Goal: Task Accomplishment & Management: Use online tool/utility

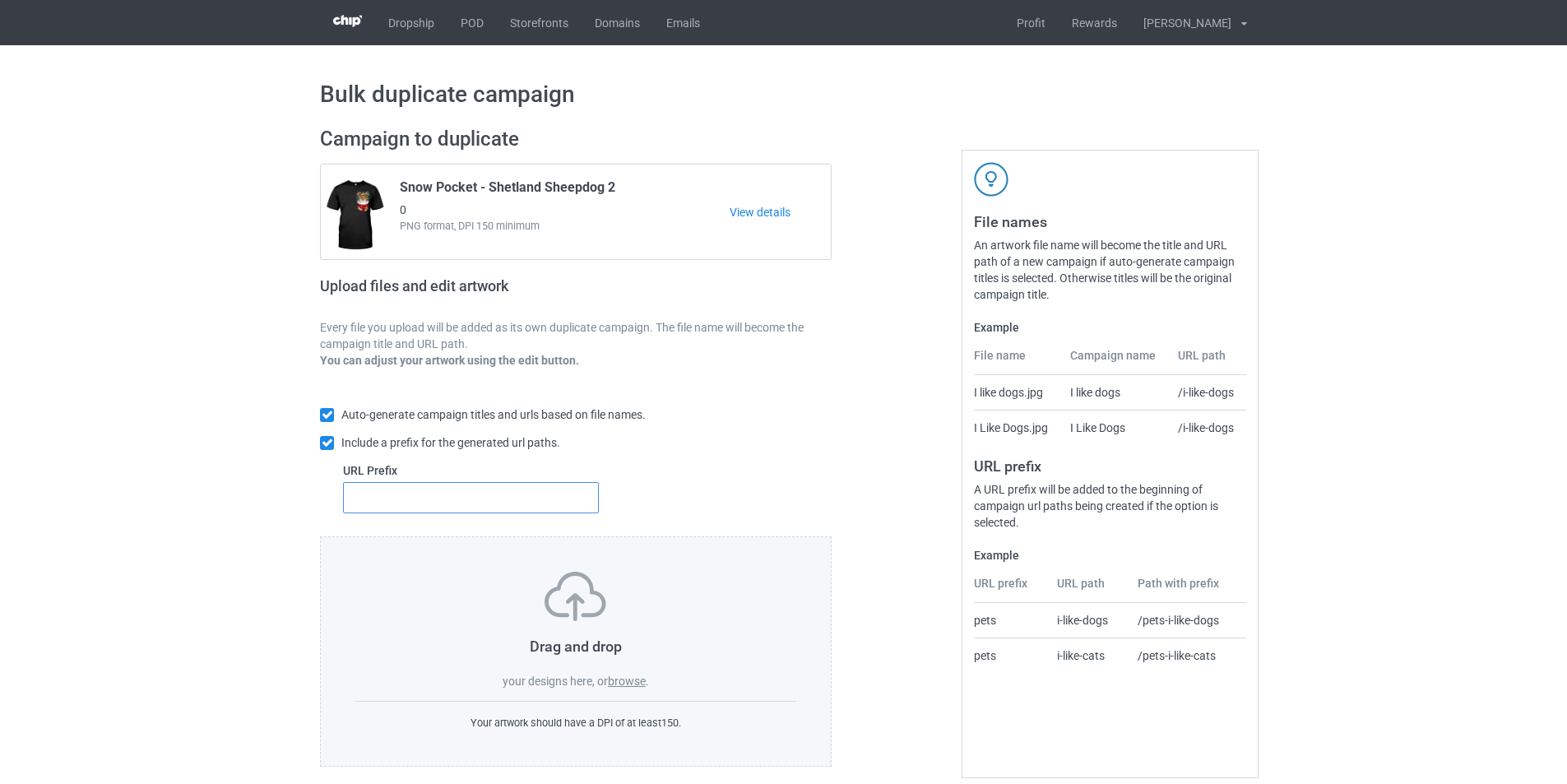
click at [415, 507] on input "text" at bounding box center [470, 497] width 256 height 31
type input "dmt-"
click at [630, 683] on label "browse" at bounding box center [626, 681] width 38 height 14
click at [0, 0] on input "browse" at bounding box center [0, 0] width 0 height 0
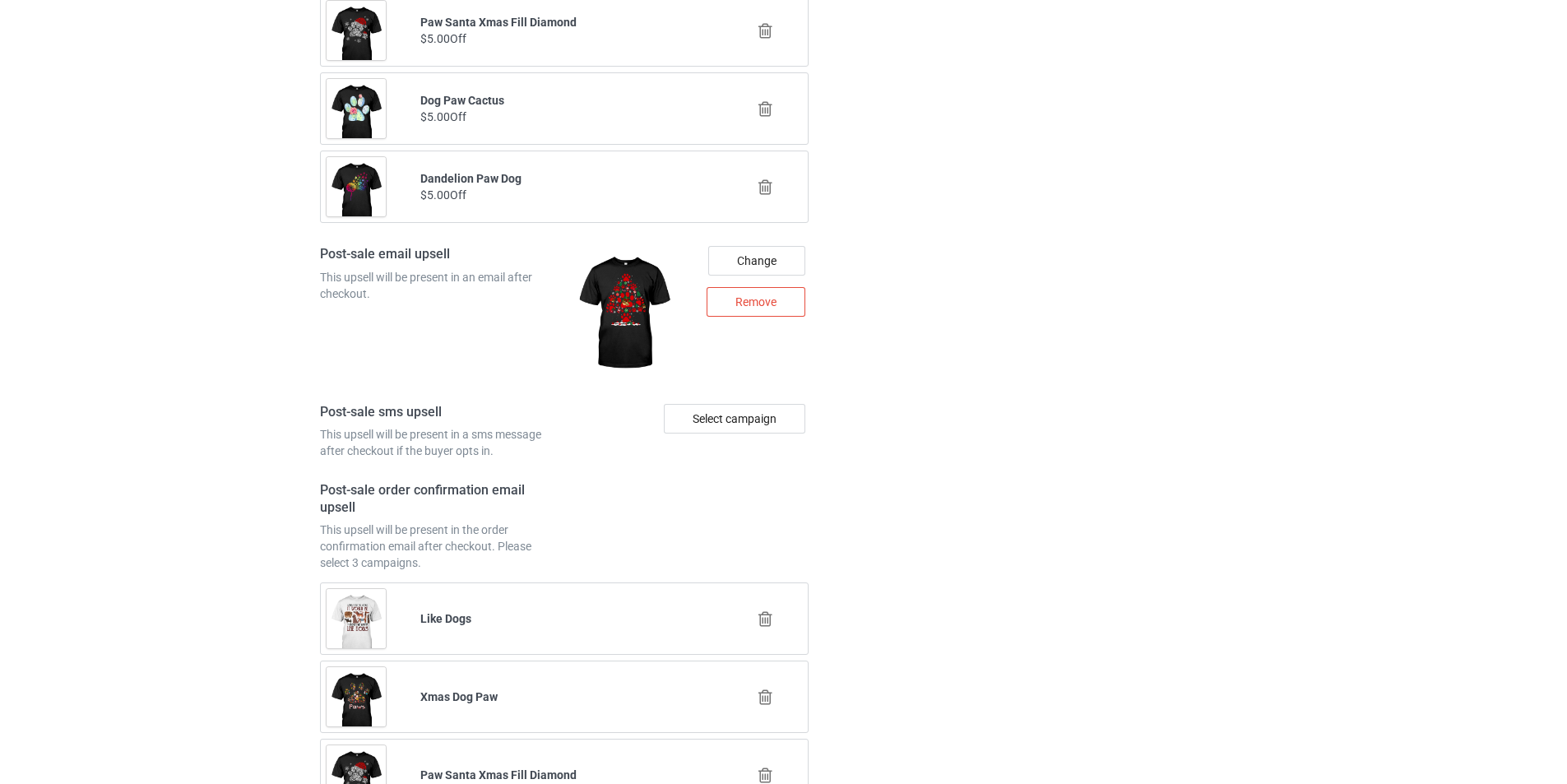
scroll to position [4071, 0]
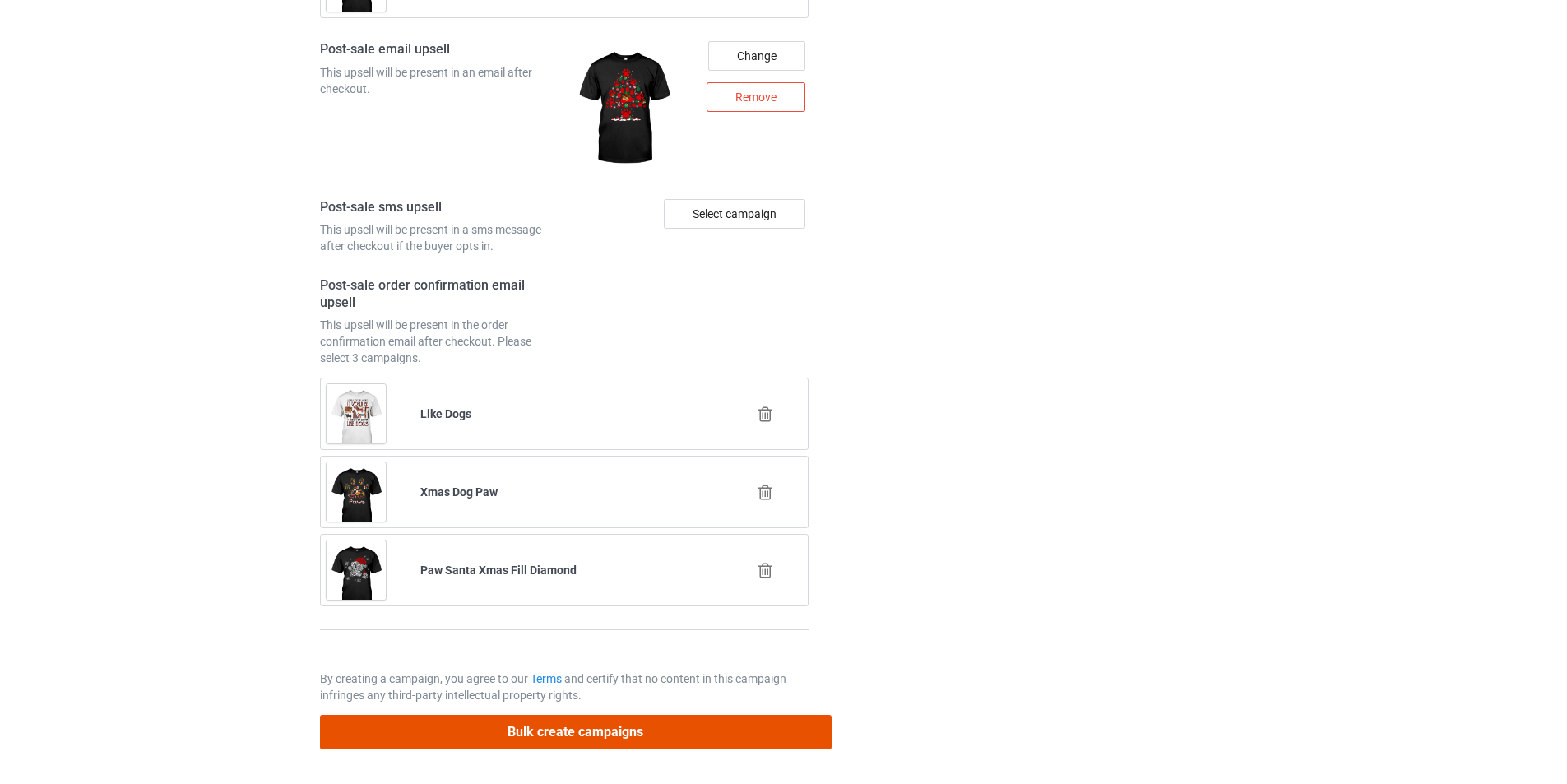
click at [646, 730] on button "Bulk create campaigns" at bounding box center [576, 732] width 512 height 34
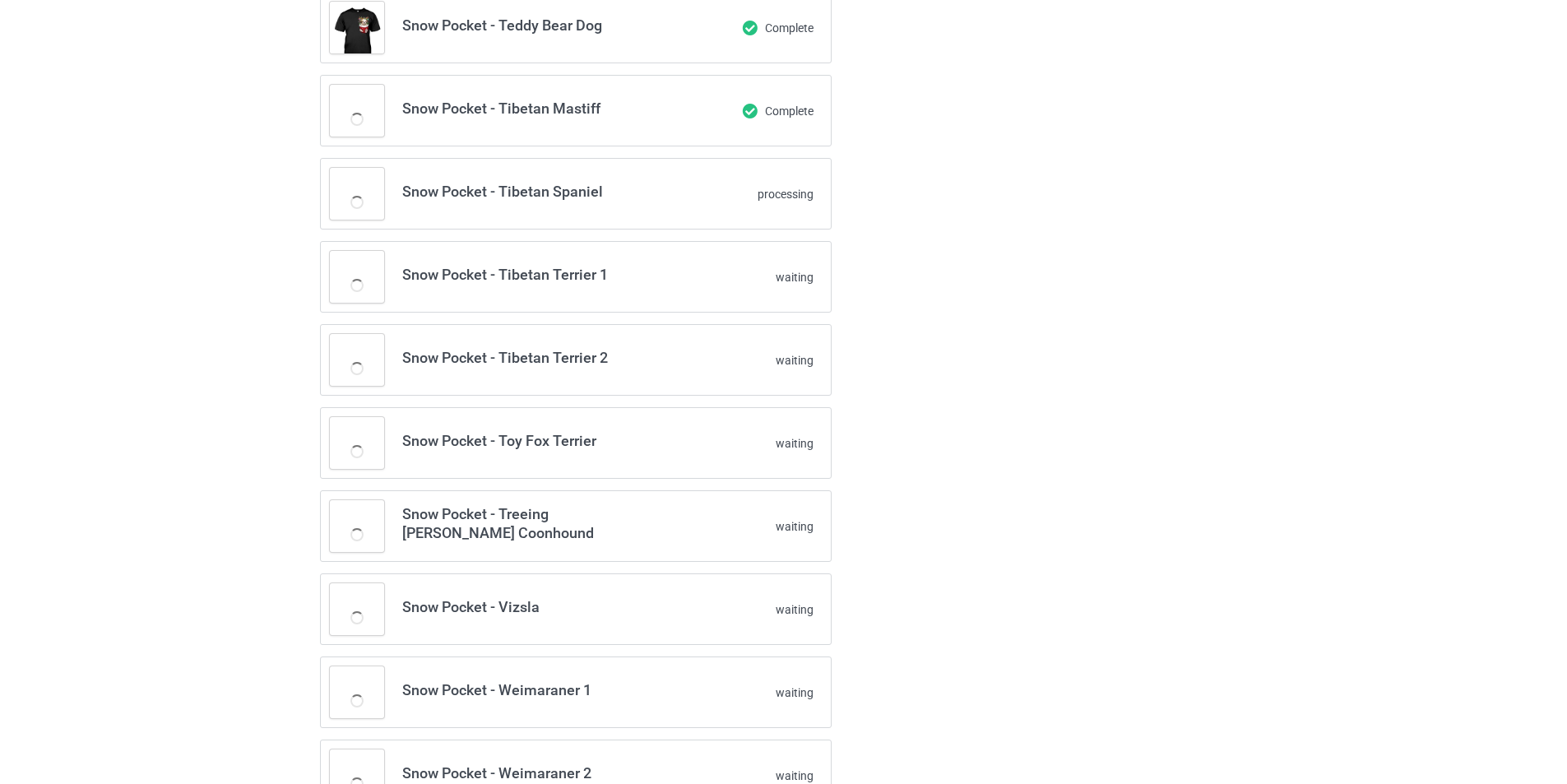
scroll to position [0, 0]
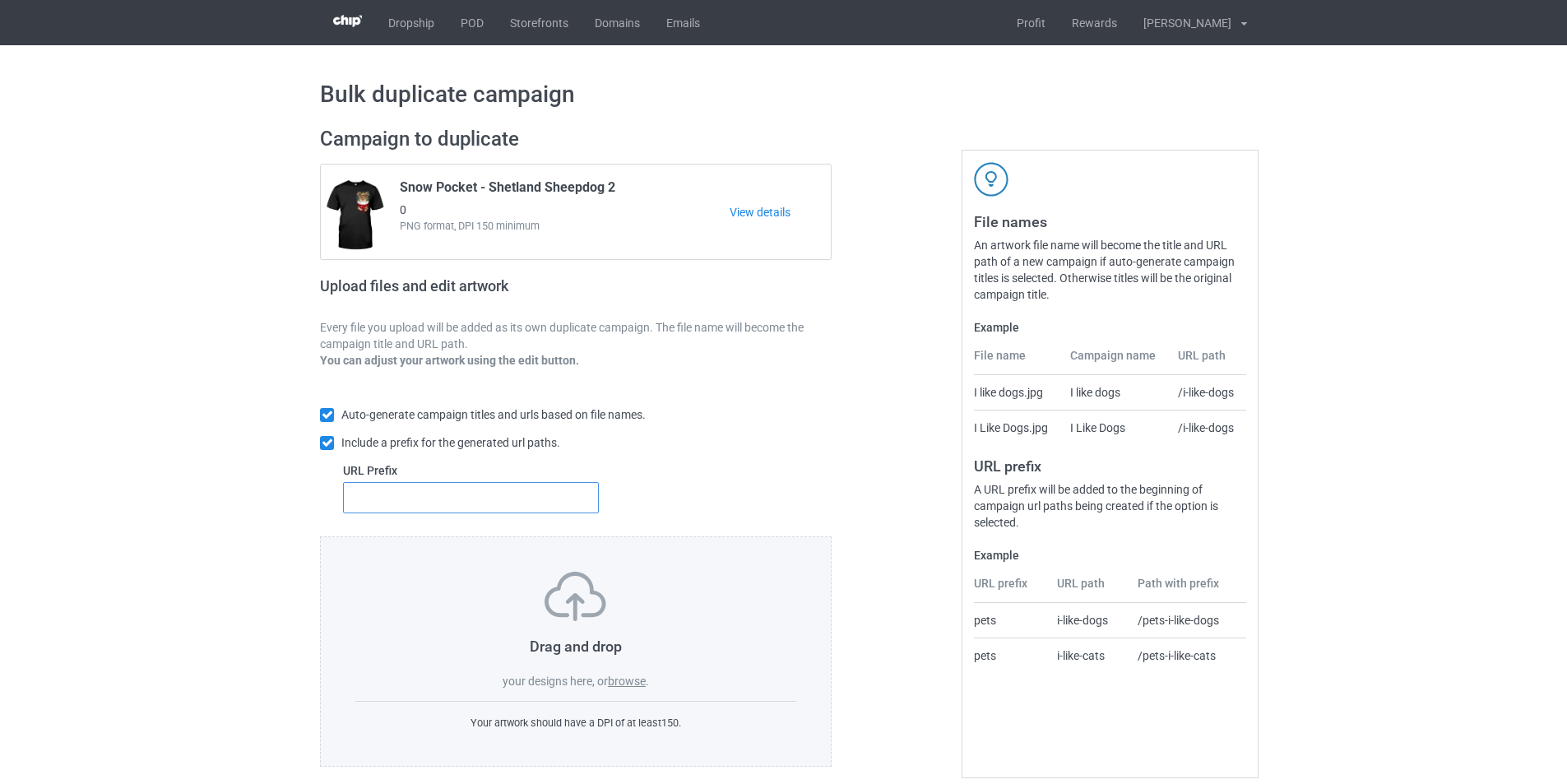
click at [490, 506] on input "text" at bounding box center [470, 497] width 256 height 31
type input "dmt-"
click at [632, 684] on label "browse" at bounding box center [626, 681] width 38 height 14
click at [0, 0] on input "browse" at bounding box center [0, 0] width 0 height 0
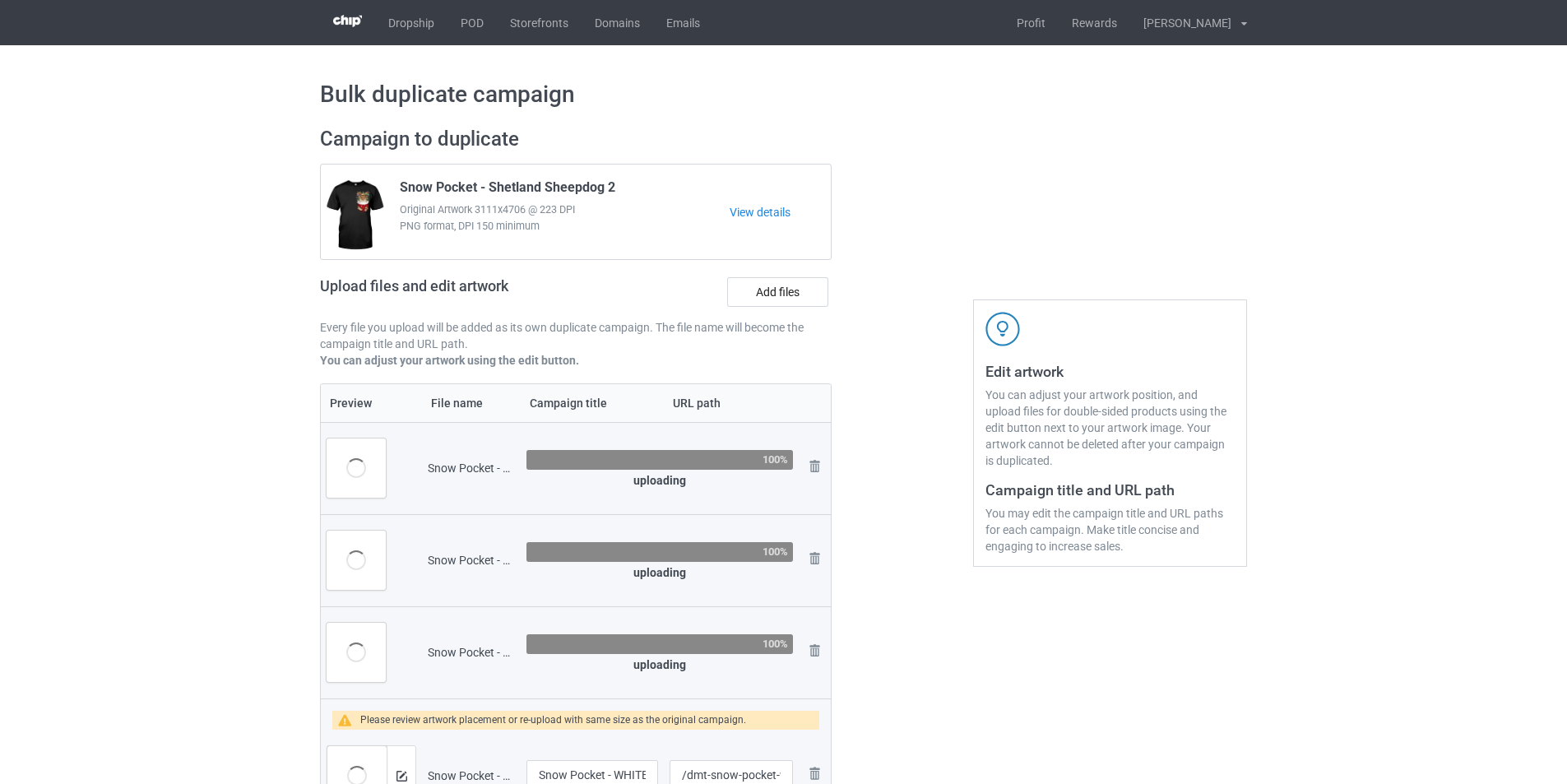
click at [468, 458] on td "Snow Pocket - WHITE Boxer.png" at bounding box center [471, 468] width 99 height 92
click at [467, 460] on td "Snow Pocket - WHITE Boxer.png" at bounding box center [471, 468] width 99 height 92
click at [456, 438] on div at bounding box center [456, 438] width 0 height 0
click at [467, 463] on div "Snow Pocket - WHITE Boxer.png" at bounding box center [471, 468] width 87 height 16
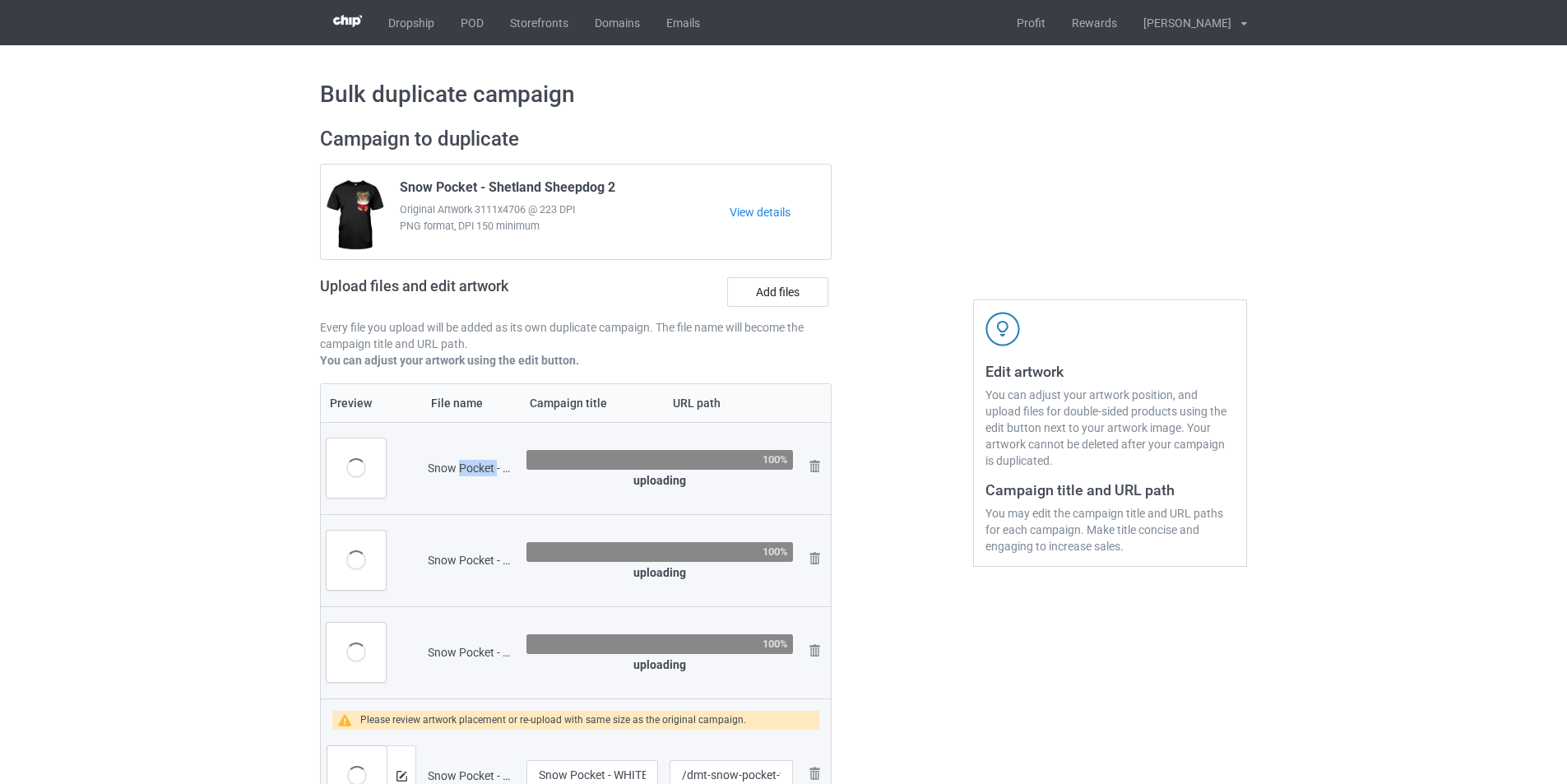
click at [467, 463] on div "Snow Pocket - WHITE Boxer.png" at bounding box center [471, 468] width 87 height 16
click at [790, 284] on label "Add files" at bounding box center [778, 291] width 101 height 30
click at [0, 0] on input "Add files" at bounding box center [0, 0] width 0 height 0
click at [456, 560] on div "Snow Pocket - WHITE Chihuahua.png" at bounding box center [471, 560] width 87 height 16
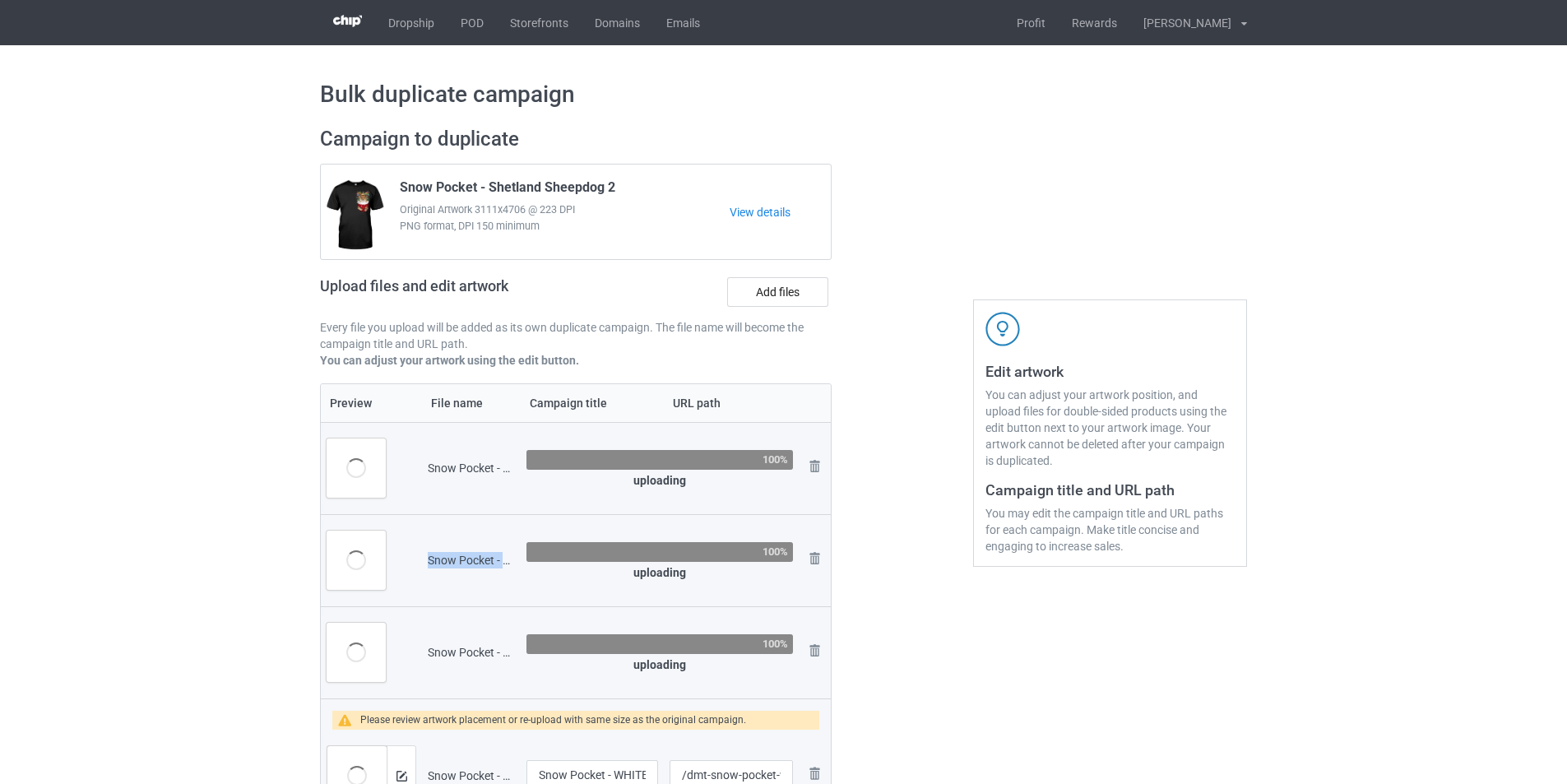
click at [456, 560] on div "Snow Pocket - WHITE Chihuahua.png" at bounding box center [471, 560] width 87 height 16
copy tr "Snow Pocket - WHITE Chihuahua.png"
click at [765, 296] on label "Add files" at bounding box center [778, 291] width 101 height 30
click at [0, 0] on input "Add files" at bounding box center [0, 0] width 0 height 0
click at [478, 646] on div "Snow Pocket - WHITE English Bulldog.png" at bounding box center [471, 652] width 87 height 16
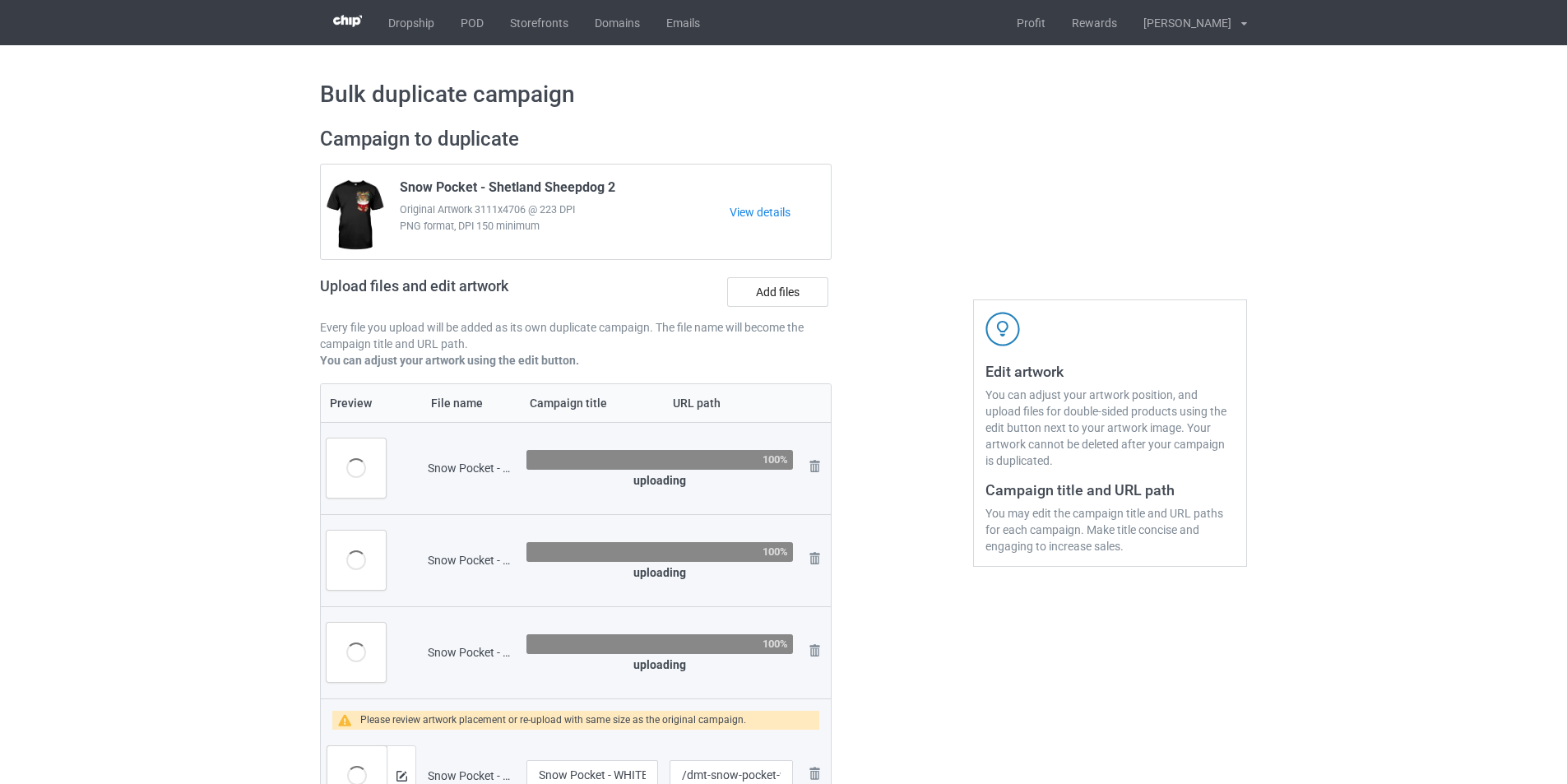
click at [473, 647] on div "Snow Pocket - WHITE English Bulldog.png" at bounding box center [471, 652] width 87 height 16
click at [473, 648] on div "Snow Pocket - WHITE English Bulldog.png" at bounding box center [471, 652] width 87 height 16
copy tr "Snow Pocket - WHITE English Bulldog.png"
click at [767, 286] on label "Add files" at bounding box center [778, 291] width 101 height 30
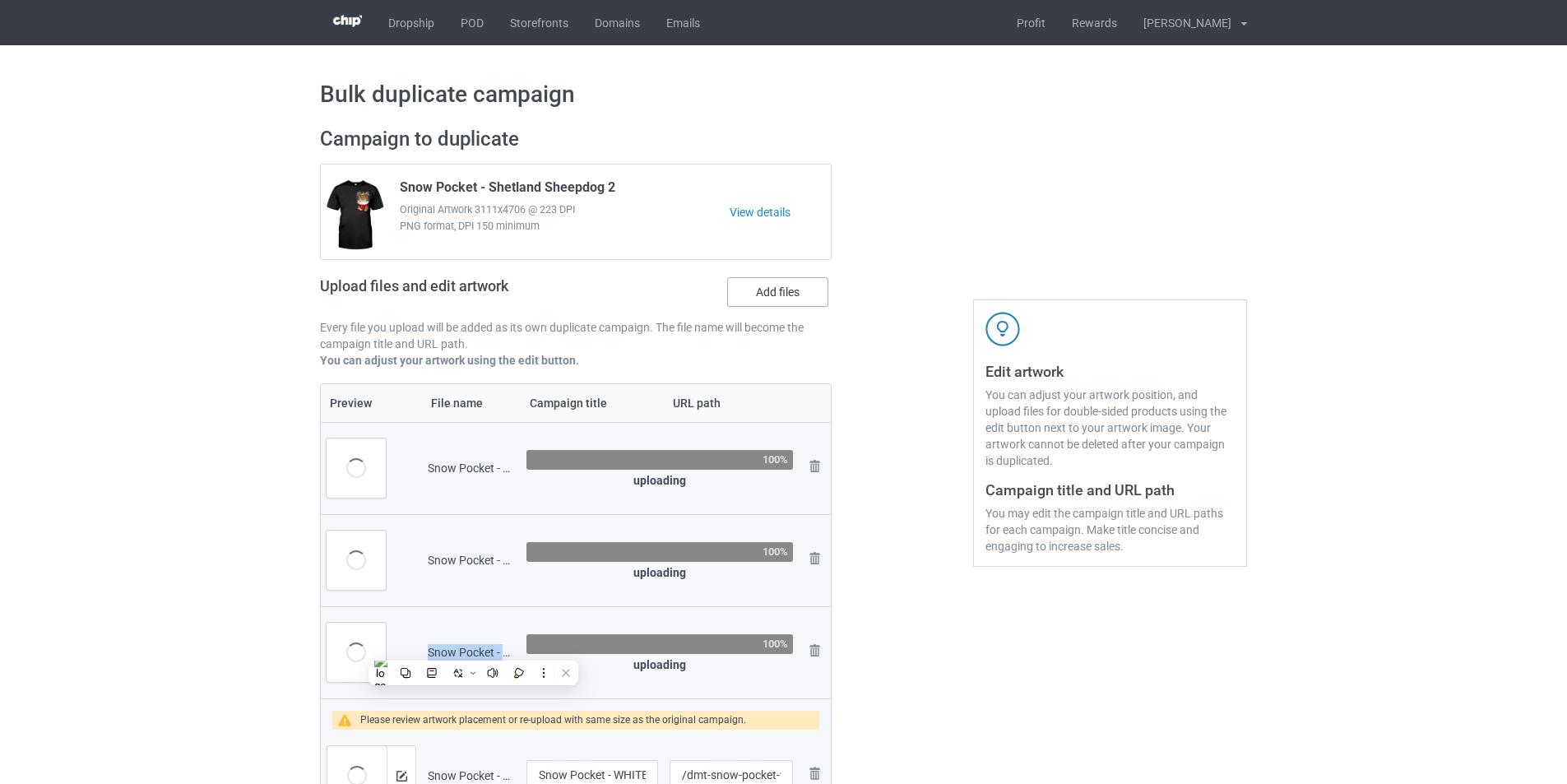
click at [0, 0] on input "Add files" at bounding box center [0, 0] width 0 height 0
click at [817, 464] on img at bounding box center [814, 466] width 19 height 19
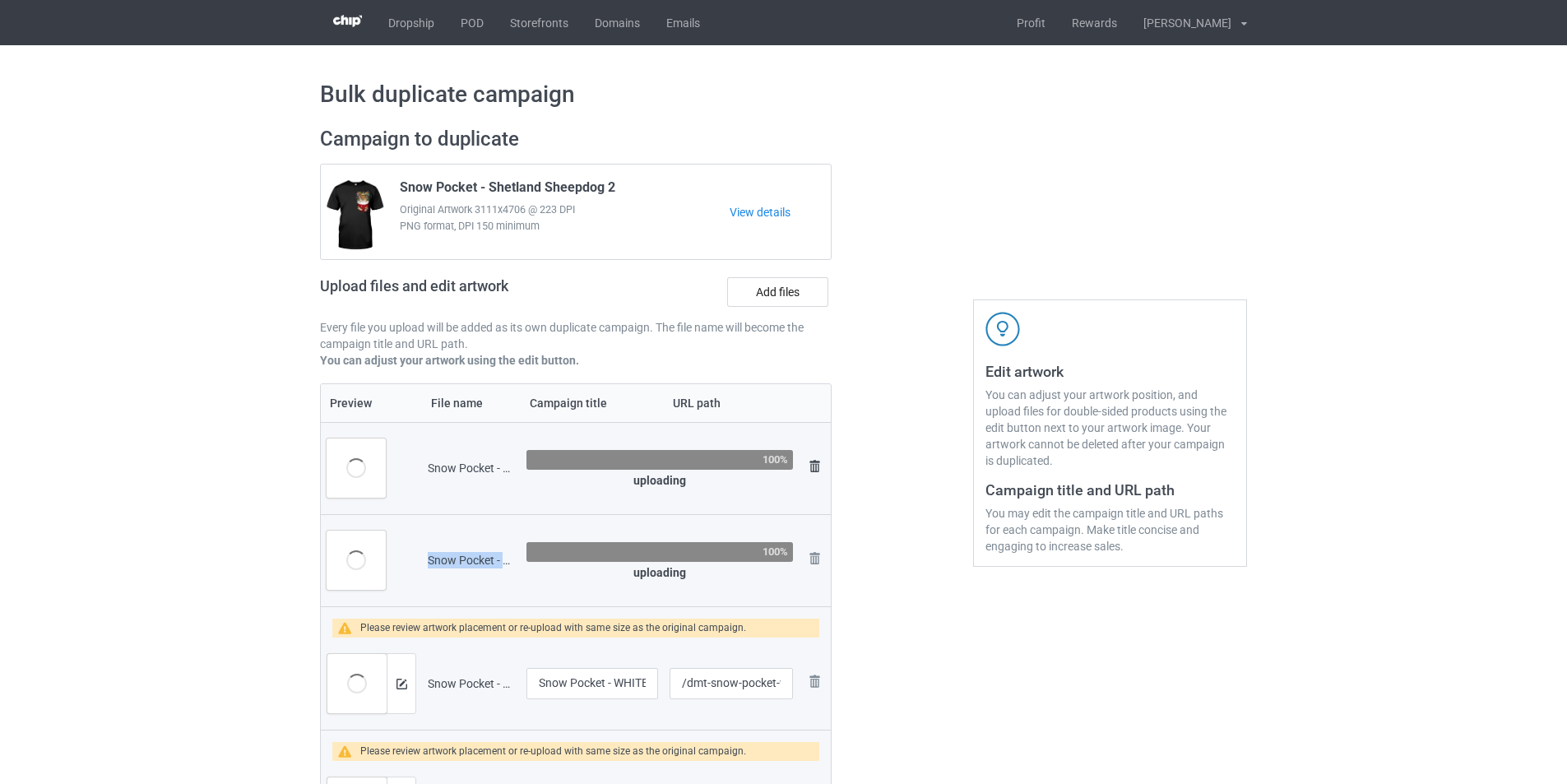
click at [815, 466] on img at bounding box center [814, 466] width 19 height 19
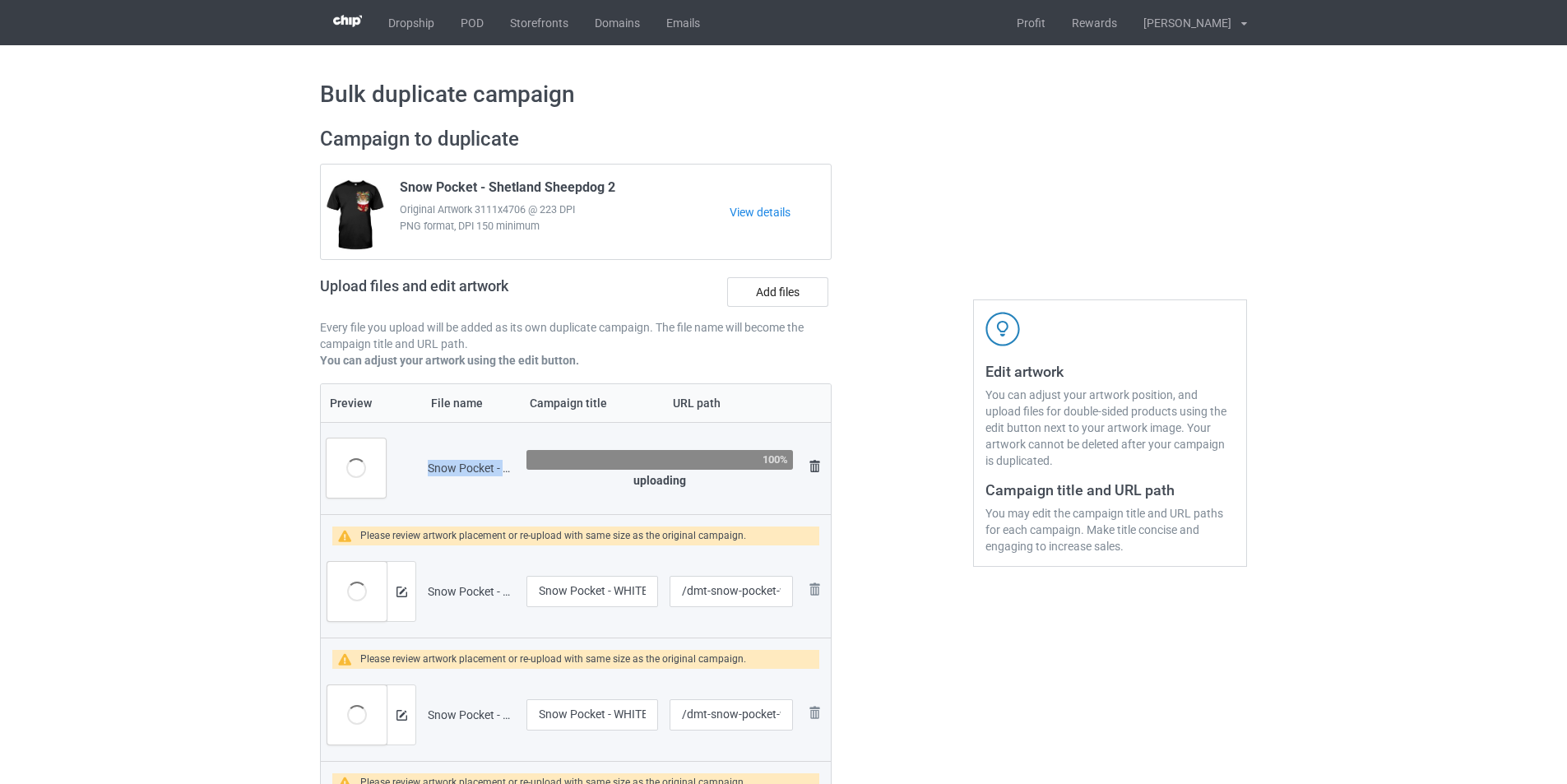
click at [816, 466] on img at bounding box center [814, 466] width 19 height 19
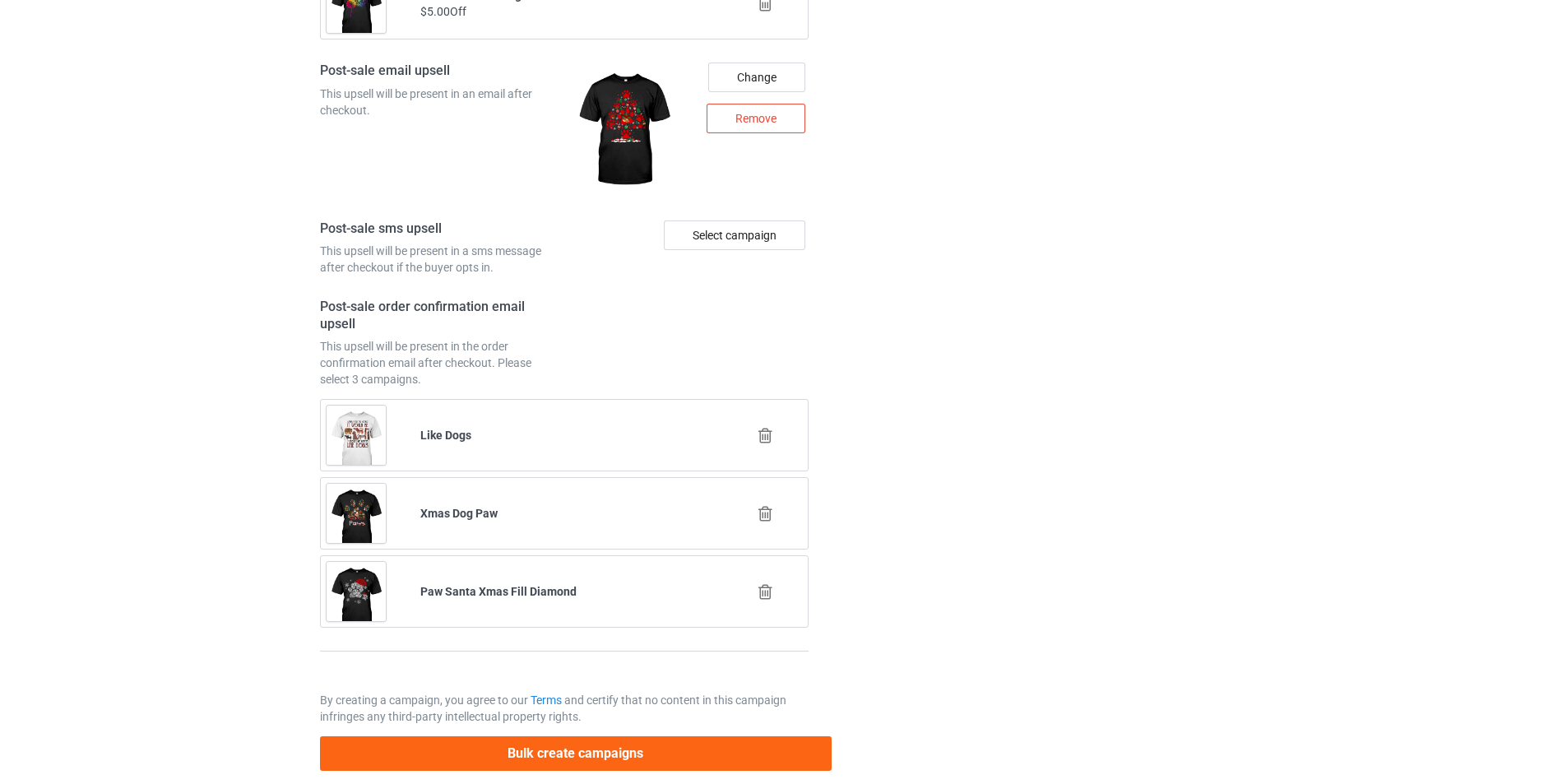
scroll to position [5181, 0]
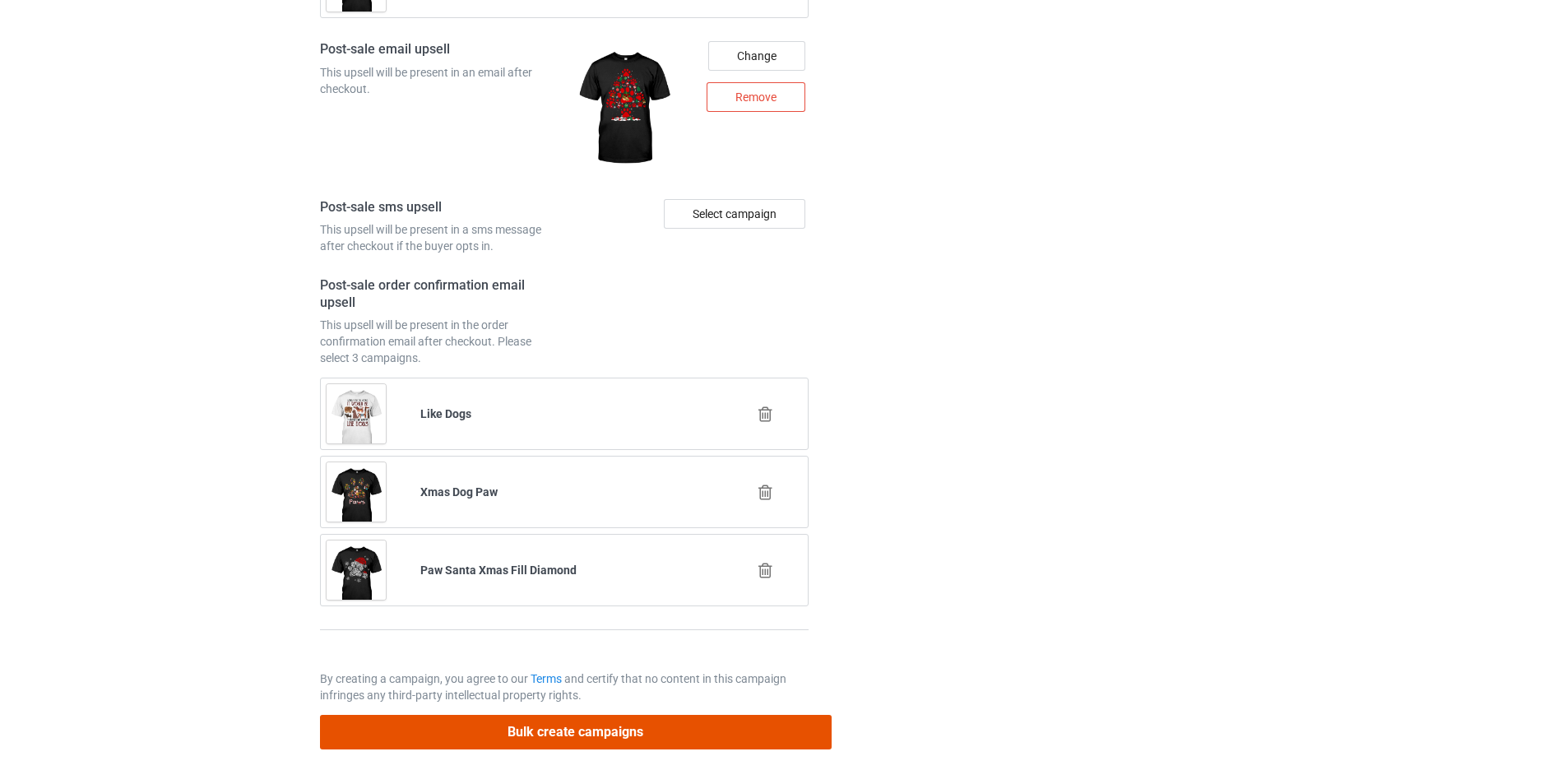
click at [655, 719] on button "Bulk create campaigns" at bounding box center [576, 732] width 512 height 34
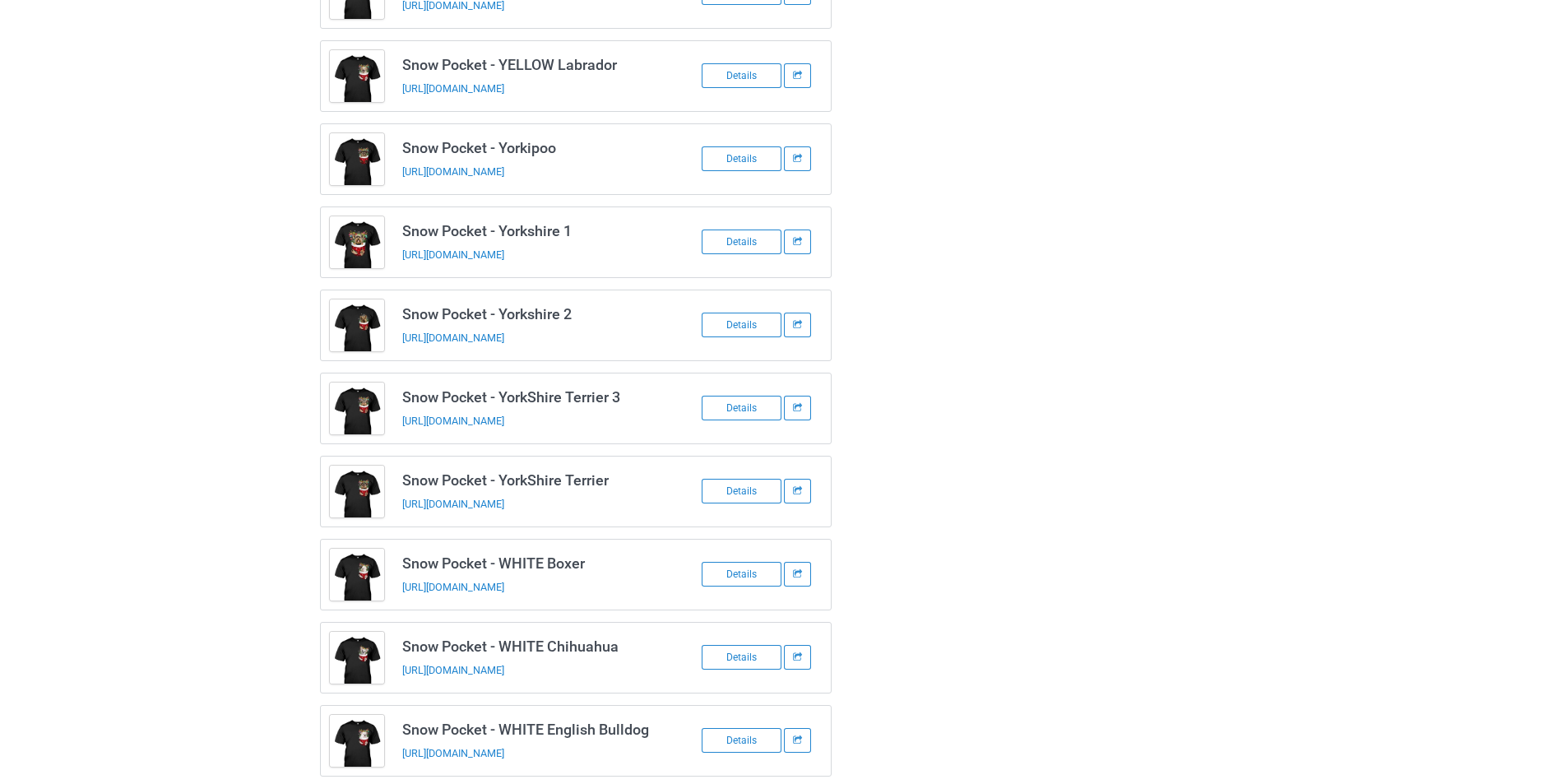
scroll to position [1468, 0]
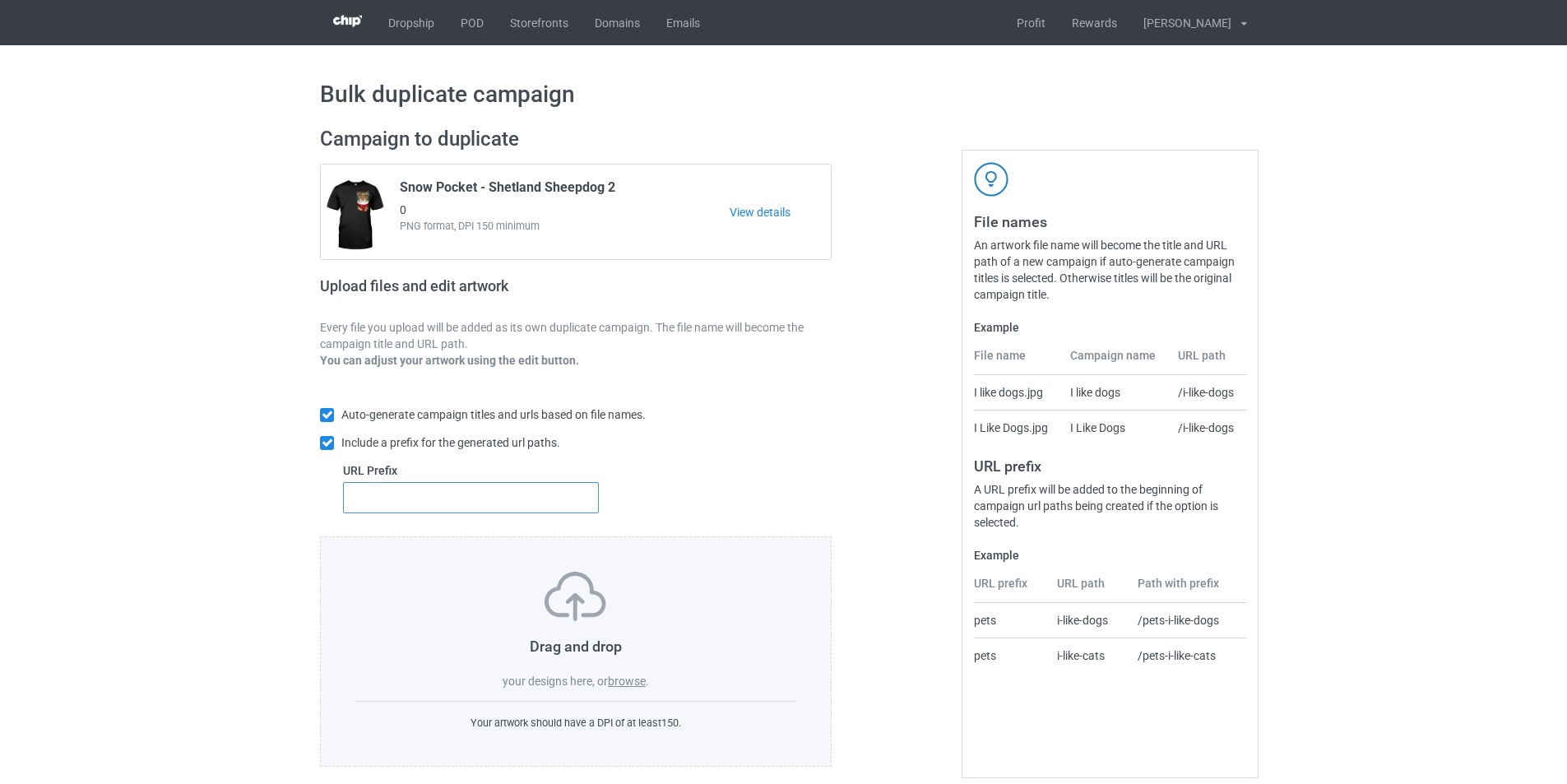
click at [546, 510] on input "text" at bounding box center [470, 497] width 256 height 31
type input "dmt-"
click at [628, 687] on label "browse" at bounding box center [626, 681] width 38 height 14
click at [0, 0] on input "browse" at bounding box center [0, 0] width 0 height 0
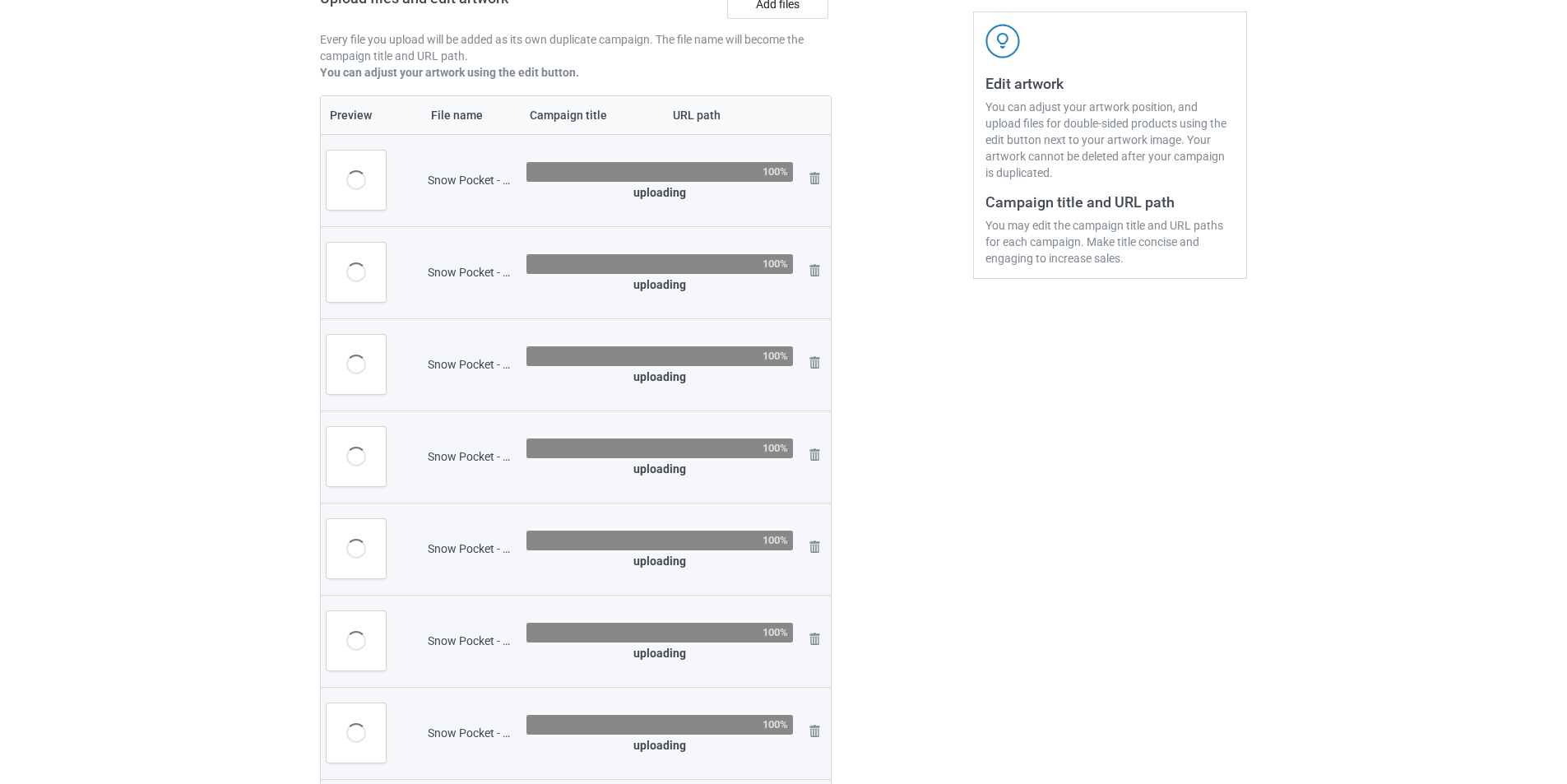
scroll to position [165, 0]
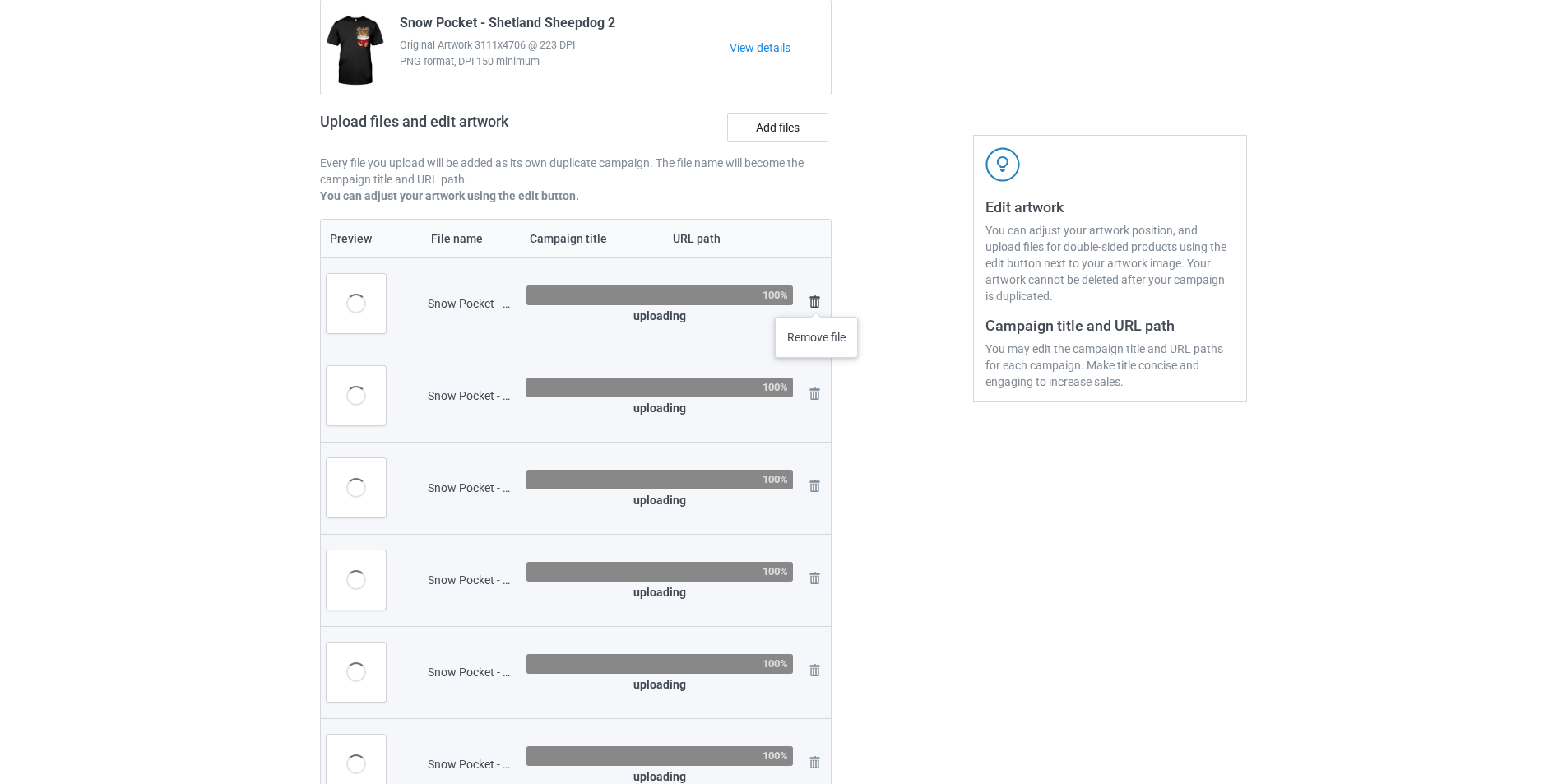
click at [814, 307] on img at bounding box center [814, 301] width 19 height 19
click at [814, 384] on link at bounding box center [814, 396] width 19 height 24
click at [814, 476] on link at bounding box center [814, 488] width 19 height 24
click at [814, 568] on link at bounding box center [814, 580] width 19 height 24
click at [814, 661] on link at bounding box center [814, 673] width 19 height 24
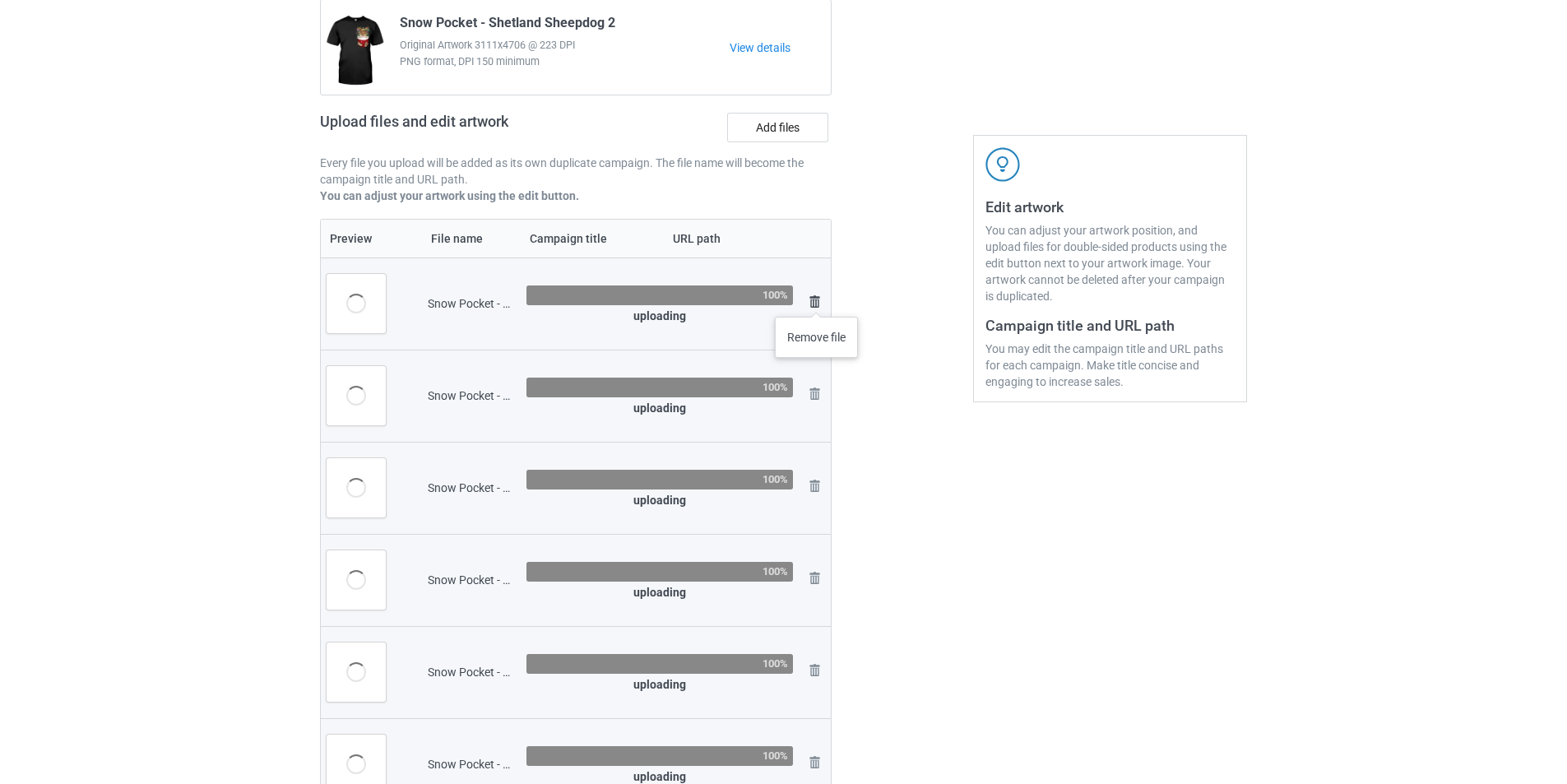
click at [814, 753] on link at bounding box center [814, 765] width 19 height 24
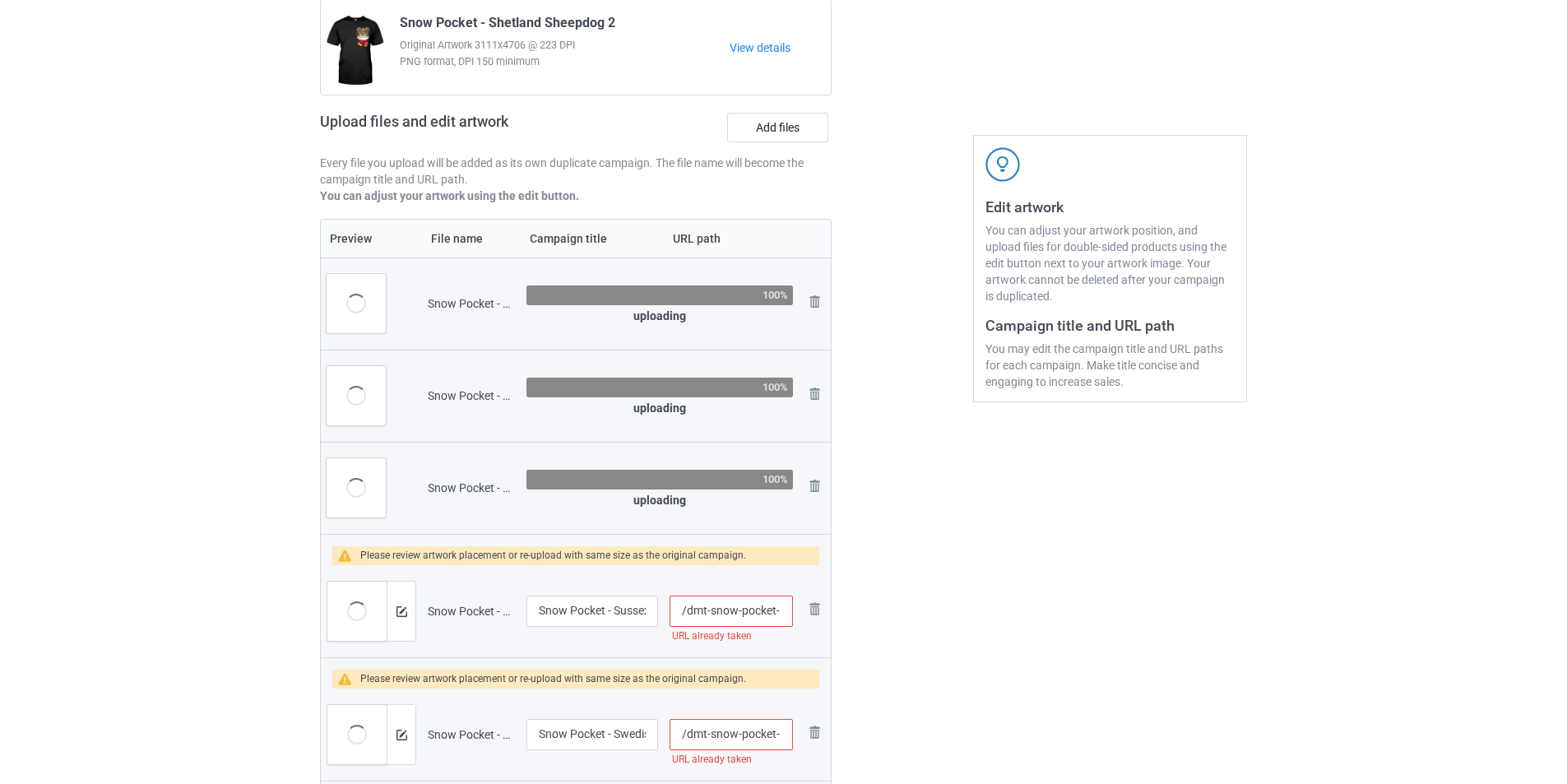
click at [814, 307] on link at bounding box center [814, 304] width 19 height 24
click at [814, 384] on link at bounding box center [814, 396] width 19 height 24
click at [814, 476] on link at bounding box center [814, 488] width 19 height 24
click at [814, 565] on td "Remove file" at bounding box center [814, 610] width 31 height 92
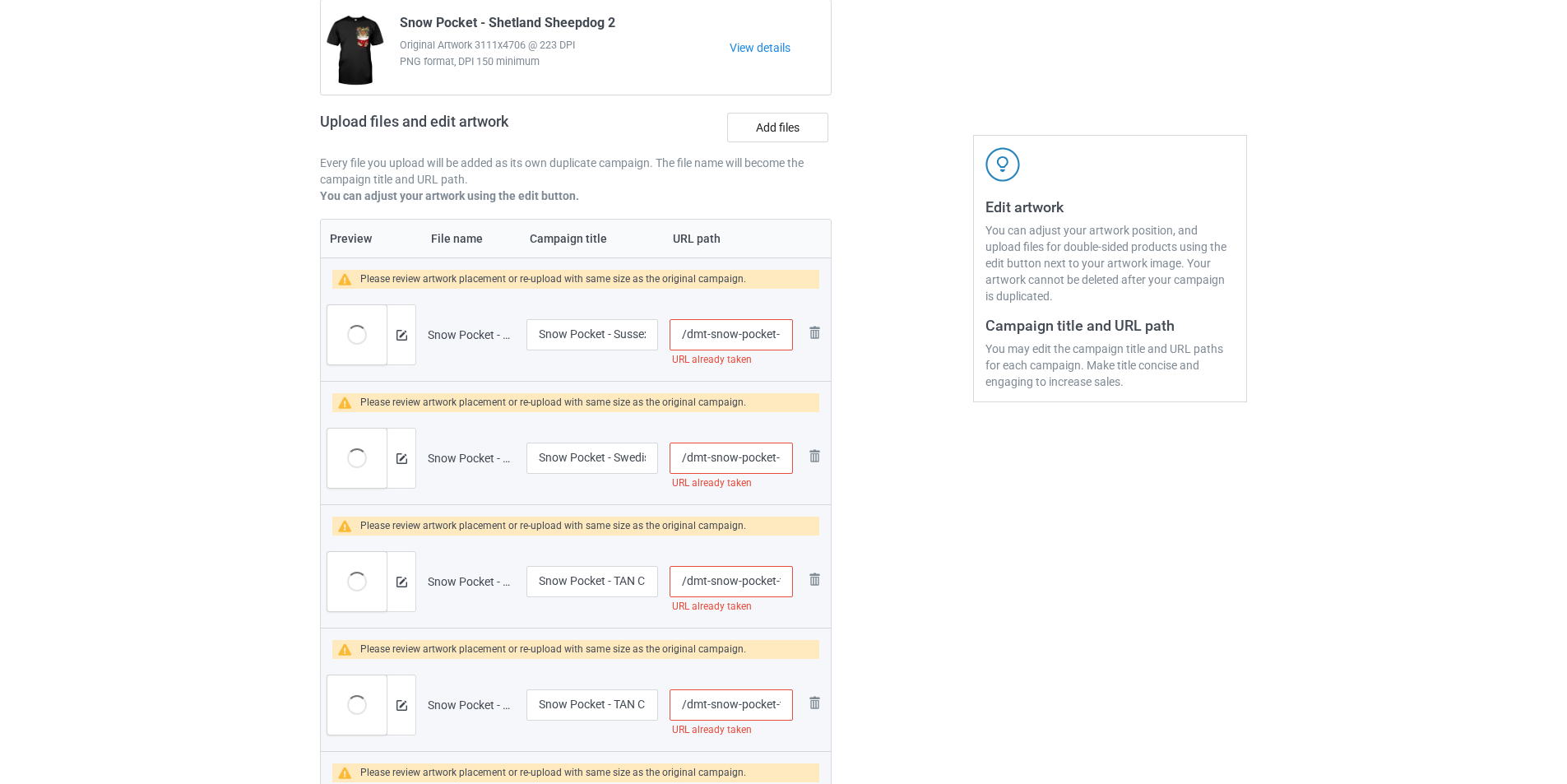
click at [814, 307] on td "Remove file" at bounding box center [814, 334] width 31 height 92
click at [814, 334] on img at bounding box center [814, 332] width 19 height 19
click at [814, 446] on link at bounding box center [814, 457] width 19 height 24
click at [0, 0] on img at bounding box center [0, 0] width 0 height 0
click at [814, 693] on link at bounding box center [814, 705] width 19 height 24
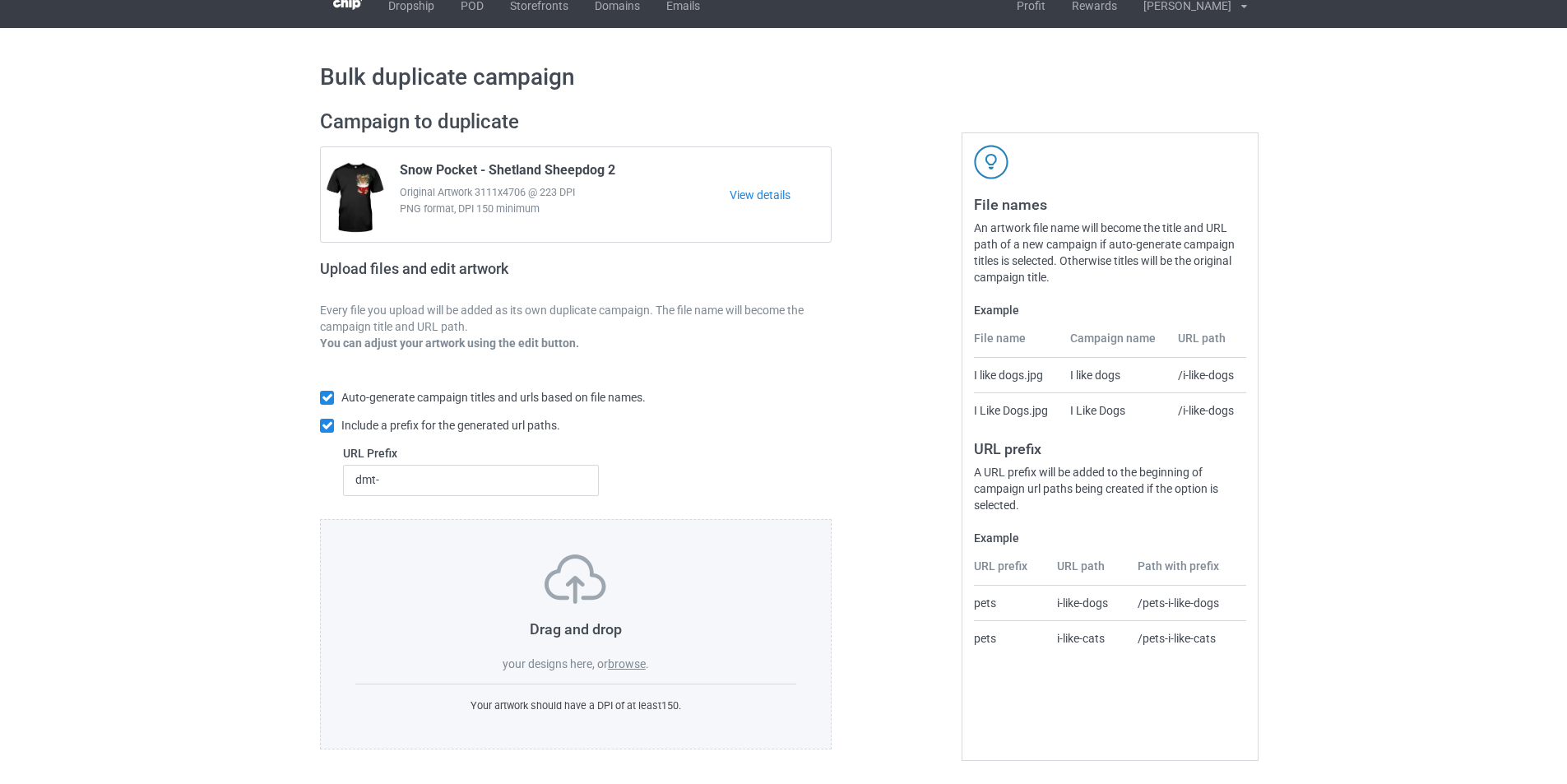
scroll to position [18, 0]
click at [629, 657] on label "browse" at bounding box center [626, 664] width 38 height 14
click at [0, 0] on input "browse" at bounding box center [0, 0] width 0 height 0
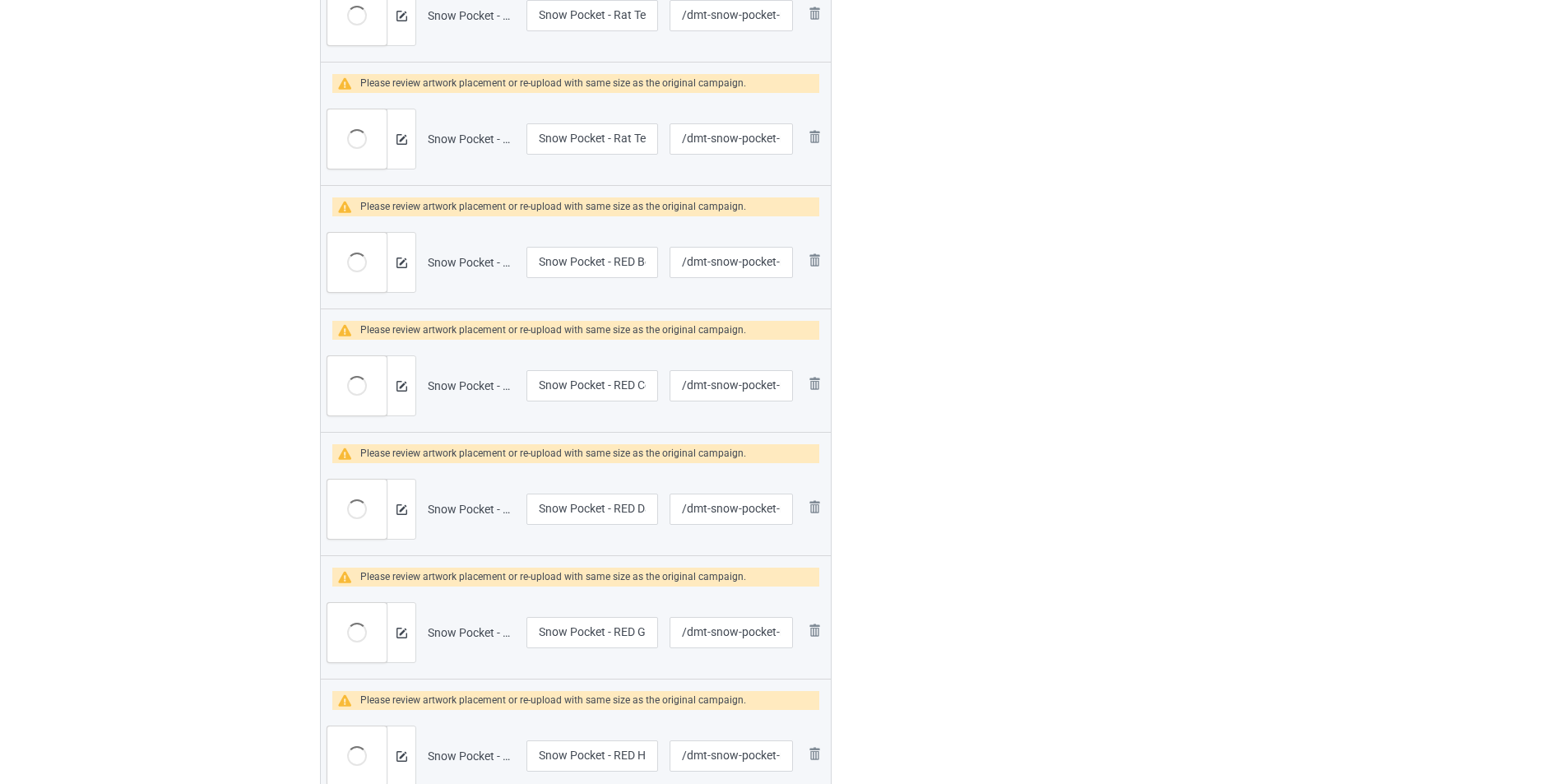
scroll to position [113, 0]
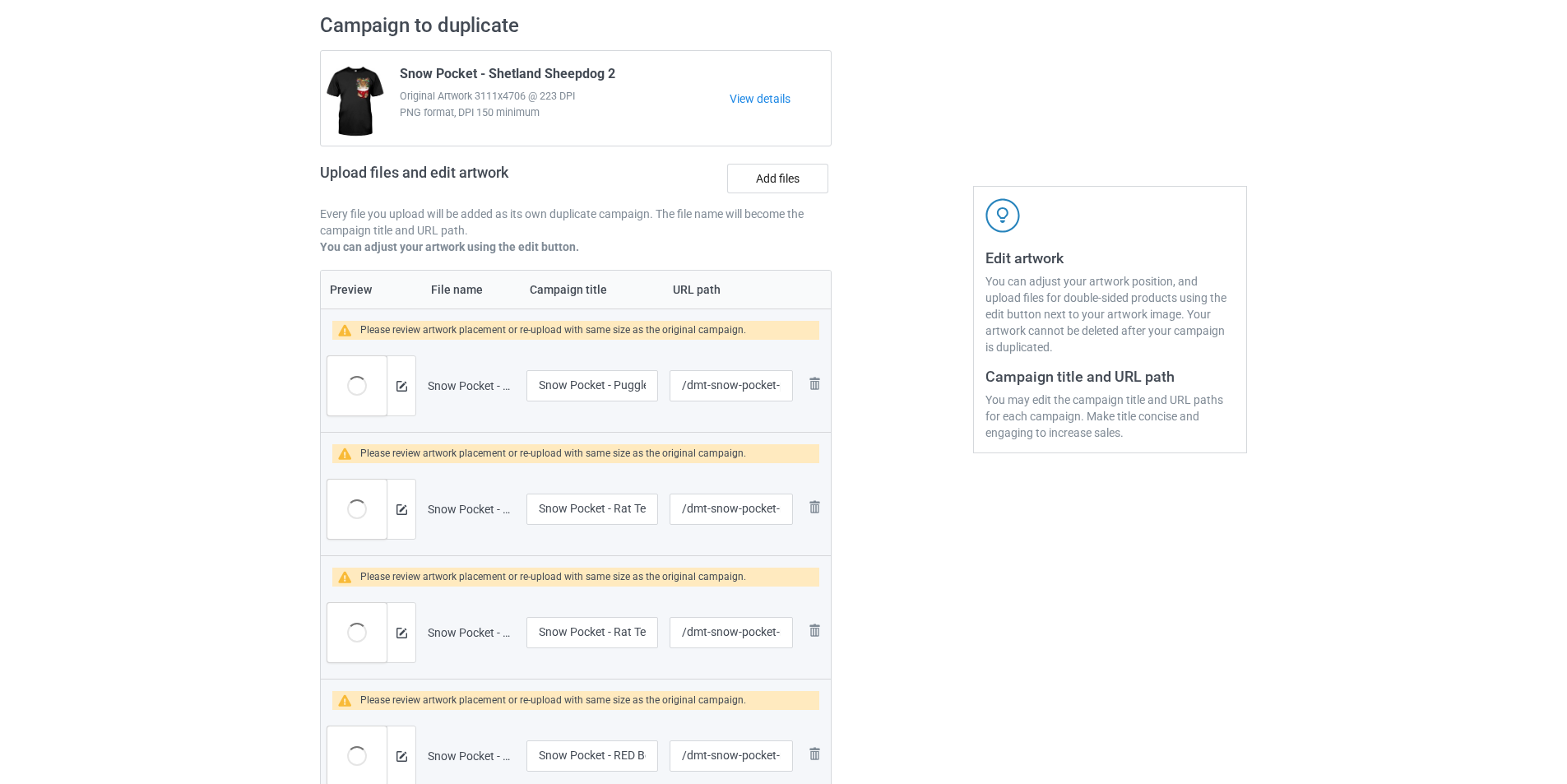
drag, startPoint x: 805, startPoint y: 177, endPoint x: 822, endPoint y: 161, distance: 23.3
click at [805, 177] on label "Add files" at bounding box center [778, 178] width 101 height 30
click at [0, 0] on input "Add files" at bounding box center [0, 0] width 0 height 0
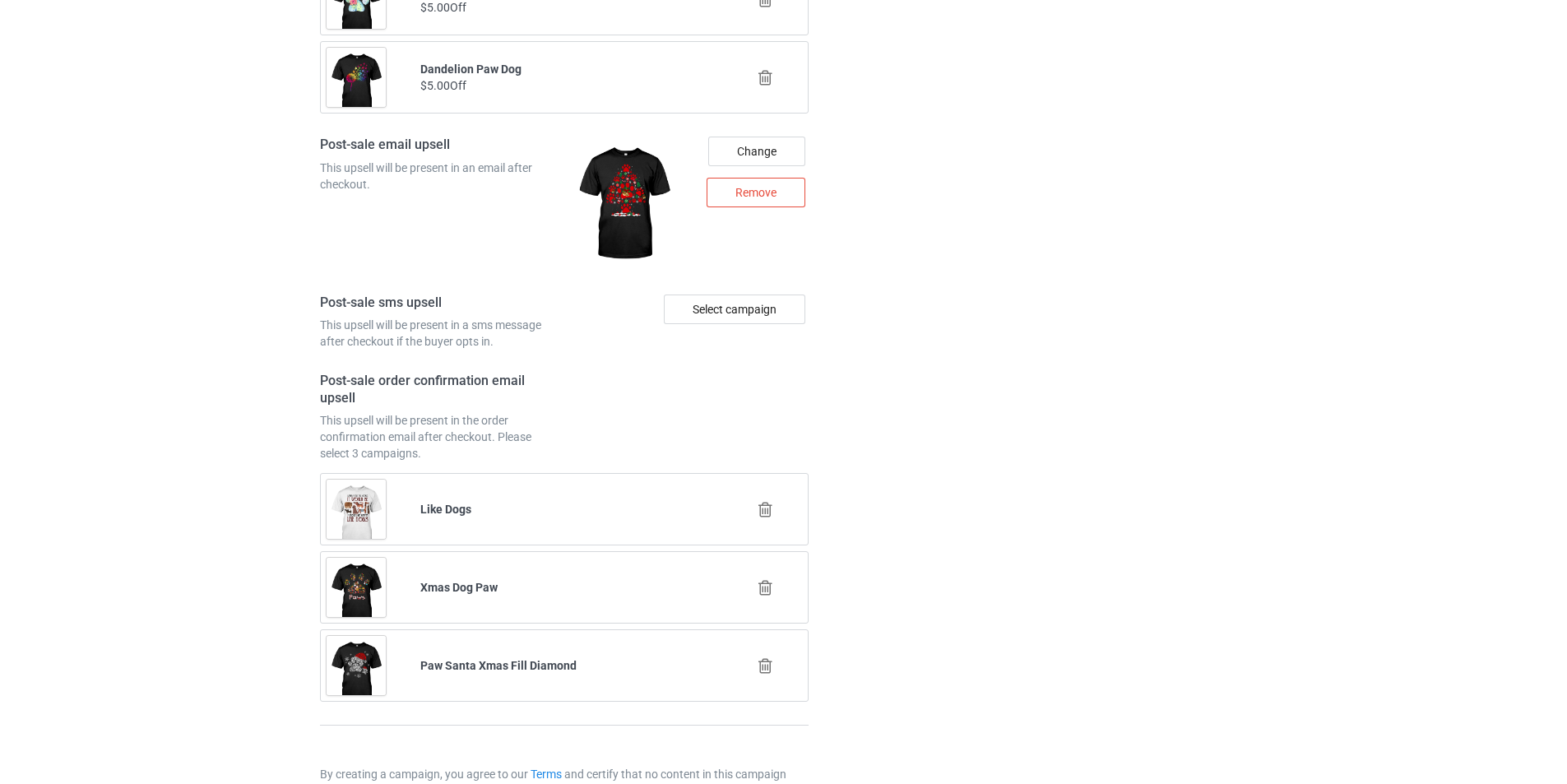
scroll to position [6044, 0]
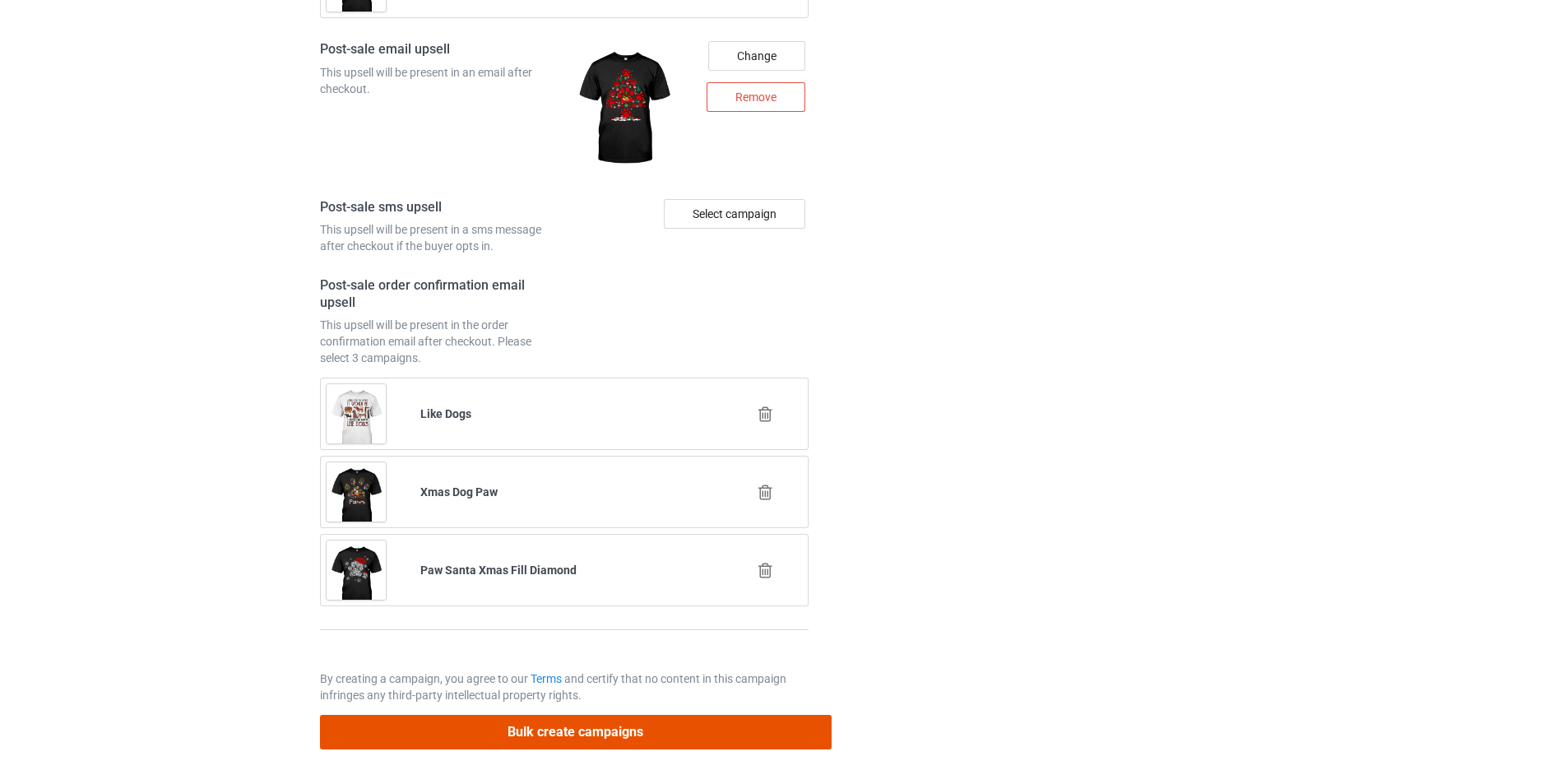
click at [599, 722] on button "Bulk create campaigns" at bounding box center [576, 732] width 512 height 34
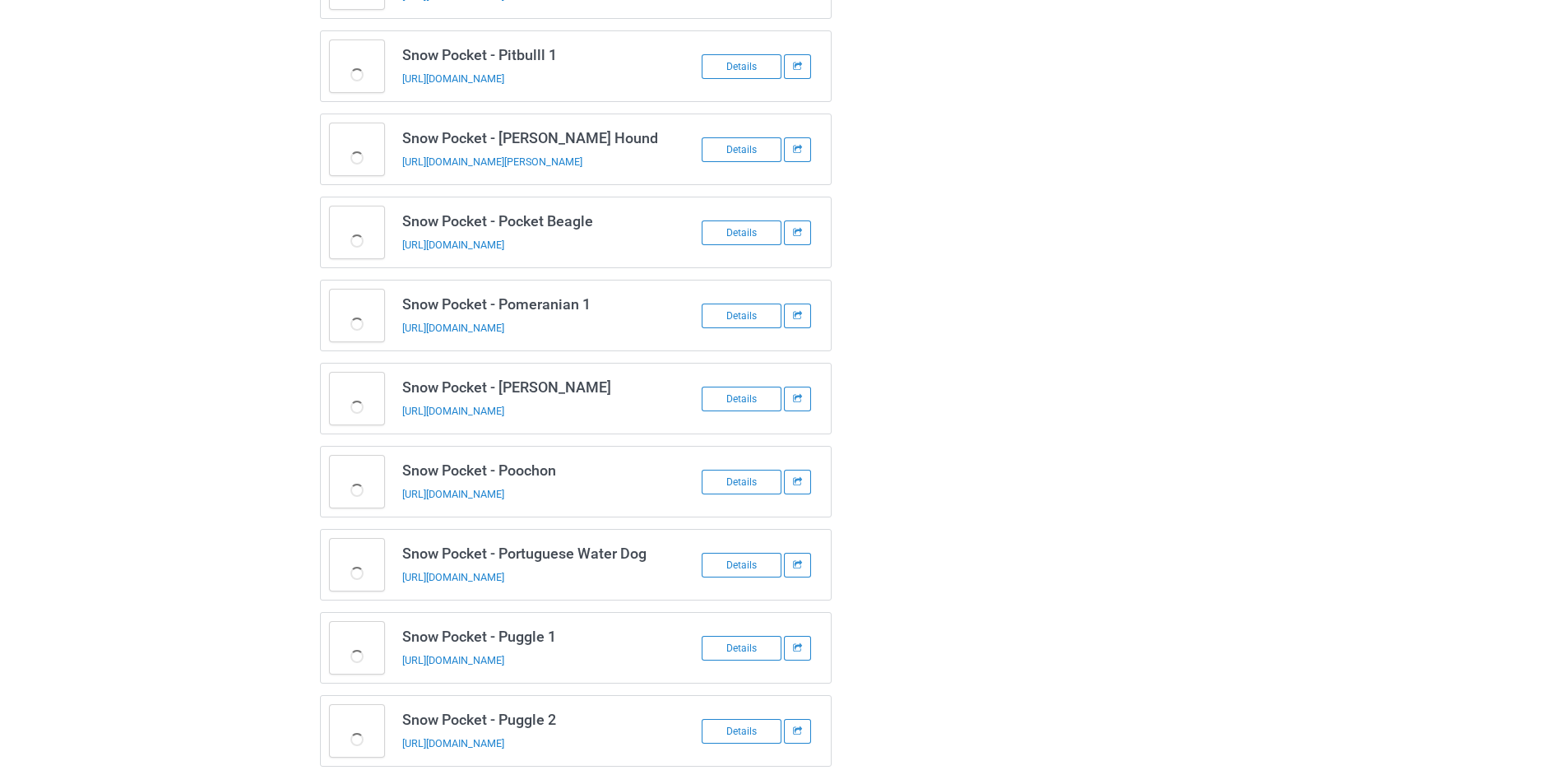
scroll to position [2058, 0]
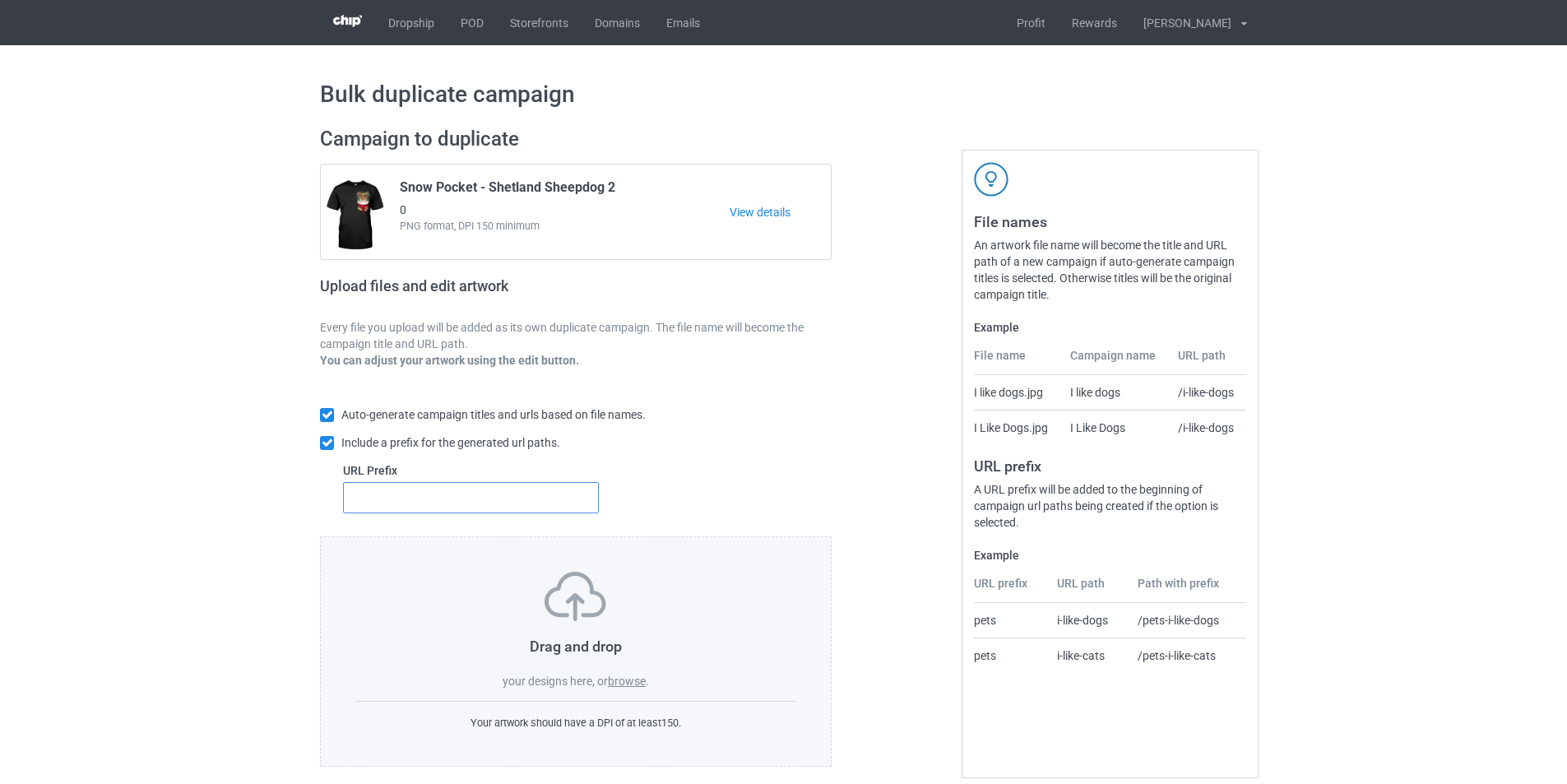
click at [524, 496] on input "text" at bounding box center [470, 497] width 256 height 31
type input "dmt-"
click at [614, 679] on label "browse" at bounding box center [626, 681] width 38 height 14
click at [0, 0] on input "browse" at bounding box center [0, 0] width 0 height 0
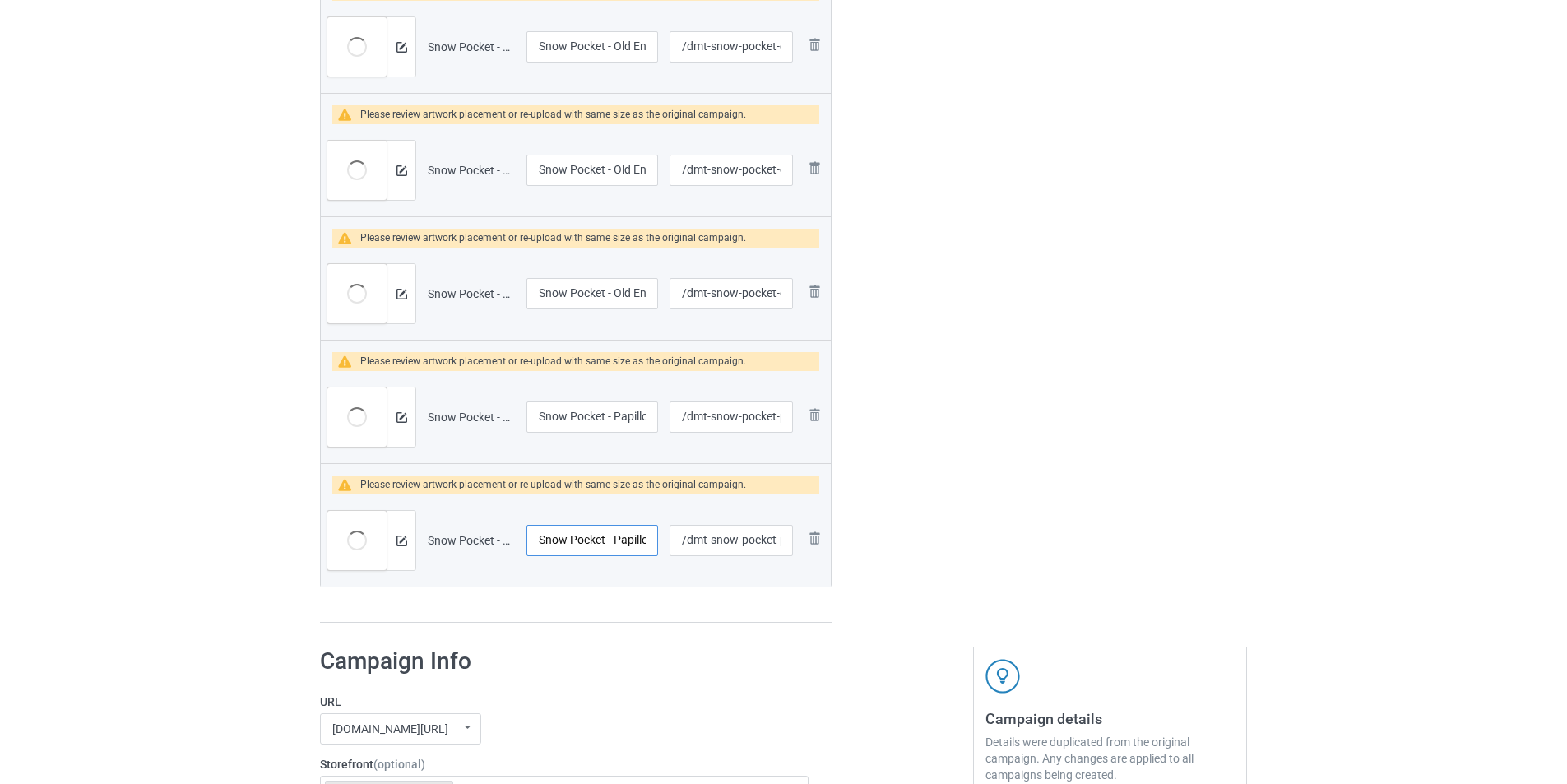
scroll to position [0, 19]
drag, startPoint x: 618, startPoint y: 538, endPoint x: 648, endPoint y: 538, distance: 30.0
click at [648, 538] on input "Snow Pocket - Papillon 2" at bounding box center [593, 540] width 132 height 31
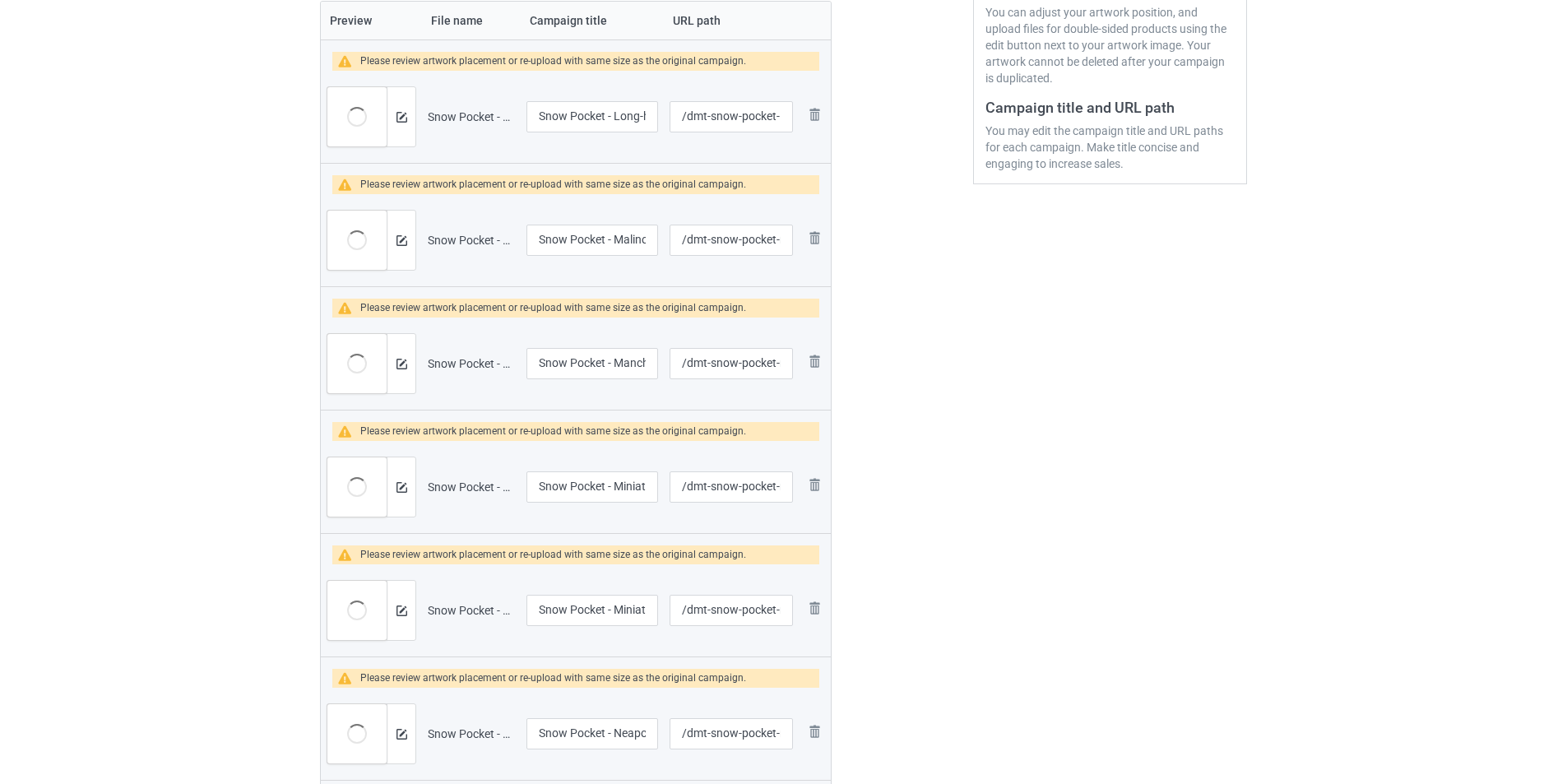
scroll to position [82, 0]
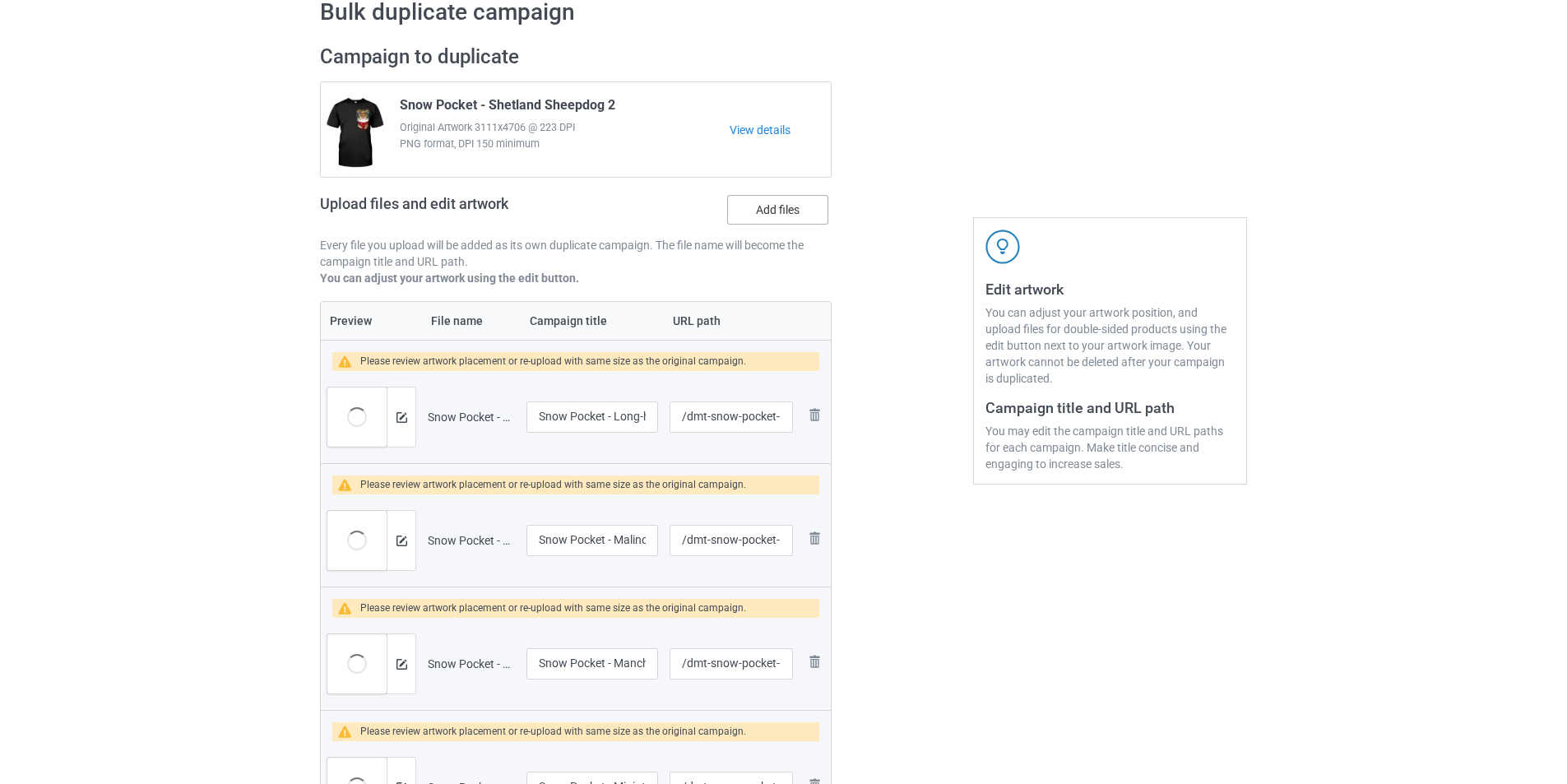
click at [768, 216] on label "Add files" at bounding box center [778, 209] width 101 height 30
click at [0, 0] on input "Add files" at bounding box center [0, 0] width 0 height 0
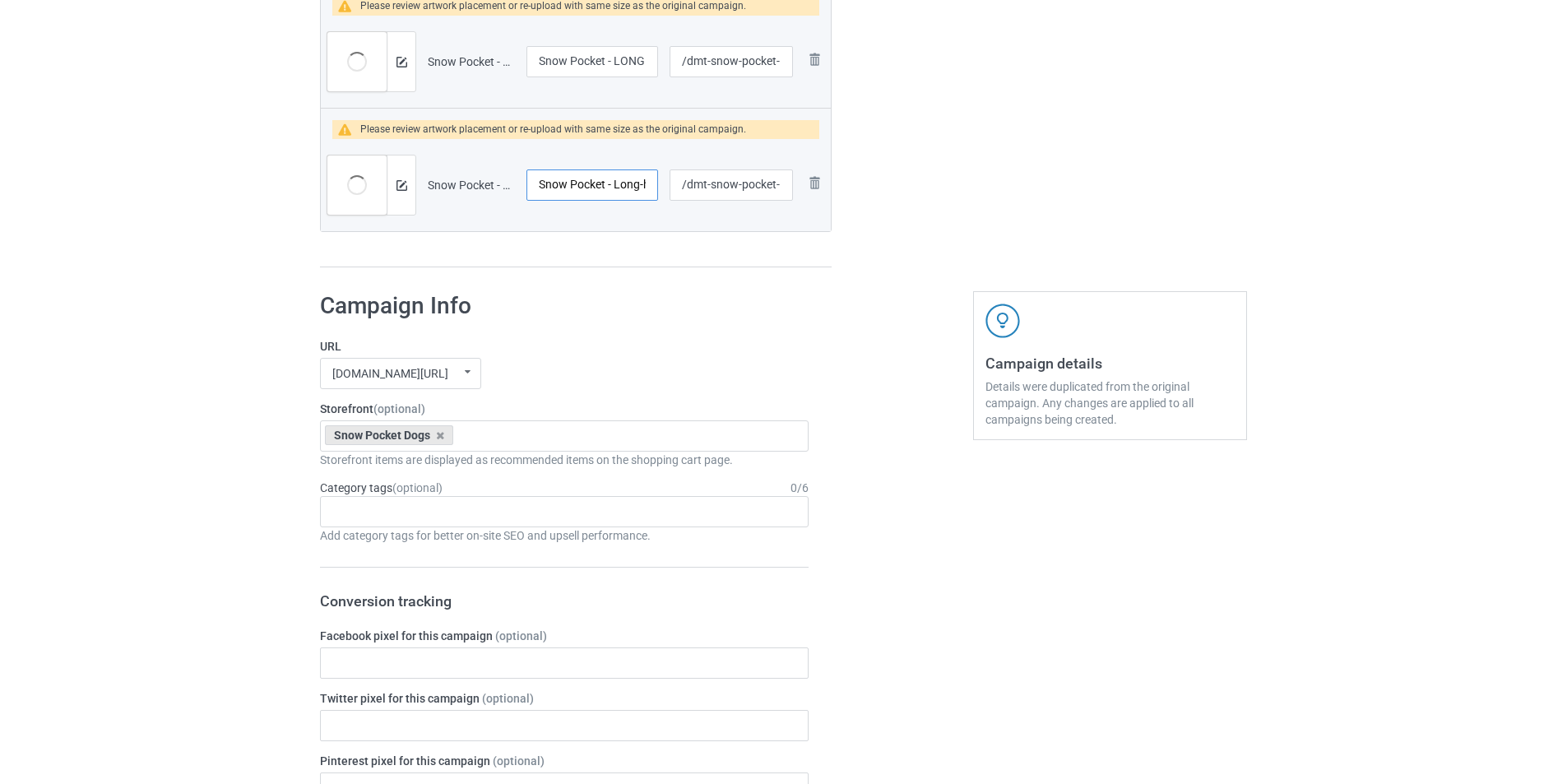
scroll to position [0, 109]
drag, startPoint x: 623, startPoint y: 180, endPoint x: 659, endPoint y: 180, distance: 36.0
click at [659, 180] on td "Snow Pocket - Long-haired Tan Chihuahua" at bounding box center [593, 185] width 144 height 92
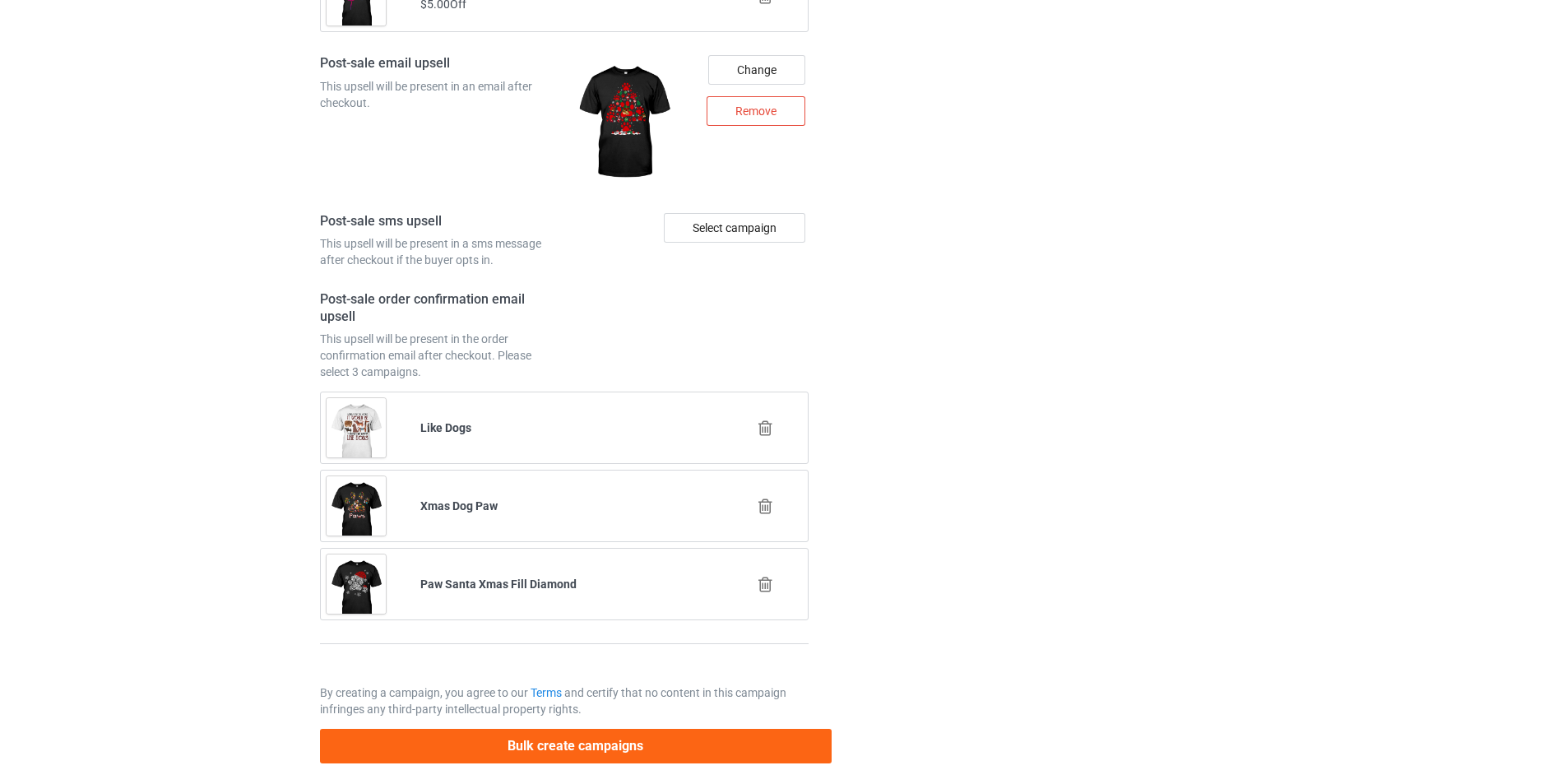
scroll to position [6044, 0]
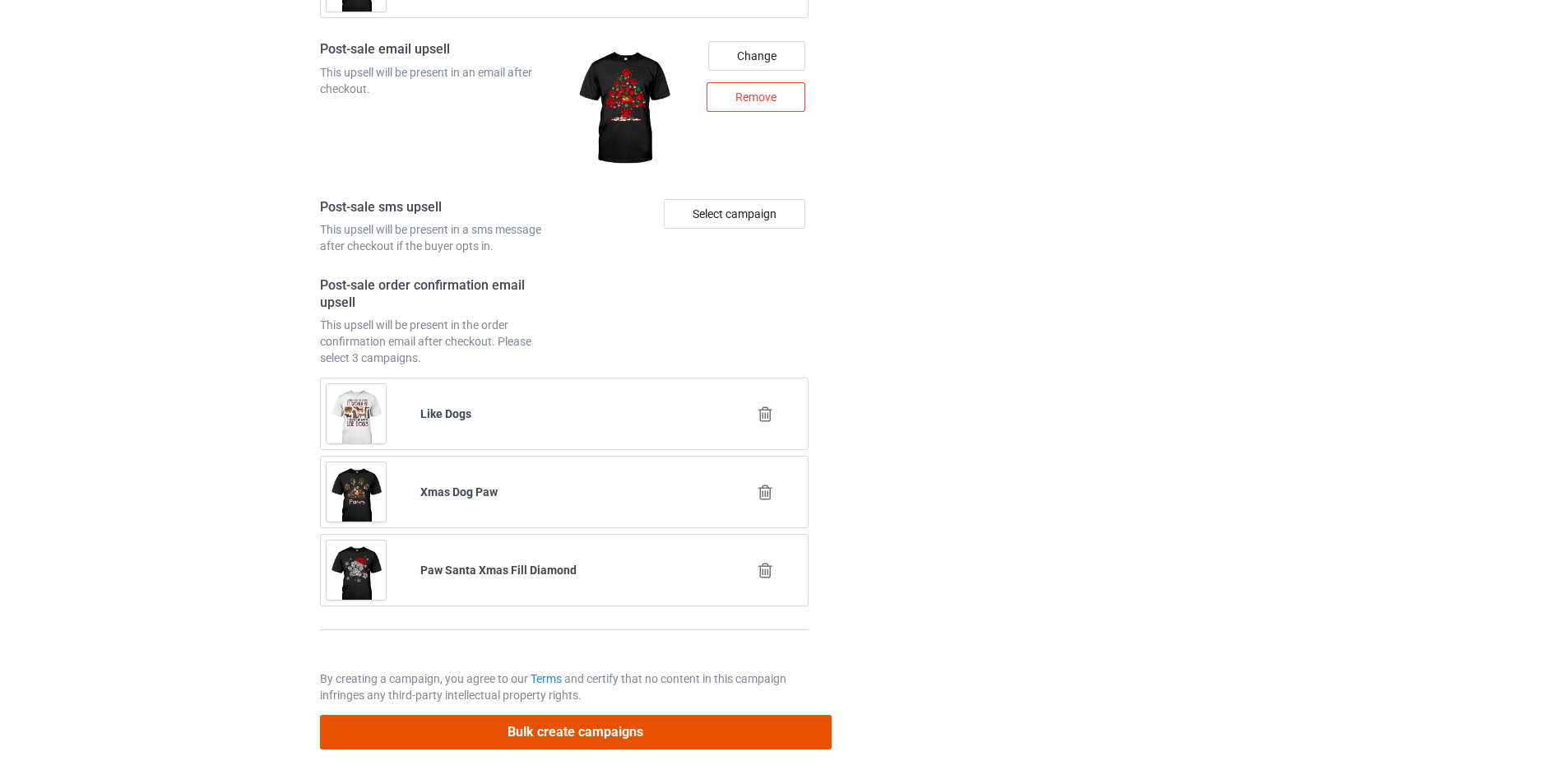
click at [735, 727] on button "Bulk create campaigns" at bounding box center [576, 732] width 512 height 34
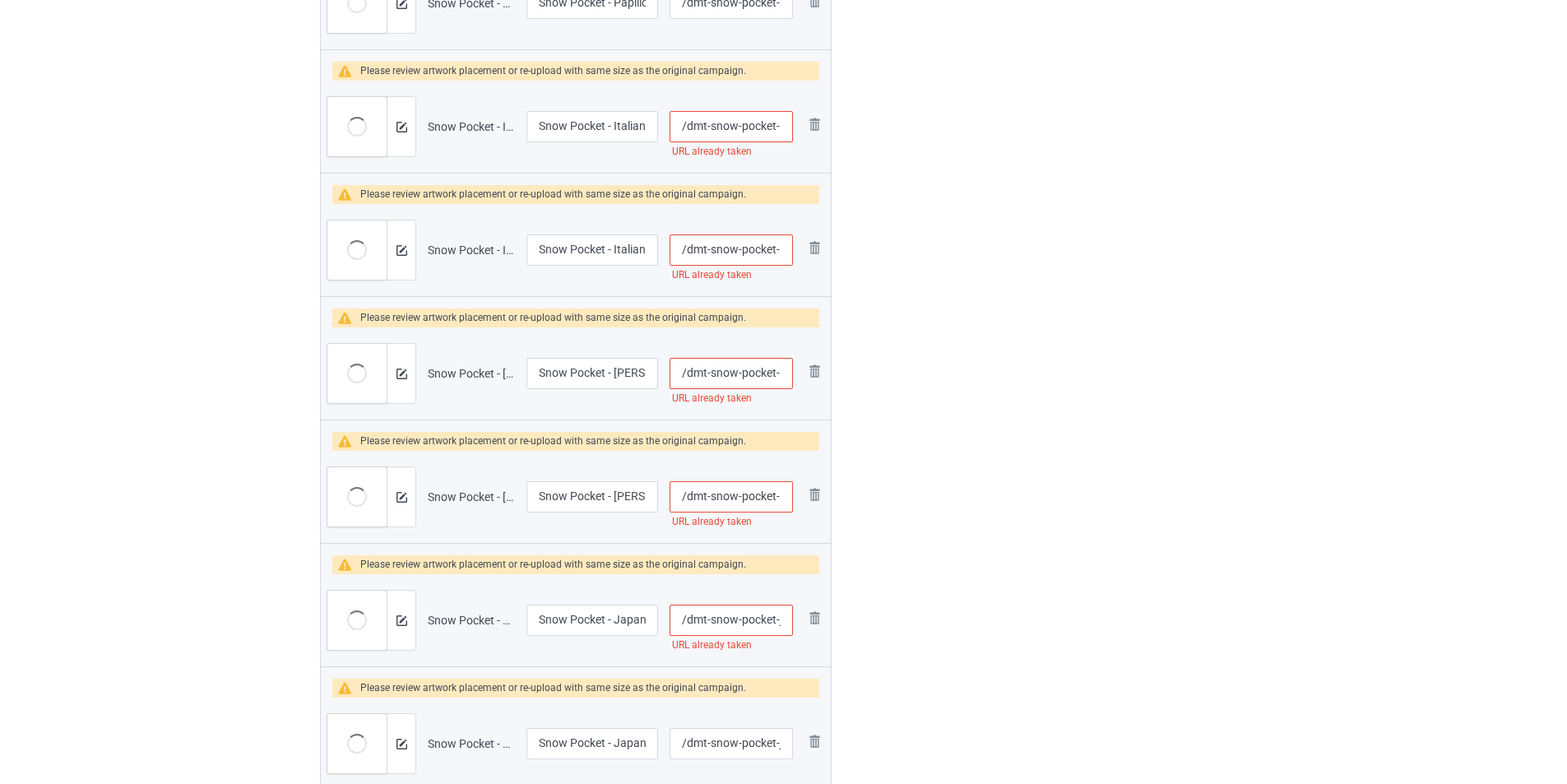
scroll to position [2467, 0]
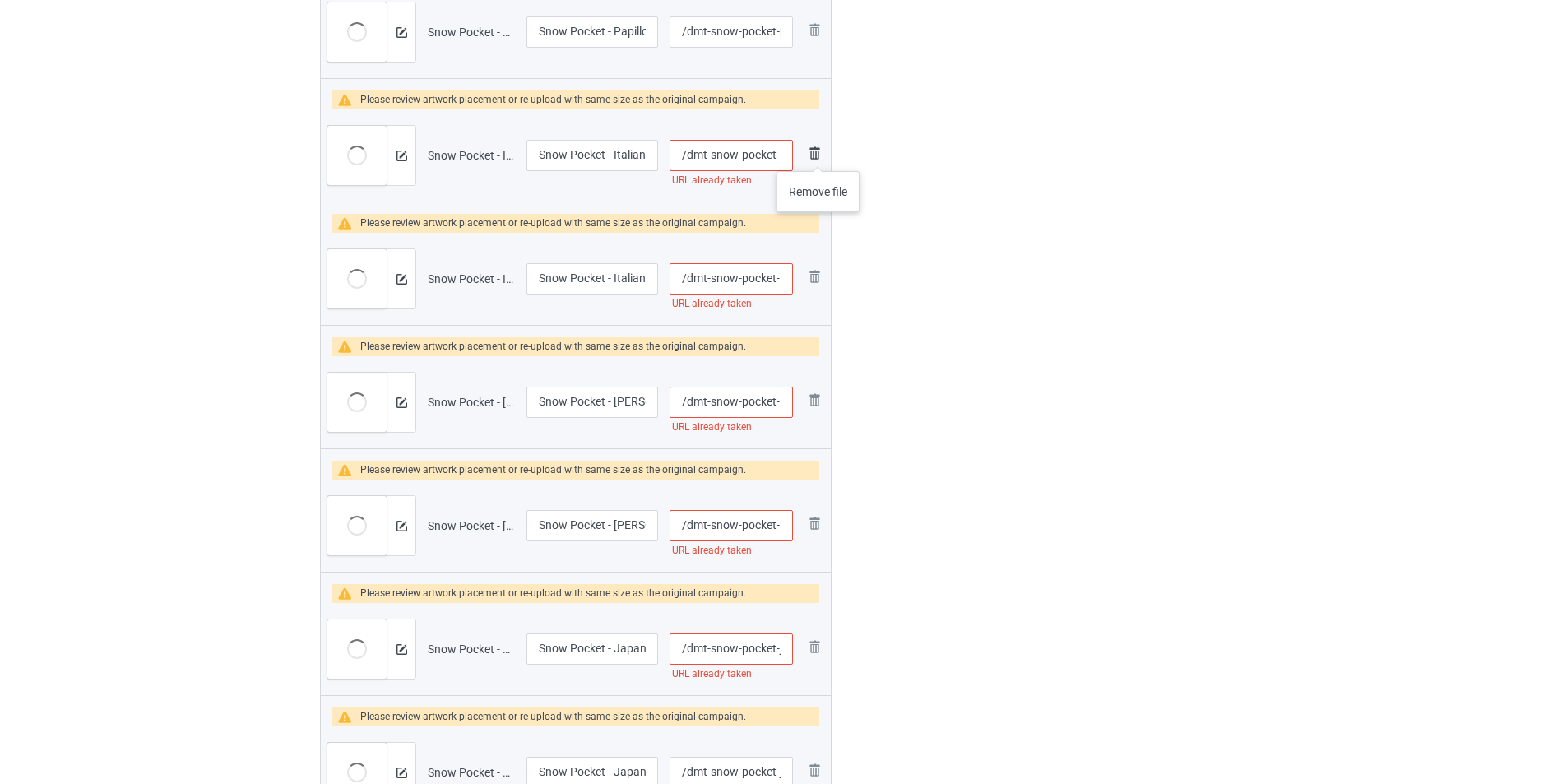
click at [819, 154] on img at bounding box center [814, 153] width 19 height 19
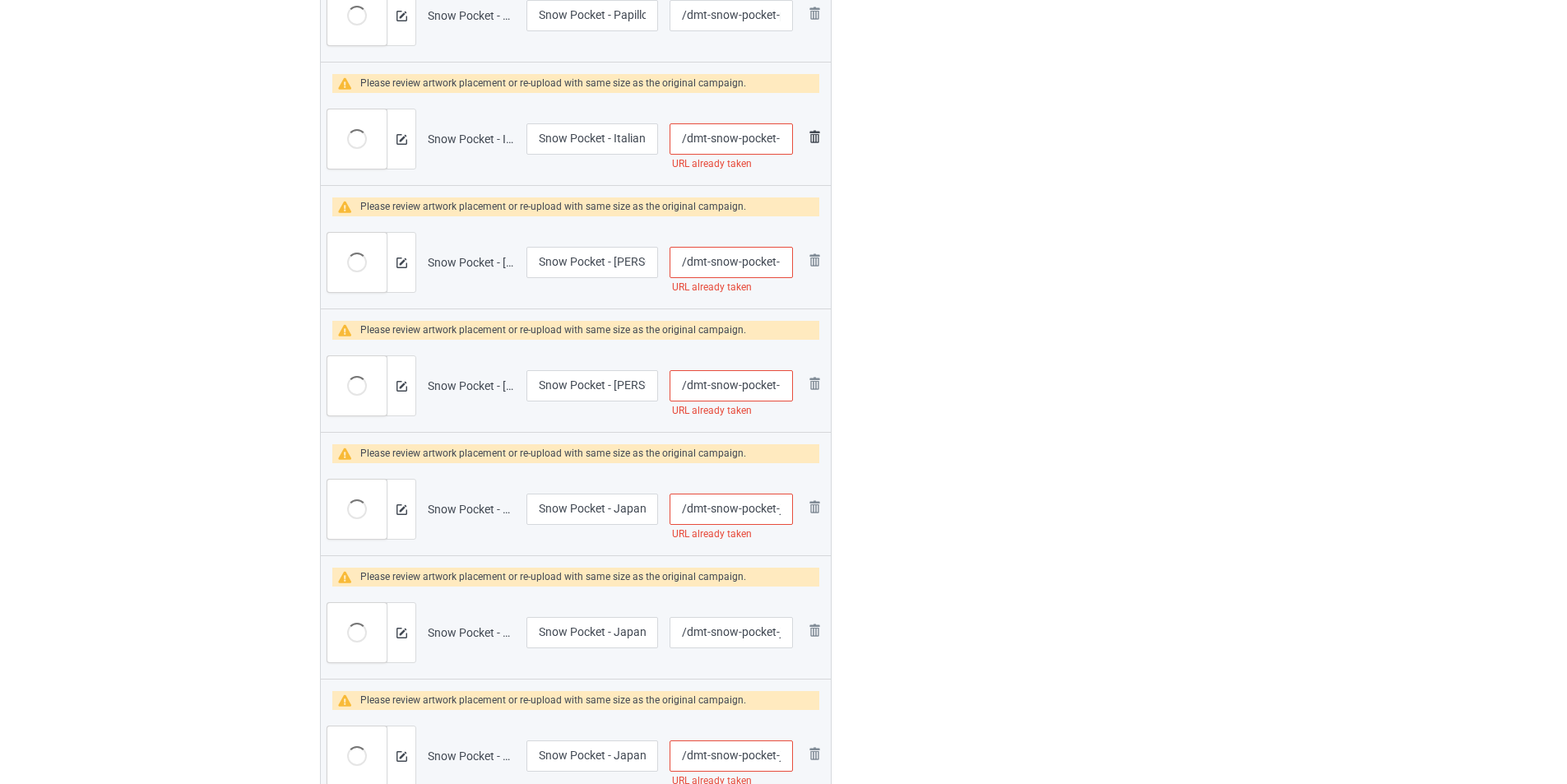
click at [816, 146] on img at bounding box center [814, 136] width 19 height 19
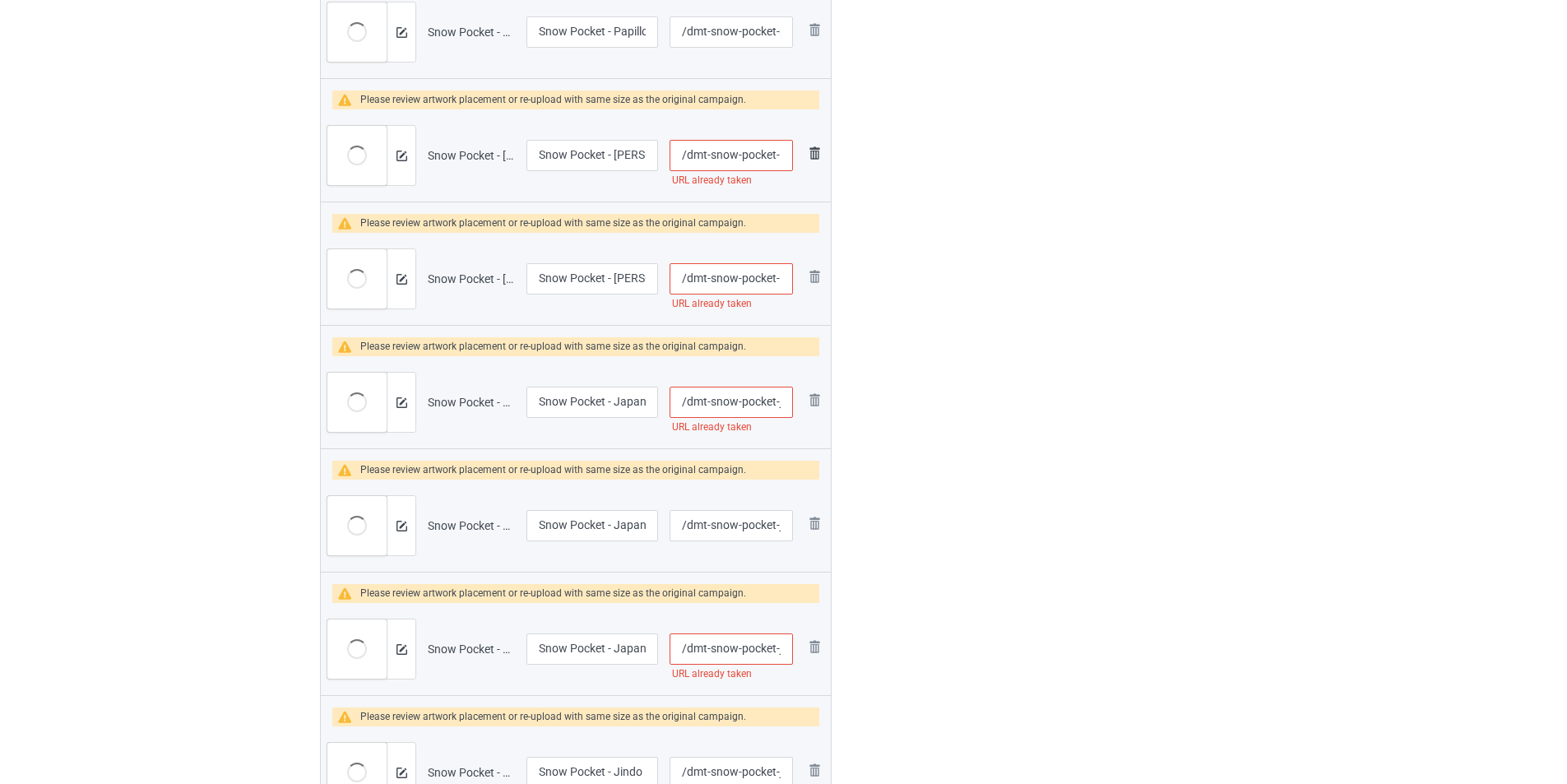
click at [816, 154] on img at bounding box center [814, 153] width 19 height 19
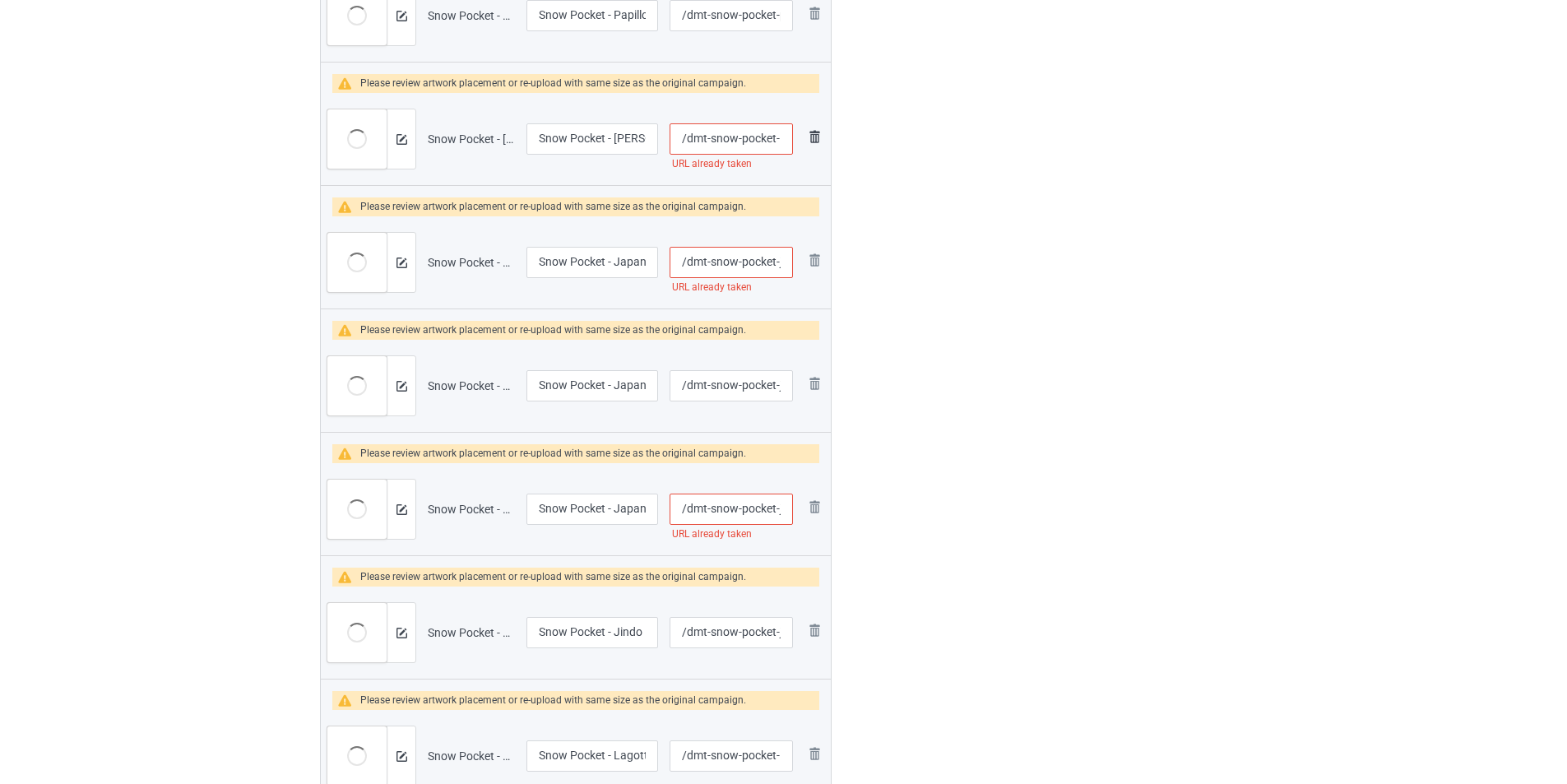
scroll to position [2418, 0]
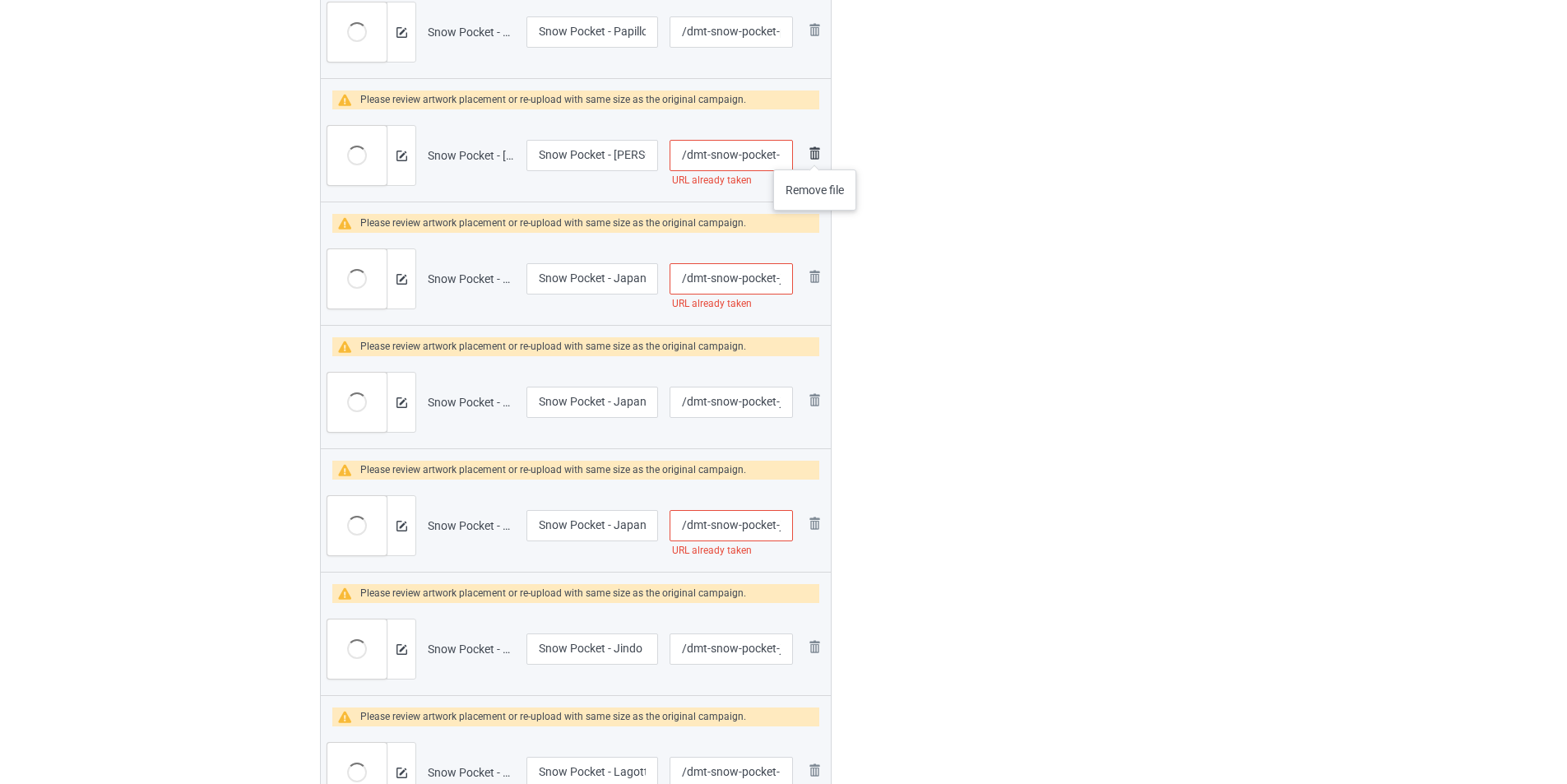
click at [816, 153] on img at bounding box center [814, 153] width 19 height 19
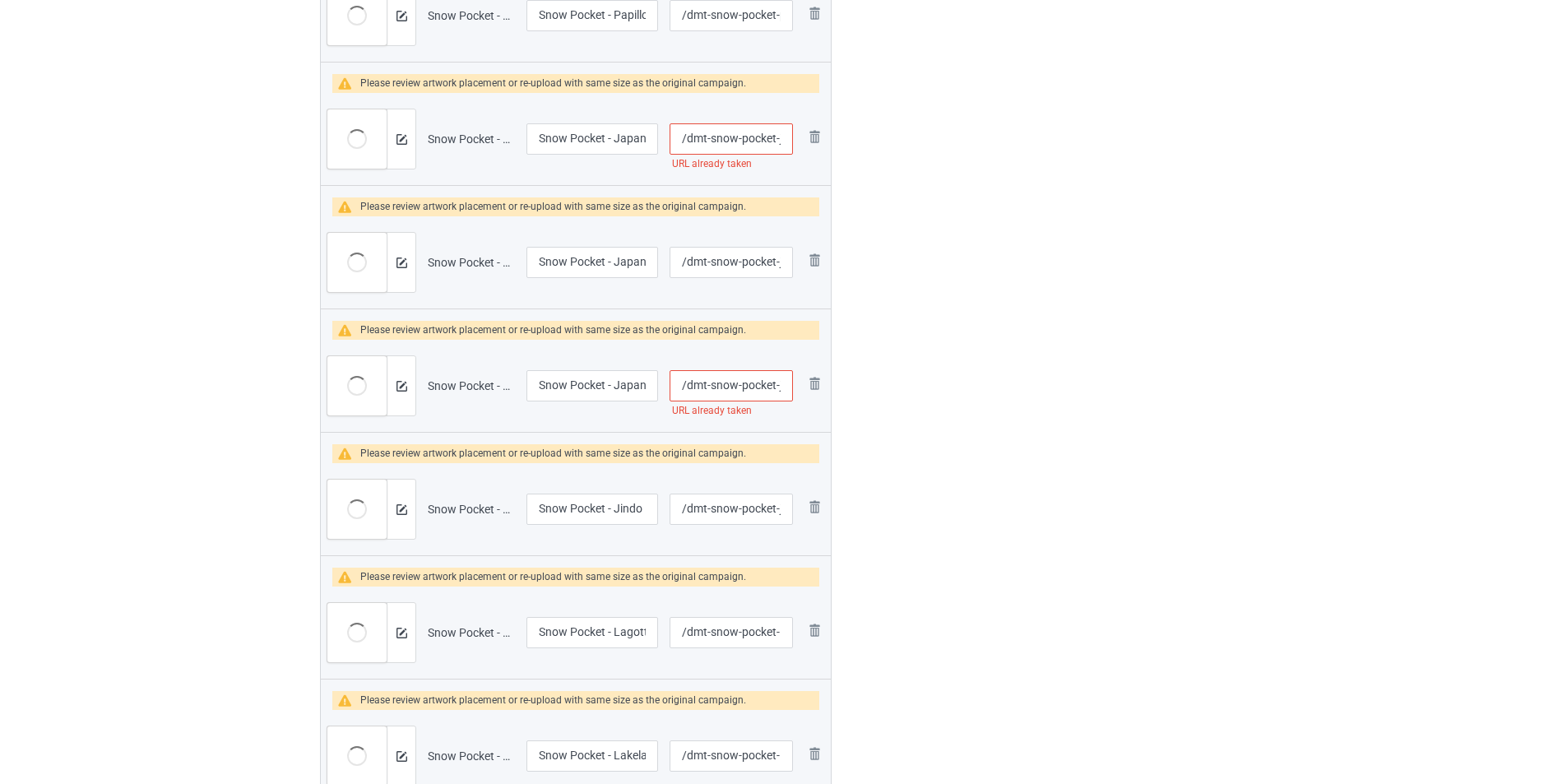
scroll to position [2401, 0]
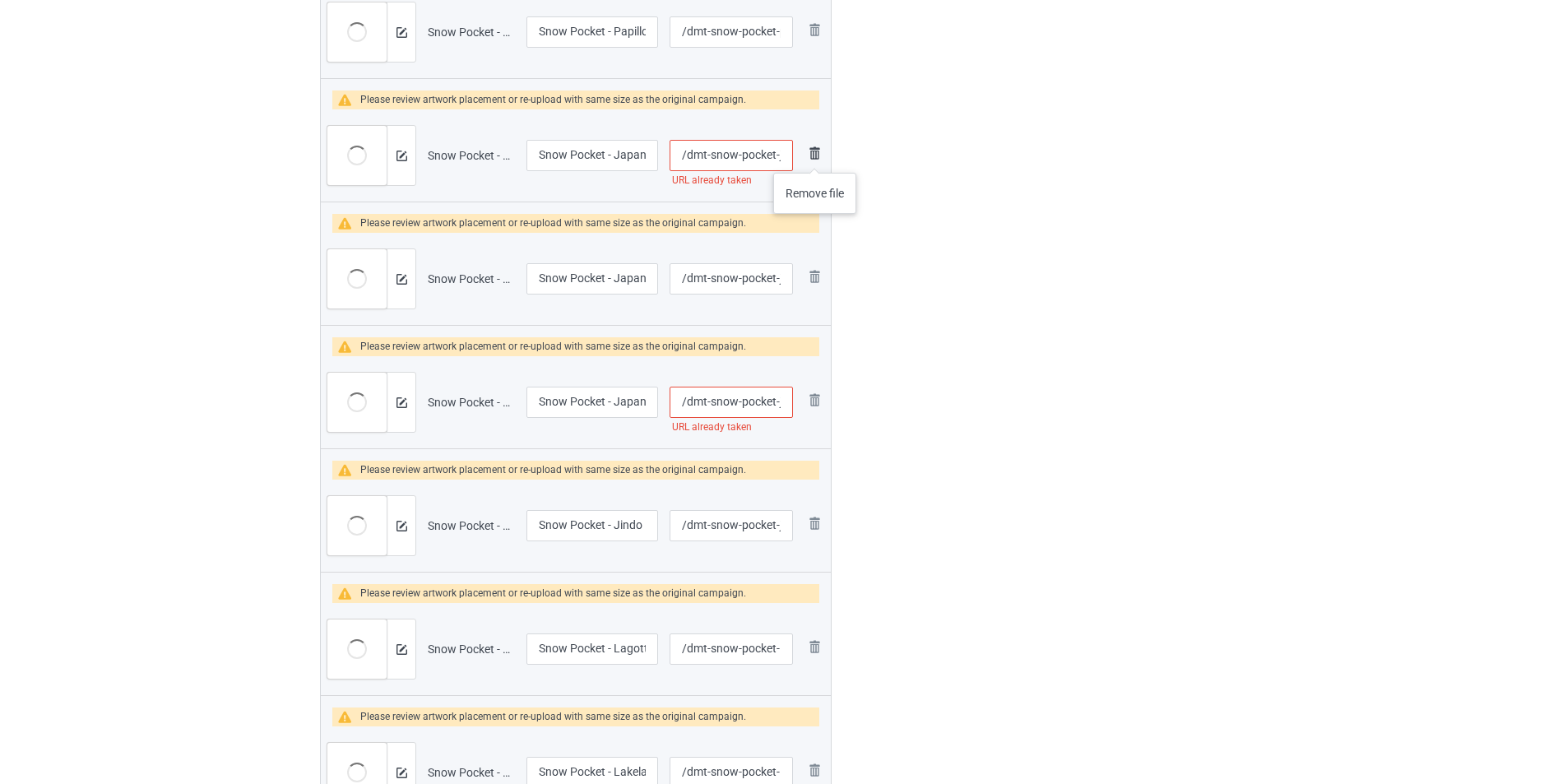
click at [816, 156] on img at bounding box center [814, 153] width 19 height 19
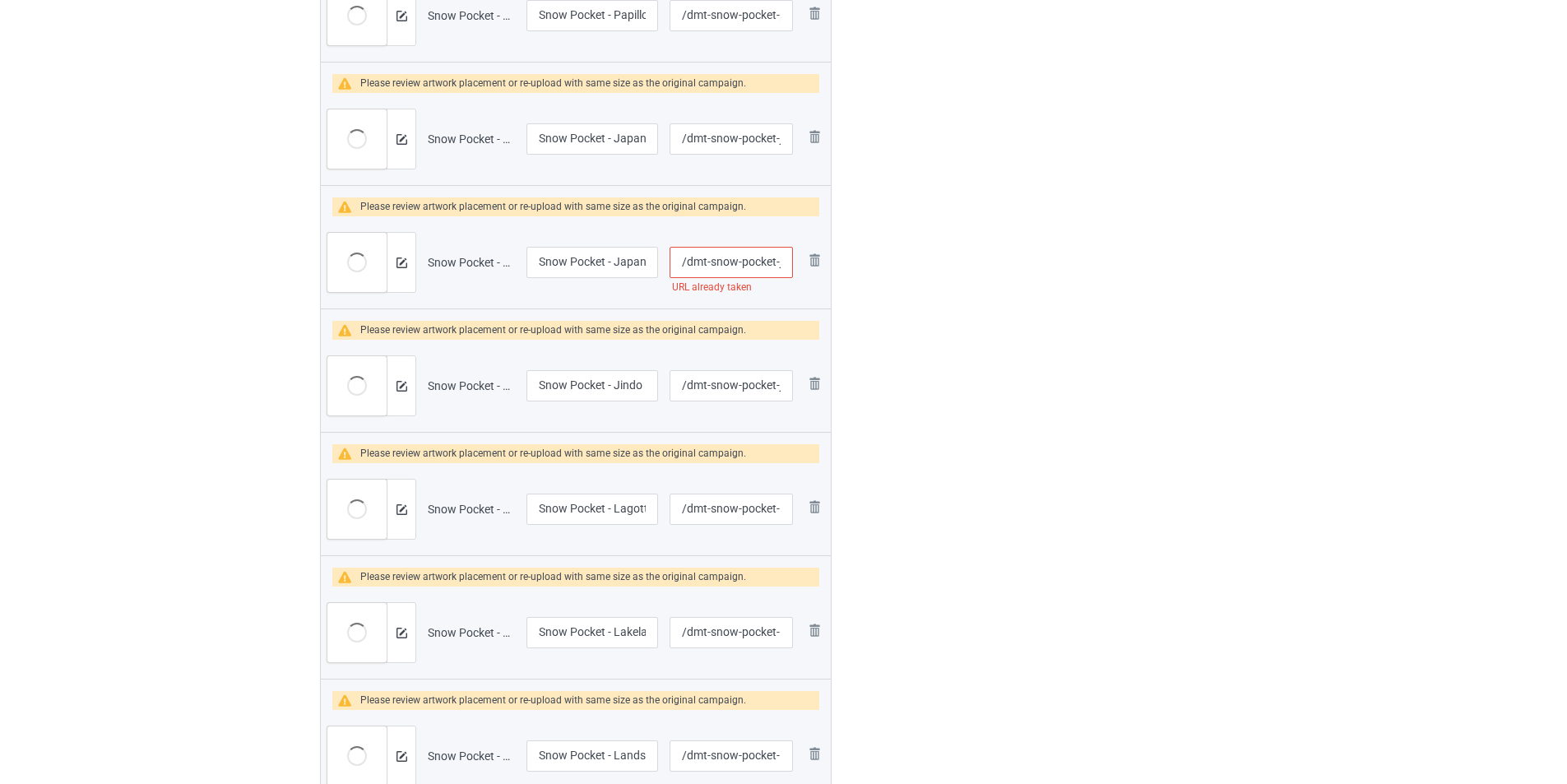
scroll to position [2385, 0]
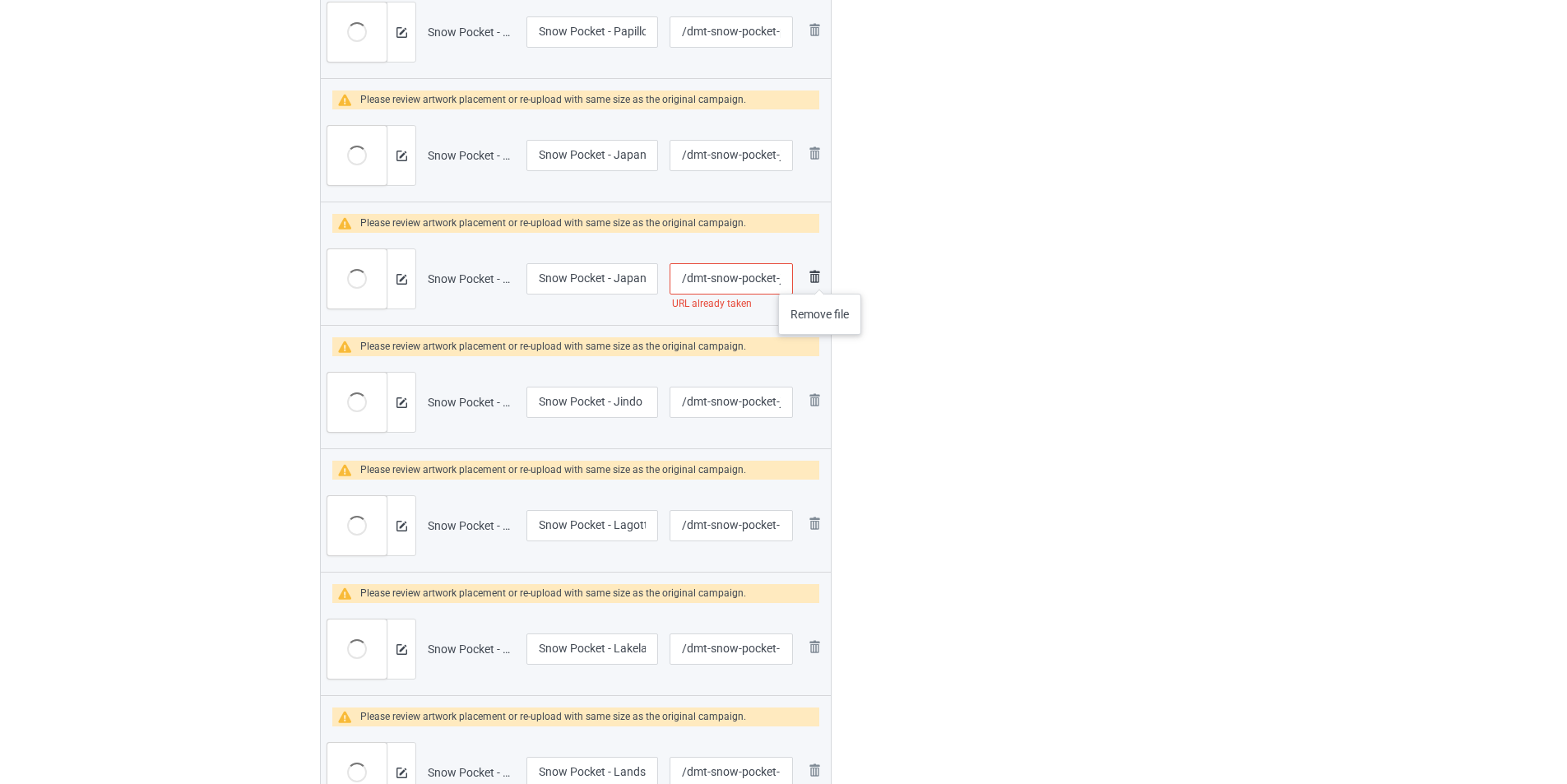
click at [821, 277] on img at bounding box center [814, 276] width 19 height 19
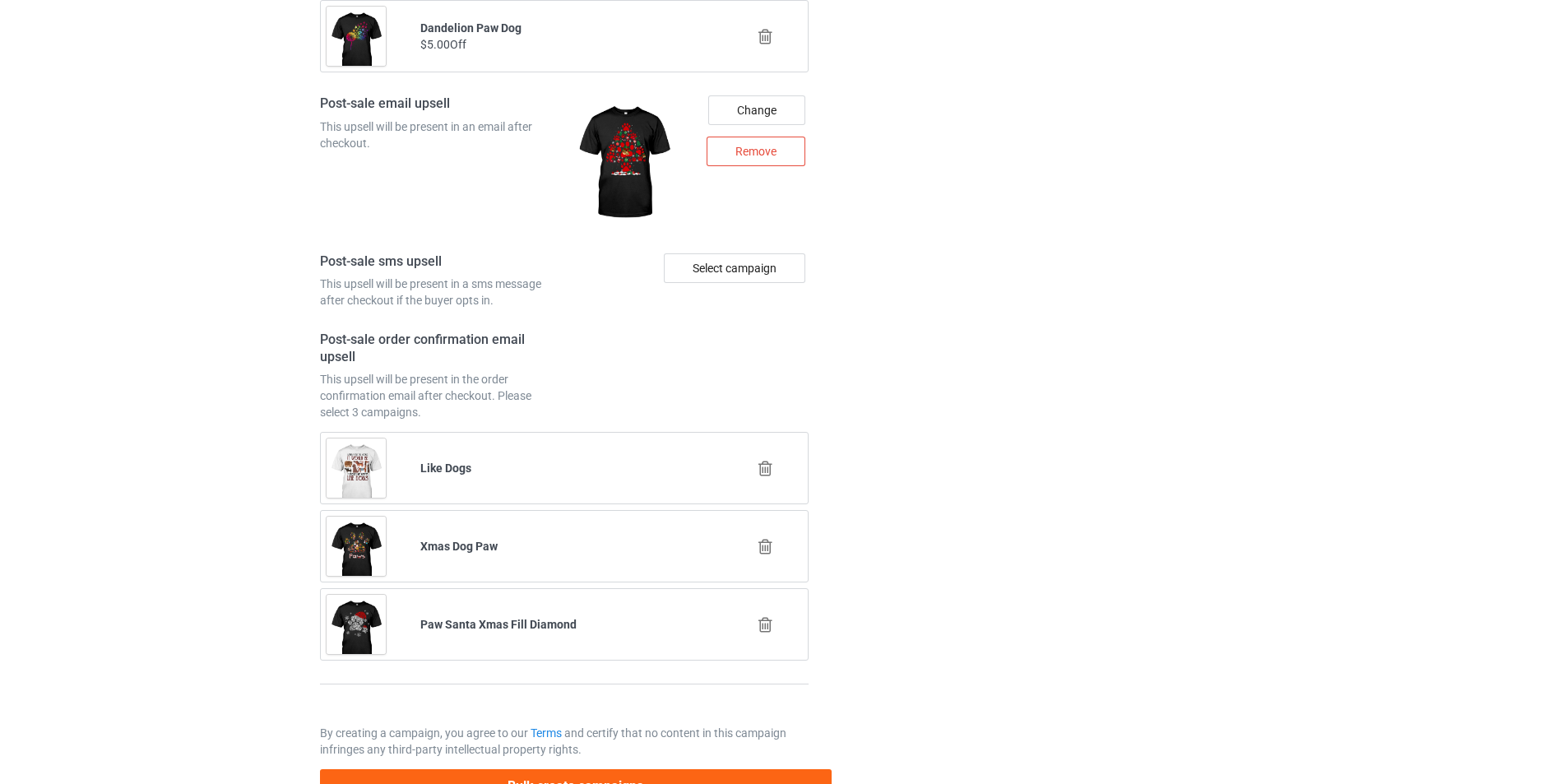
scroll to position [5304, 0]
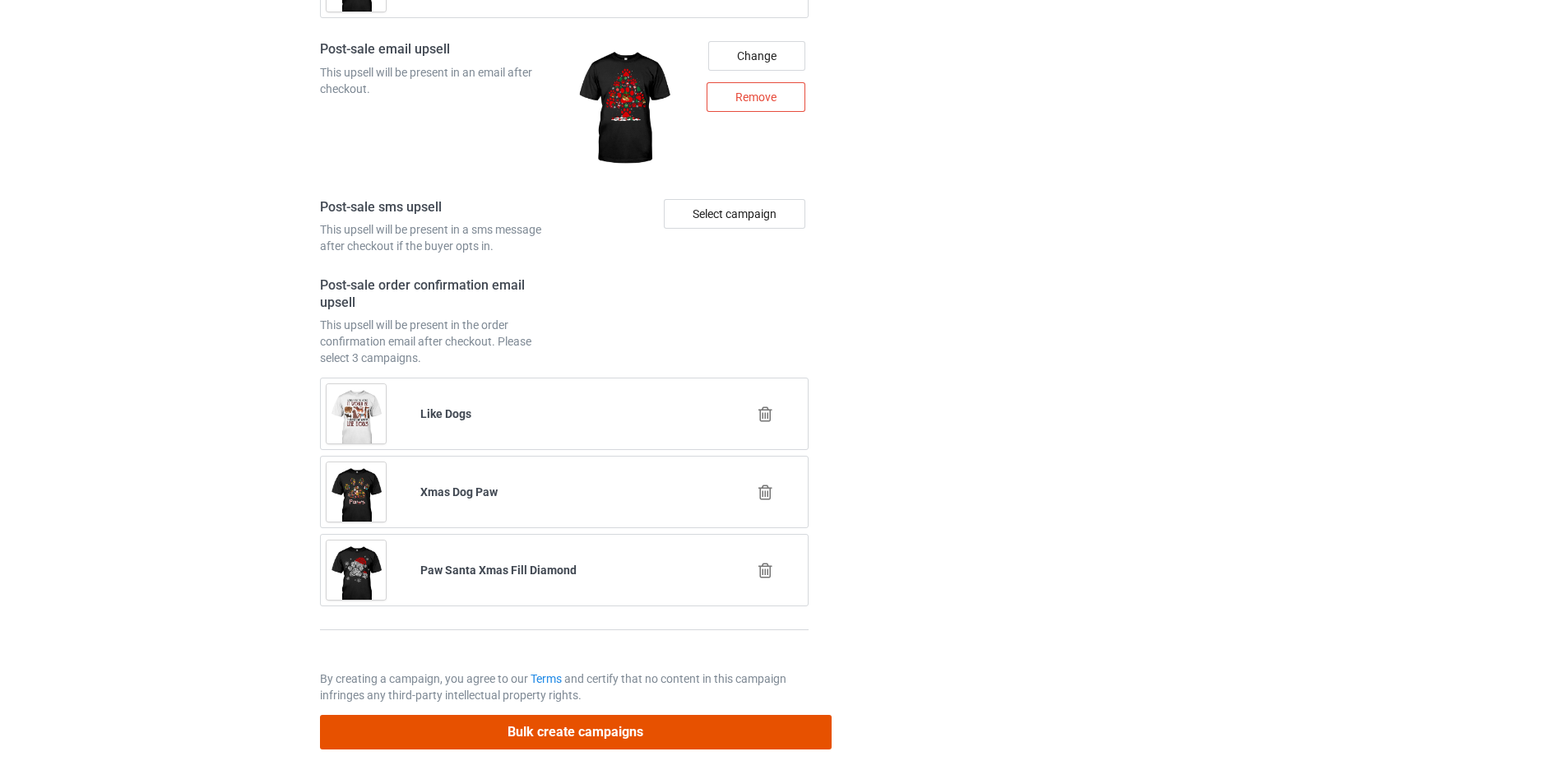
click at [670, 726] on button "Bulk create campaigns" at bounding box center [576, 732] width 512 height 34
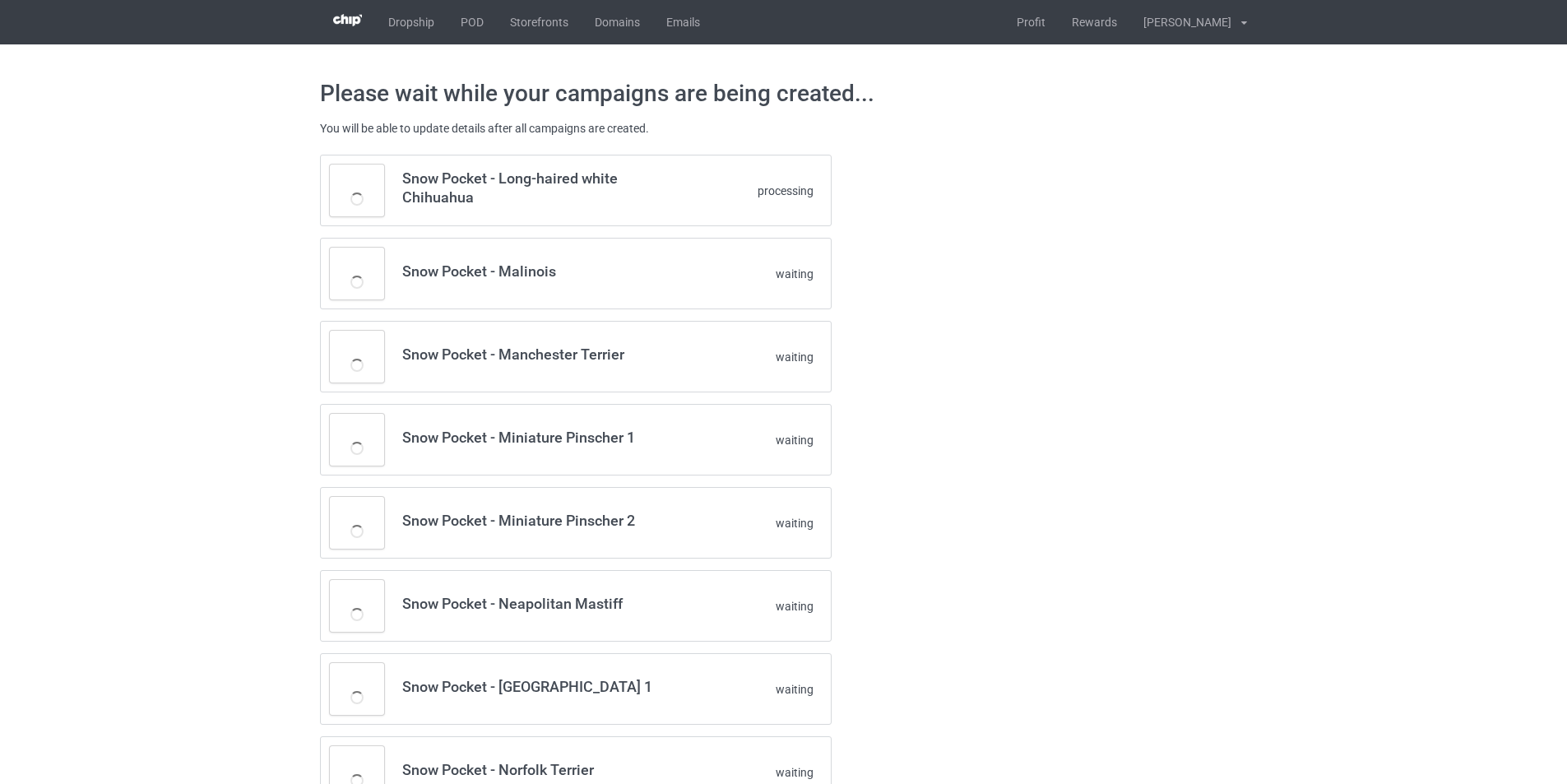
scroll to position [0, 0]
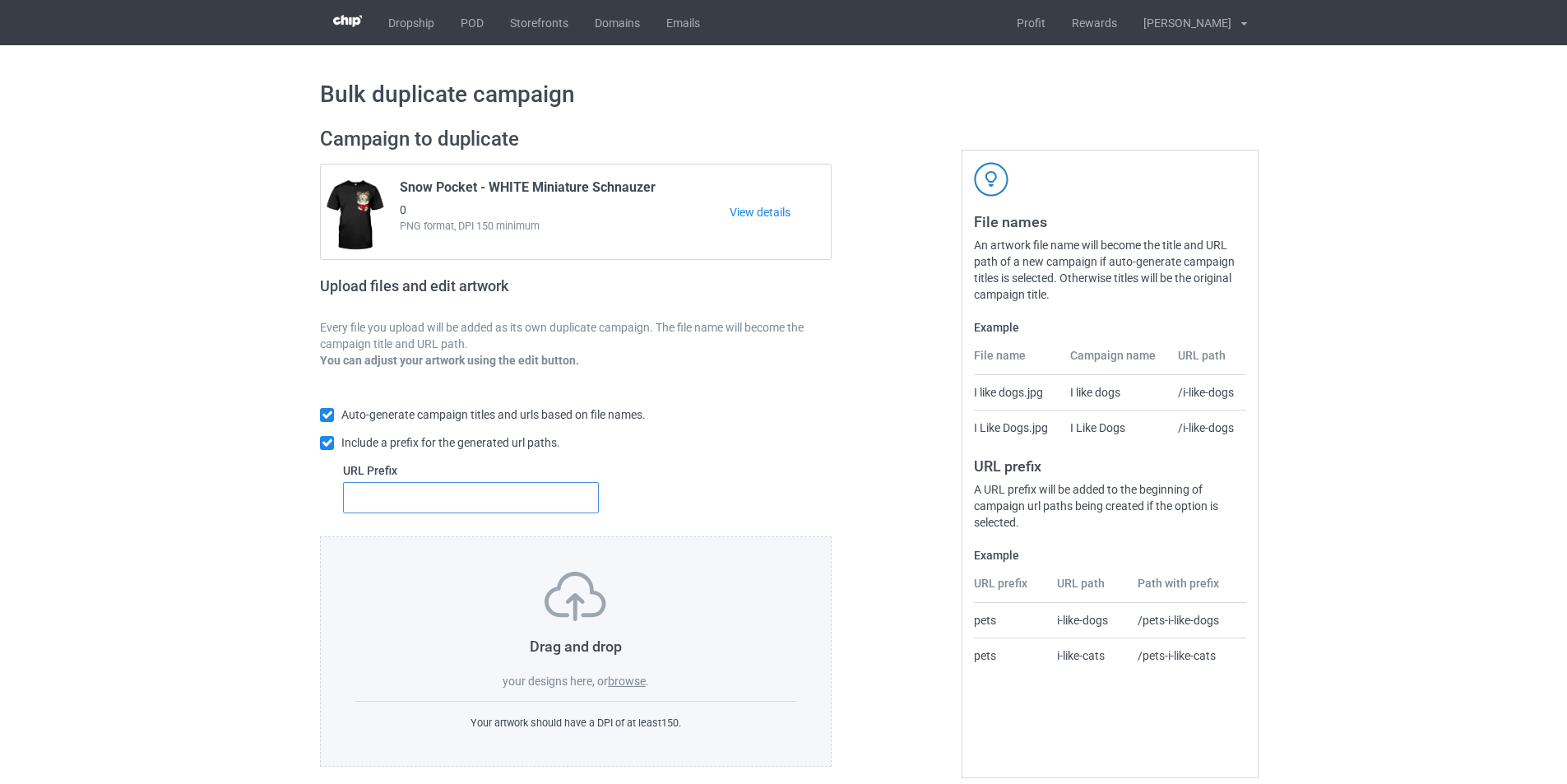
click at [543, 500] on input "text" at bounding box center [470, 497] width 256 height 31
type input "dmt-"
click at [628, 678] on label "browse" at bounding box center [626, 681] width 38 height 14
click at [0, 0] on input "browse" at bounding box center [0, 0] width 0 height 0
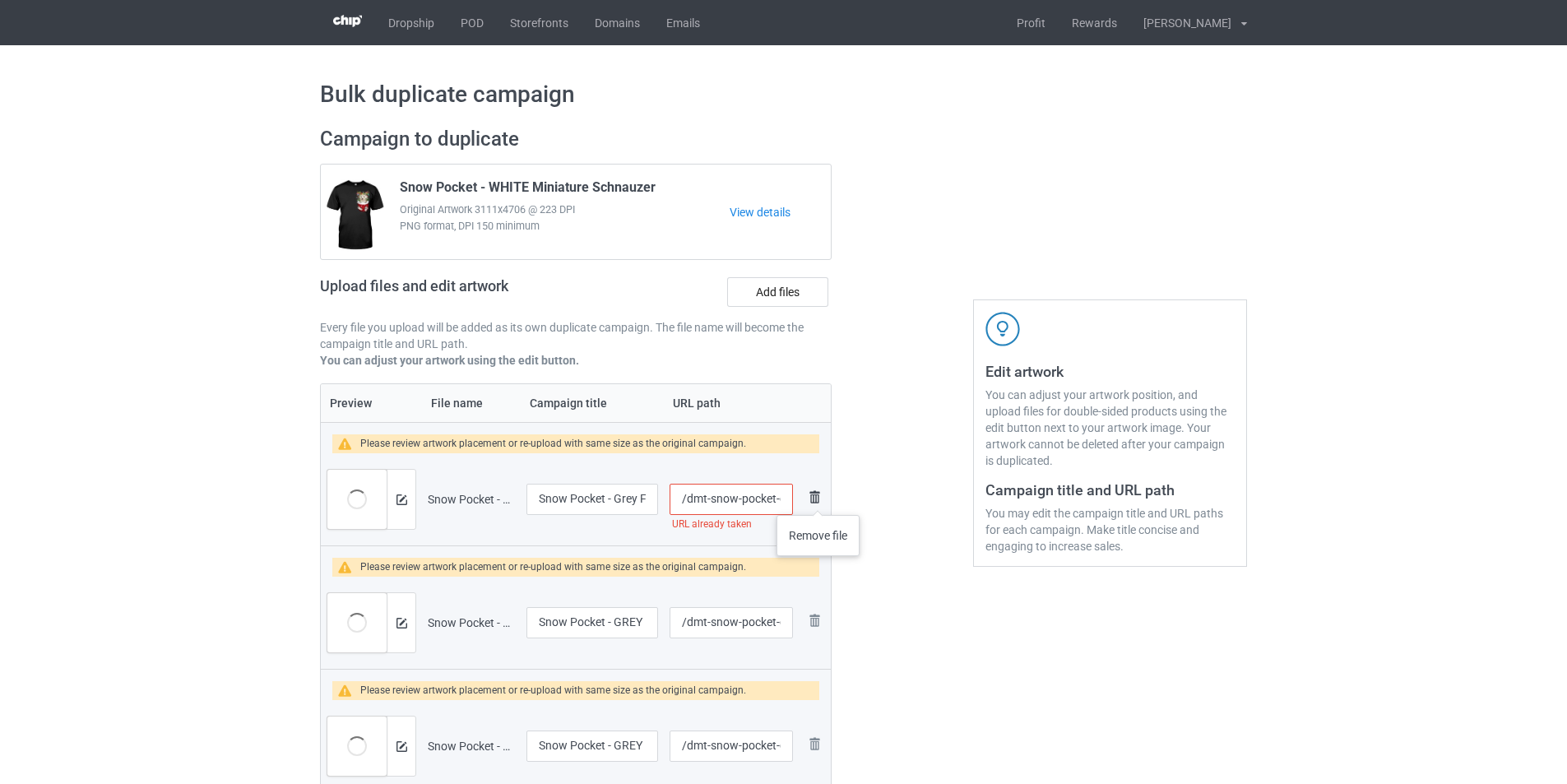
click at [819, 498] on img at bounding box center [814, 496] width 19 height 19
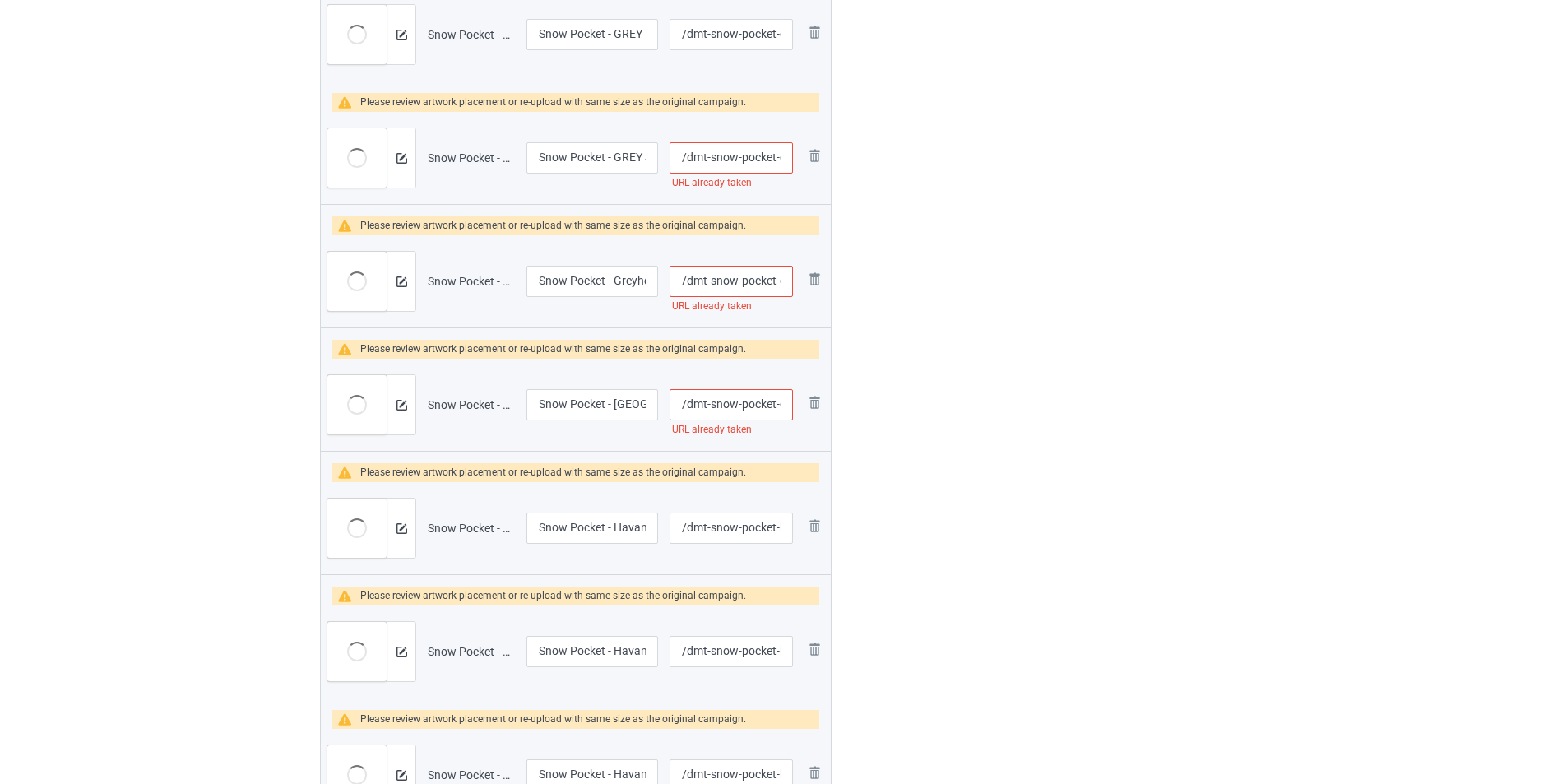
scroll to position [576, 0]
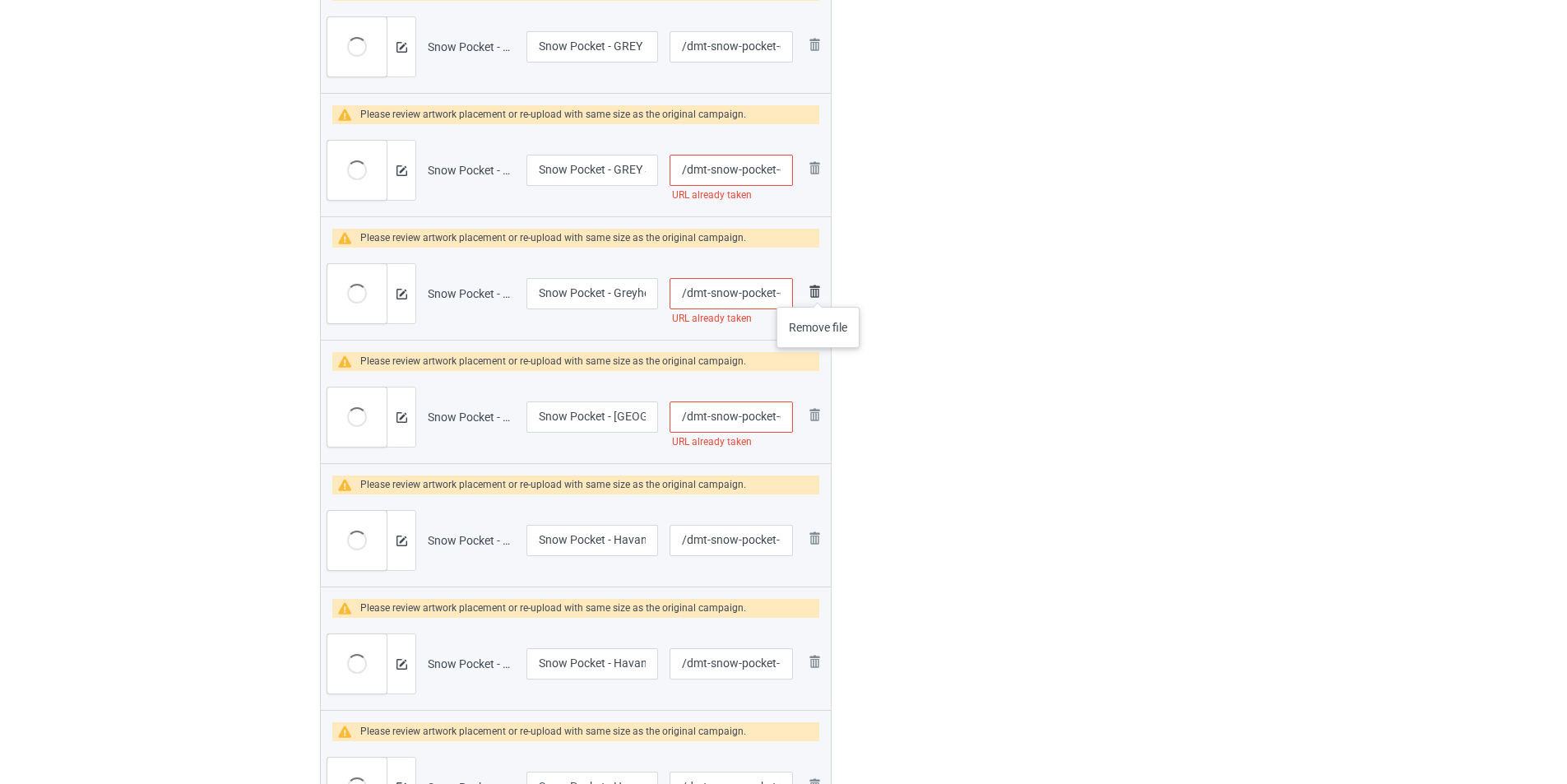
click at [819, 290] on img at bounding box center [814, 290] width 19 height 19
click at [818, 290] on img at bounding box center [814, 290] width 19 height 19
click at [819, 165] on img at bounding box center [814, 167] width 19 height 19
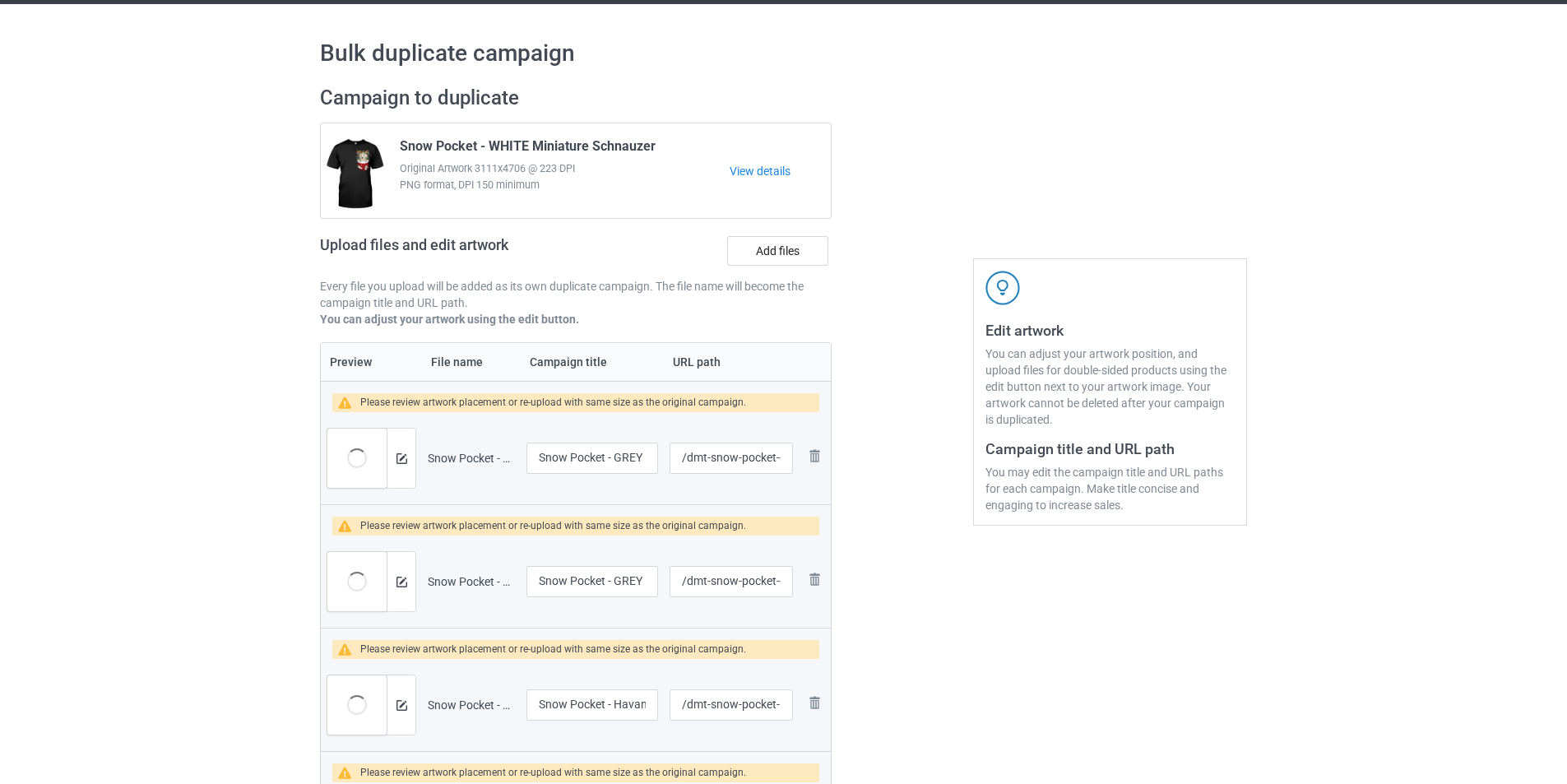
scroll to position [0, 0]
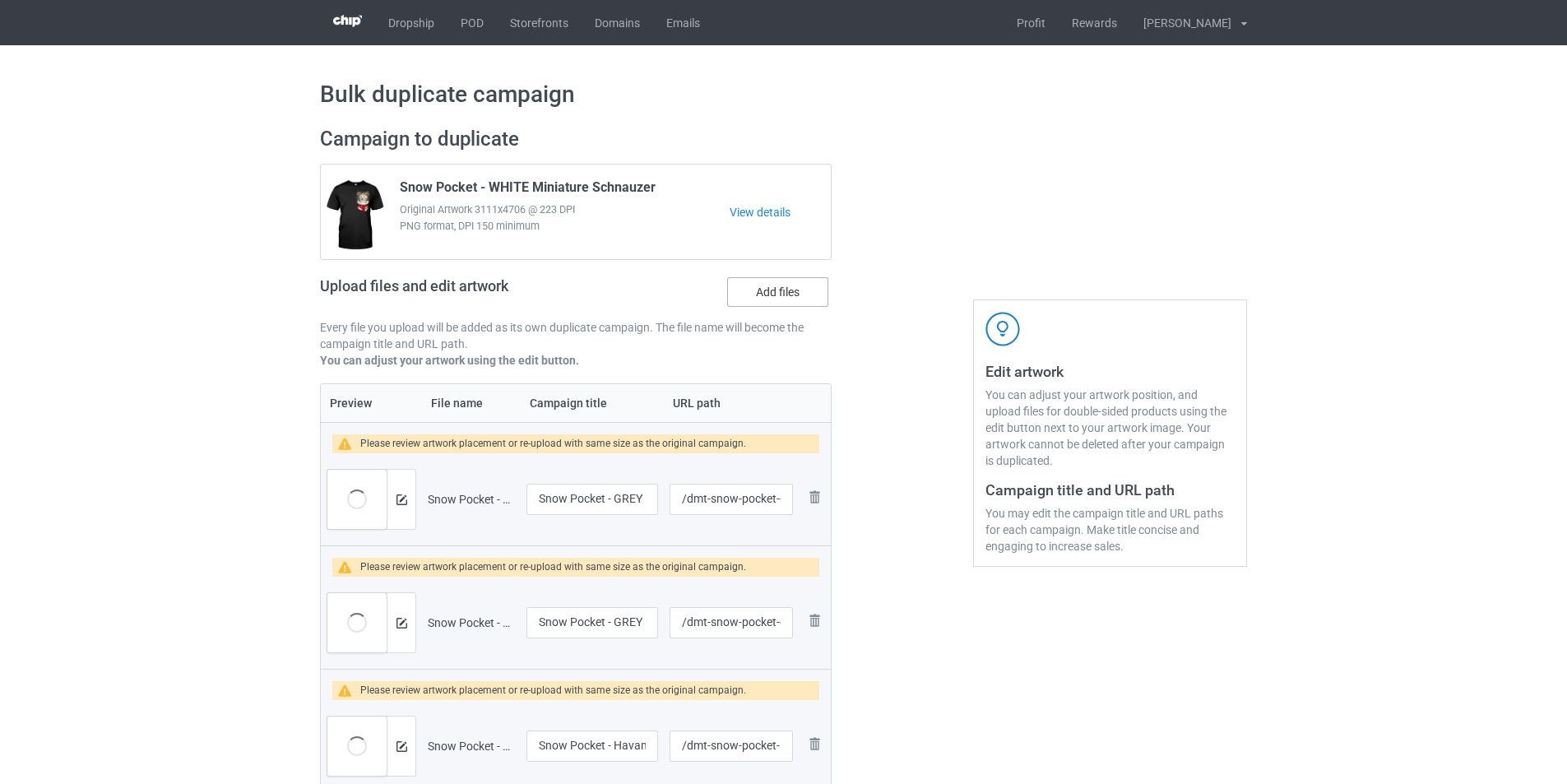
click at [780, 288] on label "Add files" at bounding box center [778, 291] width 101 height 30
click at [0, 0] on input "Add files" at bounding box center [0, 0] width 0 height 0
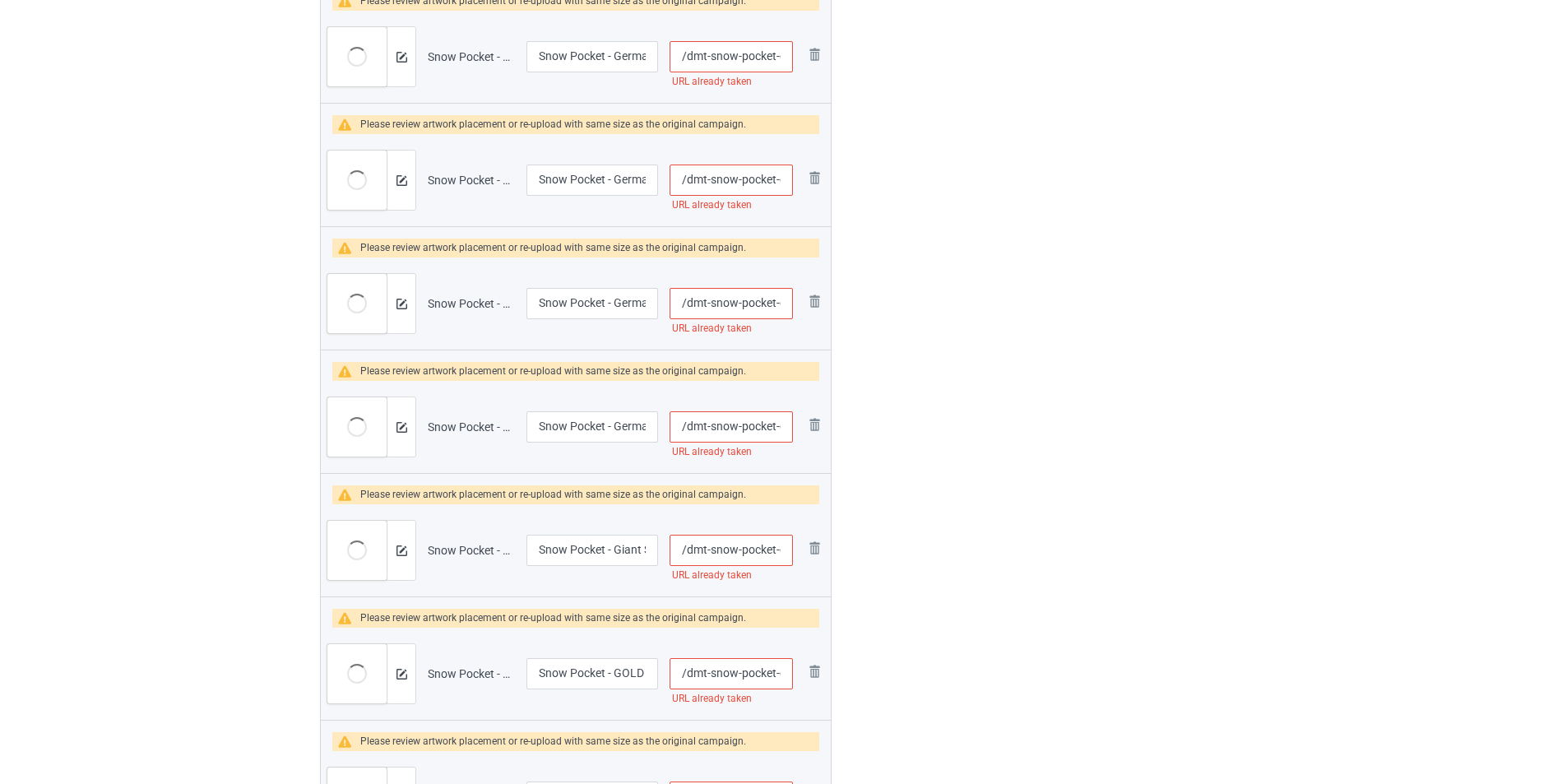
scroll to position [1676, 0]
click at [811, 301] on img at bounding box center [814, 300] width 19 height 19
click at [815, 302] on img at bounding box center [814, 300] width 19 height 19
click at [0, 0] on img at bounding box center [0, 0] width 0 height 0
click at [815, 538] on link at bounding box center [814, 549] width 19 height 24
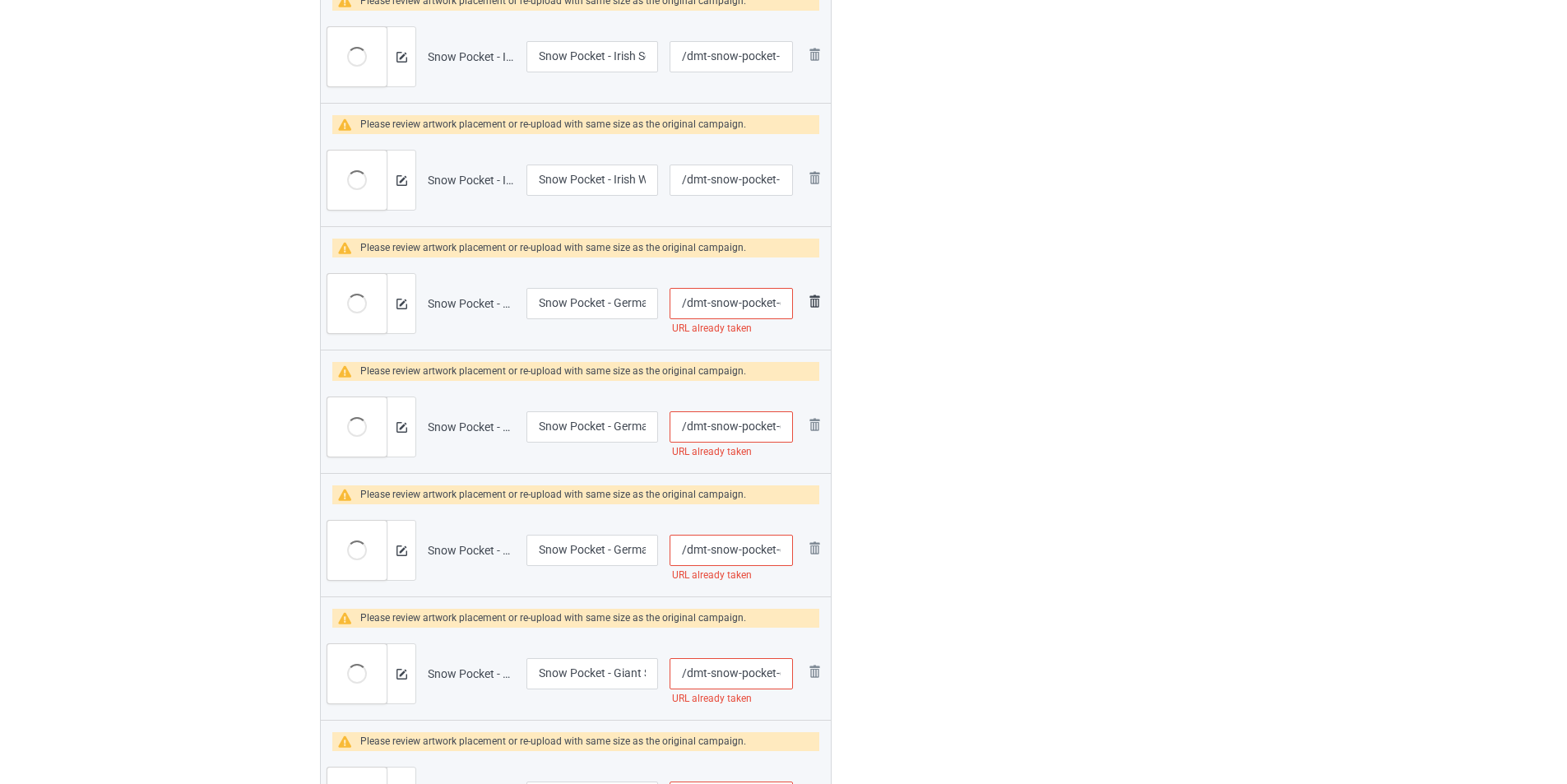
click at [0, 0] on img at bounding box center [0, 0] width 0 height 0
click at [815, 783] on link at bounding box center [814, 797] width 19 height 24
click at [0, 0] on img at bounding box center [0, 0] width 0 height 0
click at [815, 302] on img at bounding box center [814, 300] width 19 height 19
click at [815, 414] on link at bounding box center [814, 426] width 19 height 24
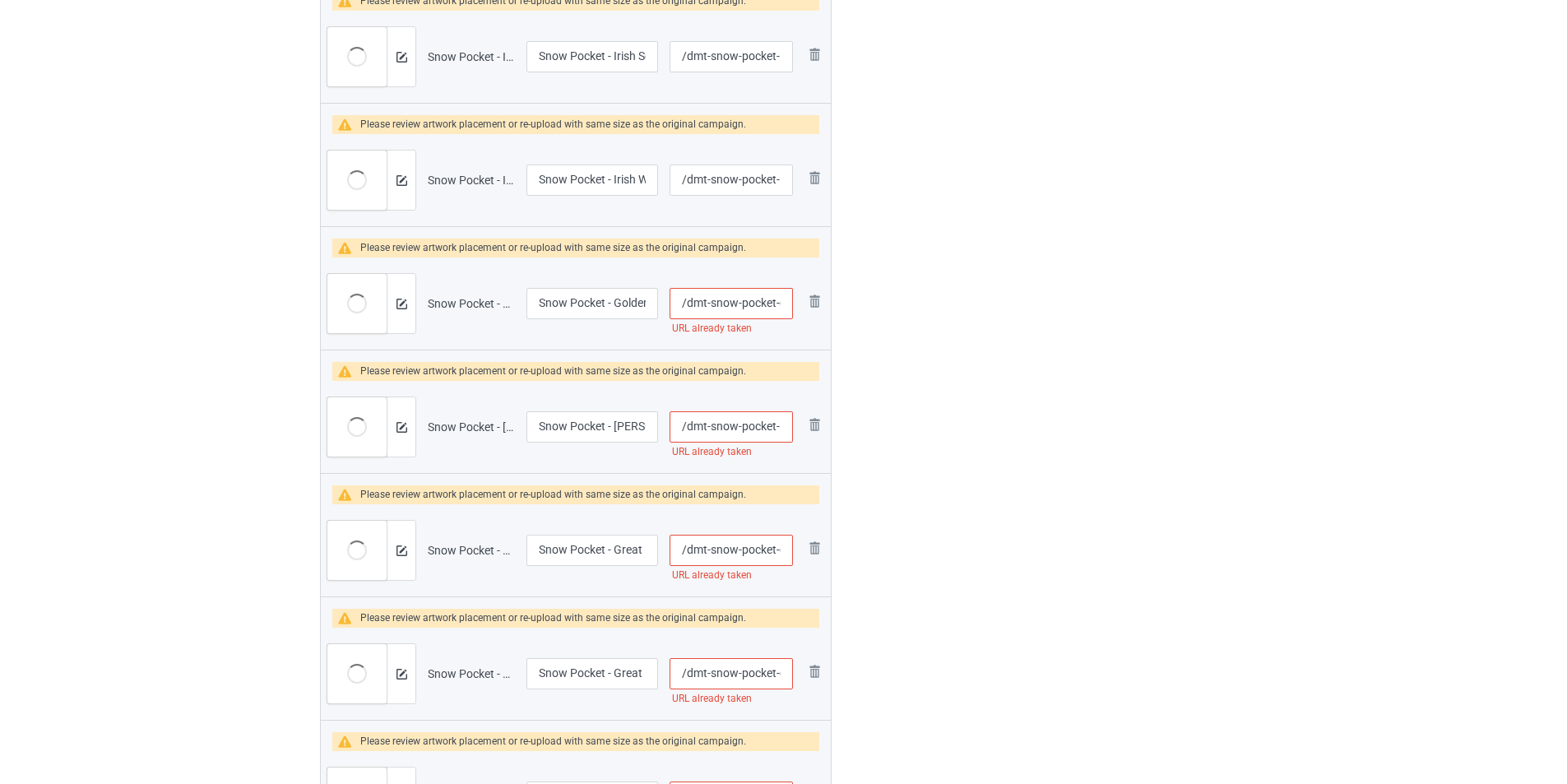
click at [0, 0] on img at bounding box center [0, 0] width 0 height 0
click at [815, 538] on link at bounding box center [814, 549] width 19 height 24
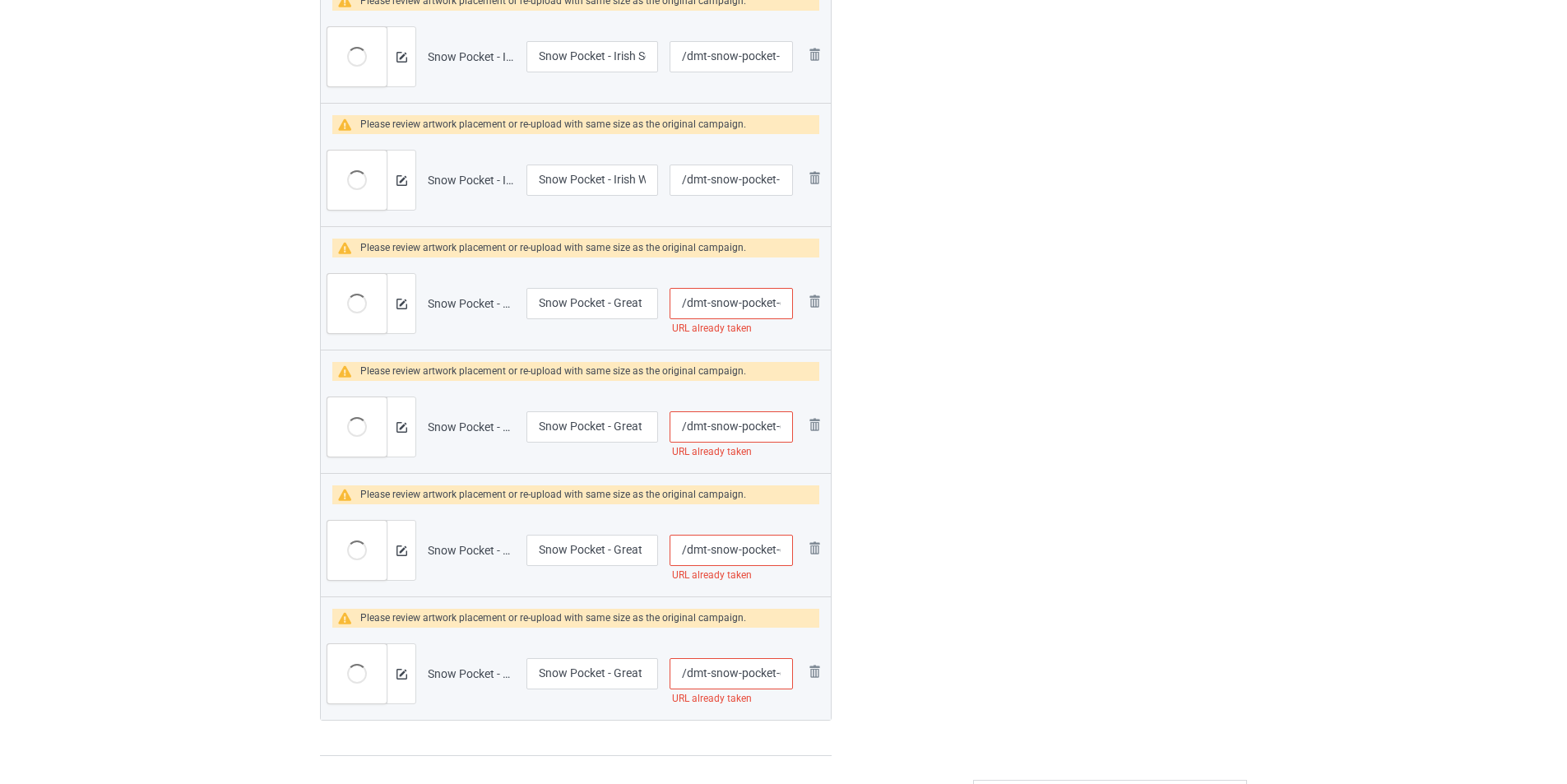
click at [0, 0] on img at bounding box center [0, 0] width 0 height 0
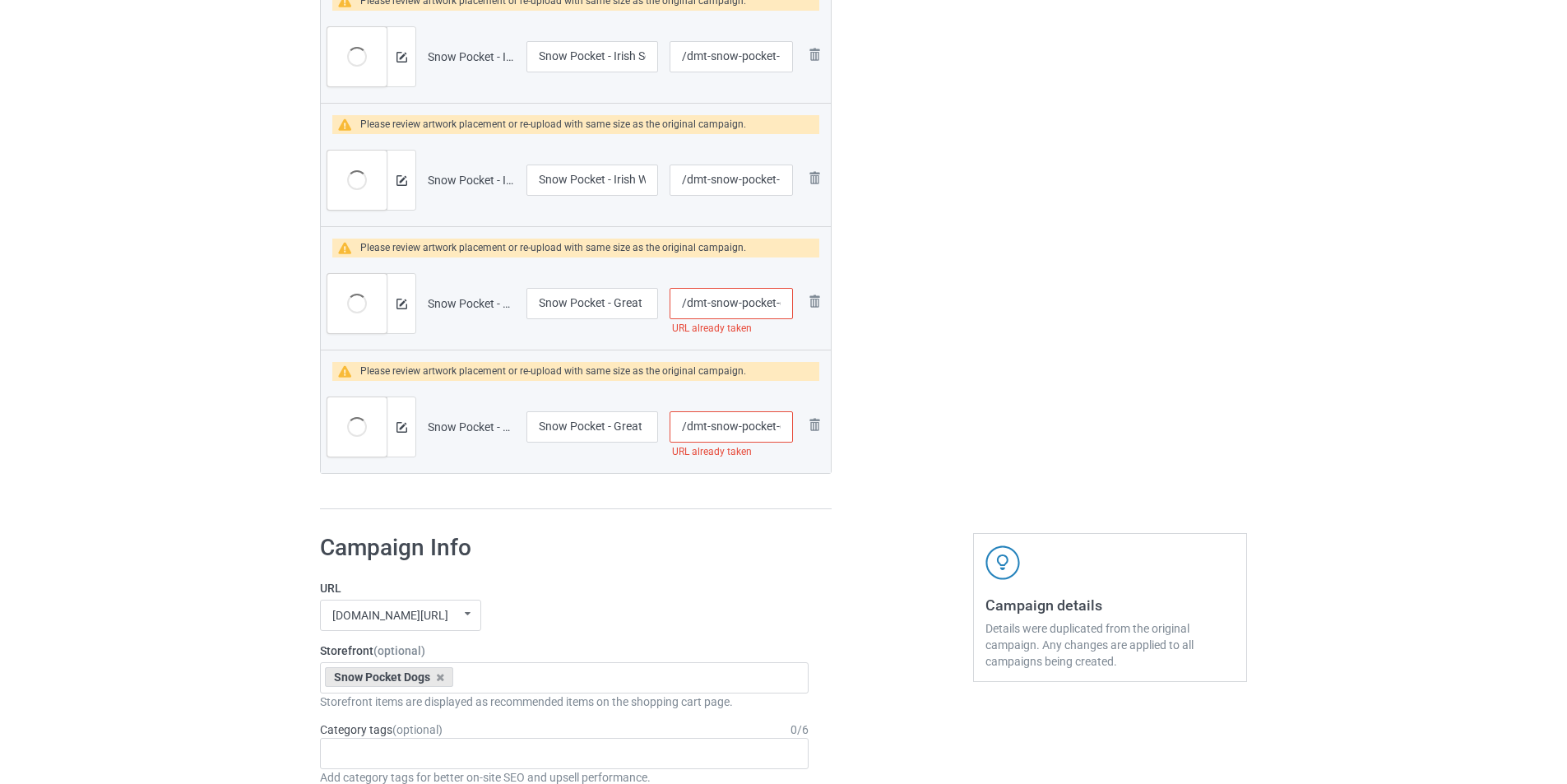
click at [0, 0] on img at bounding box center [0, 0] width 0 height 0
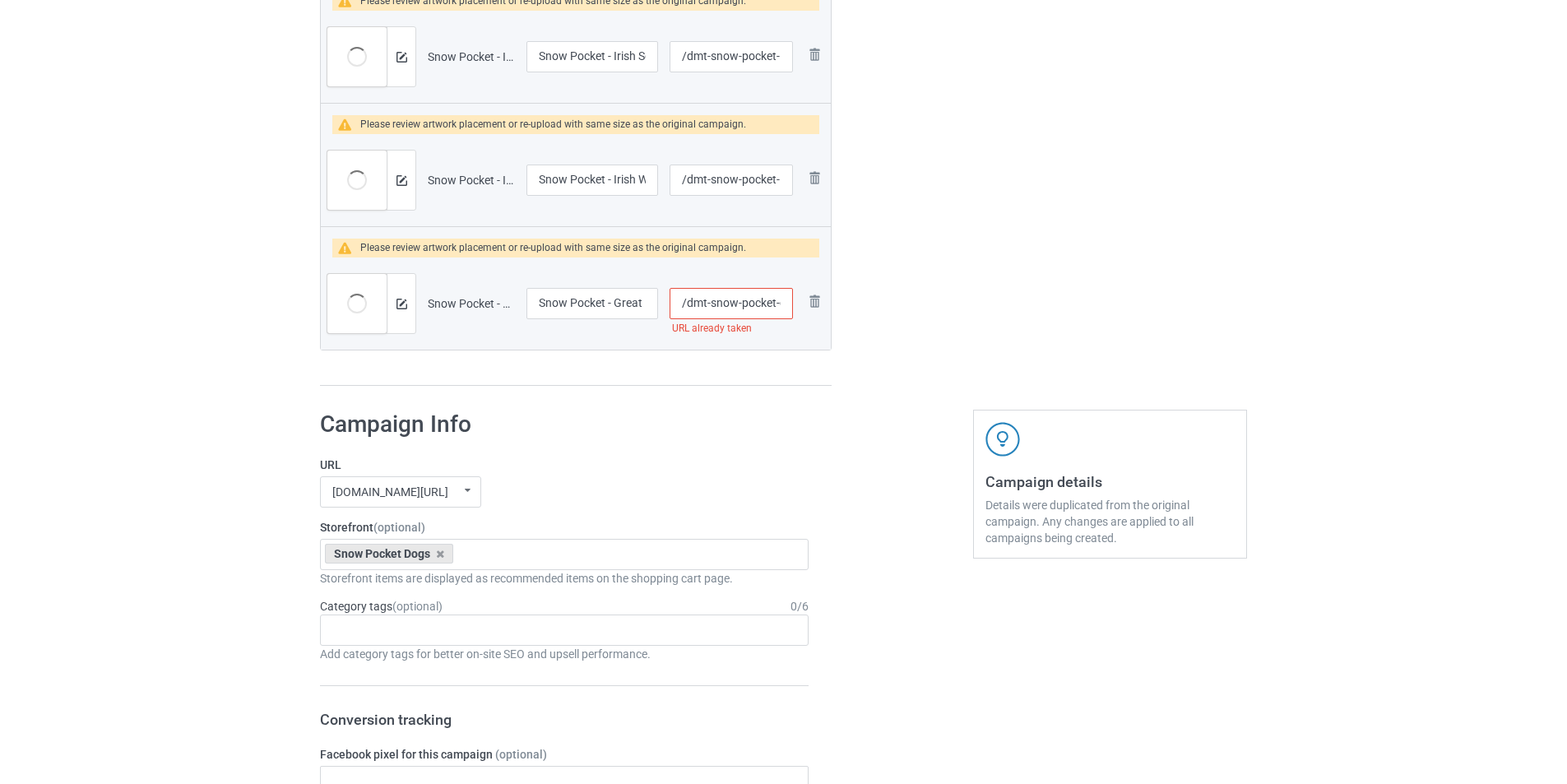
click at [0, 0] on img at bounding box center [0, 0] width 0 height 0
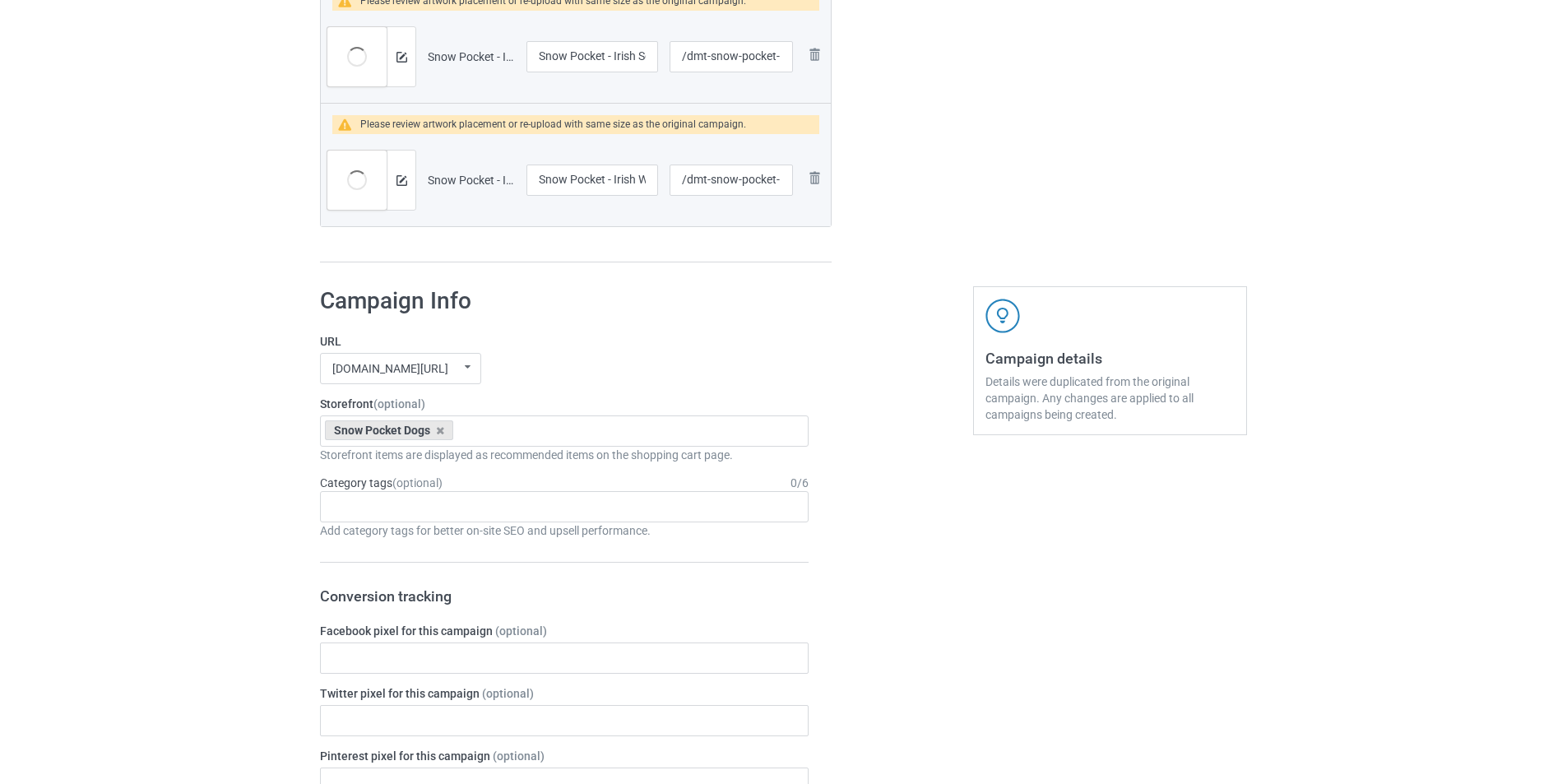
scroll to position [1972, 0]
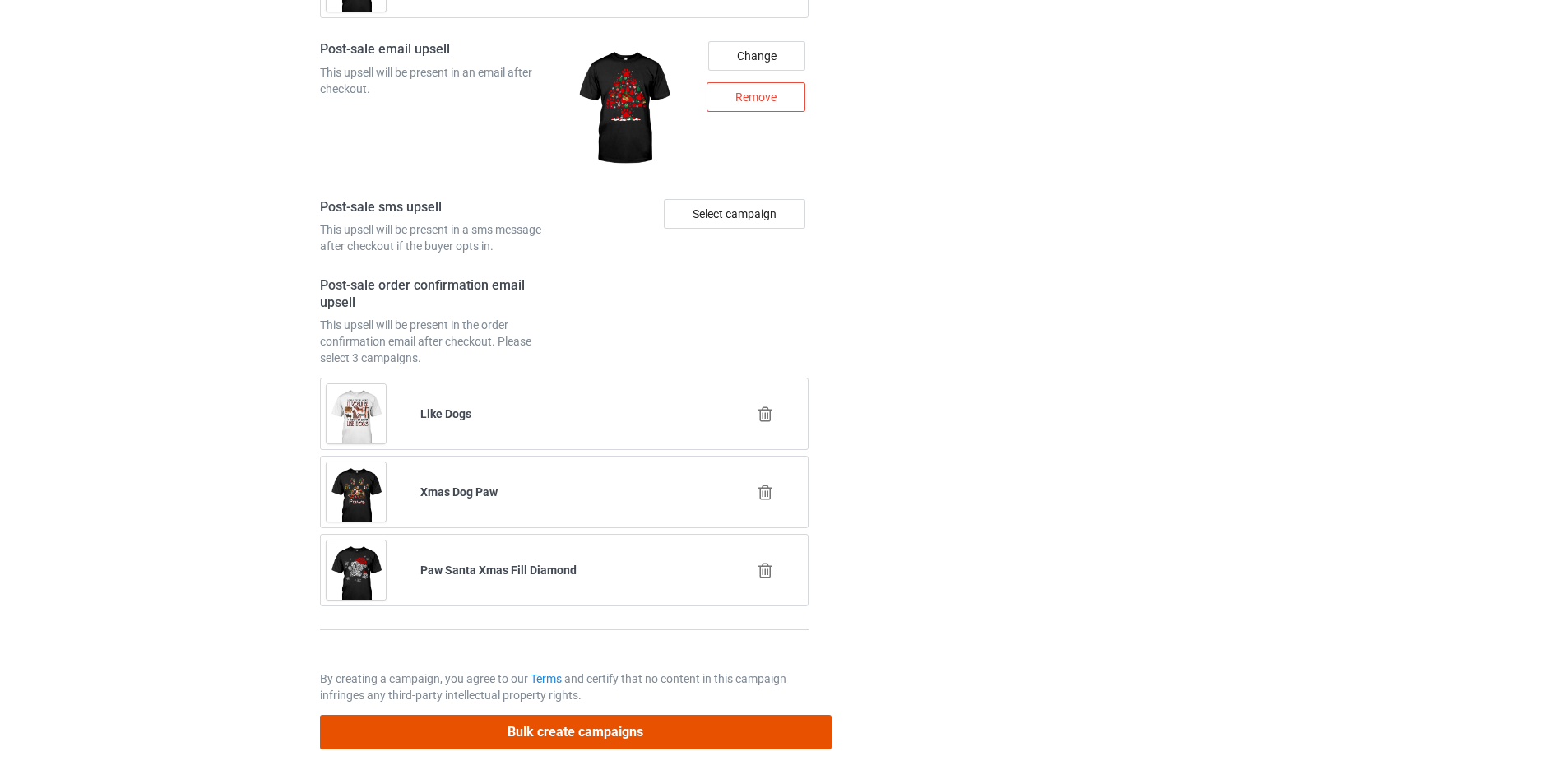
click at [648, 740] on button "Bulk create campaigns" at bounding box center [576, 732] width 512 height 34
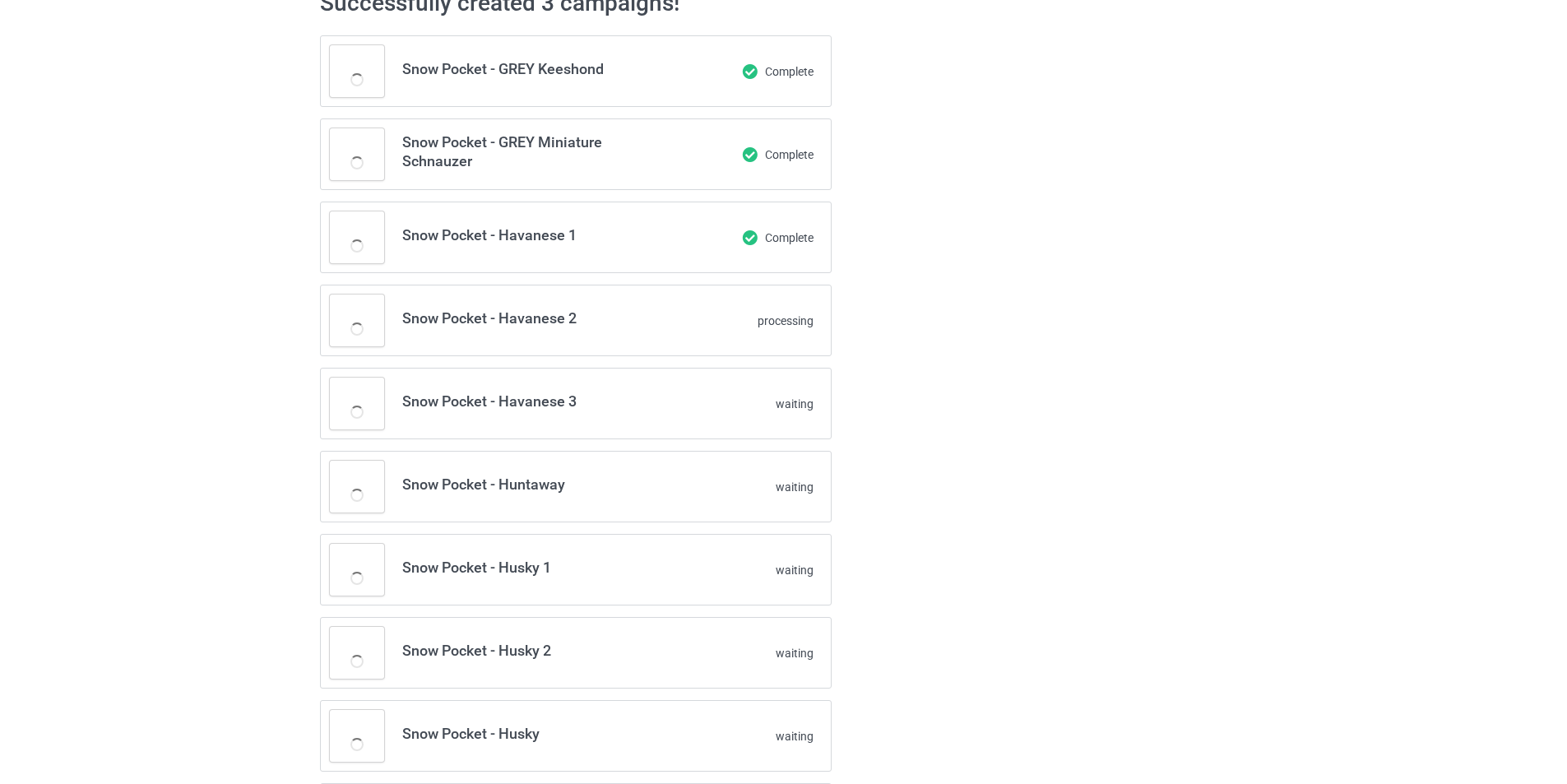
scroll to position [35, 0]
